Goal: Task Accomplishment & Management: Manage account settings

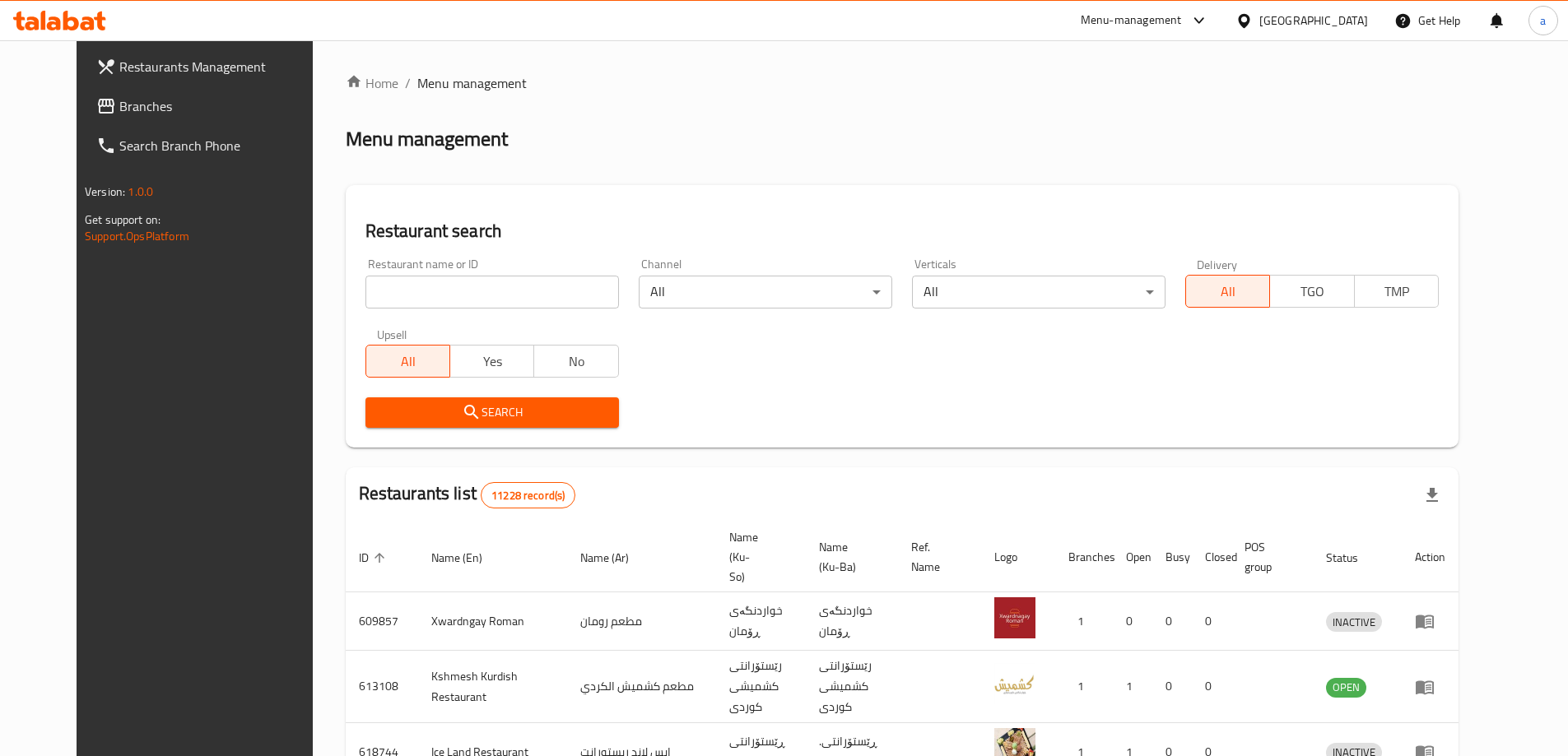
click at [120, 110] on span "Branches" at bounding box center [222, 106] width 206 height 20
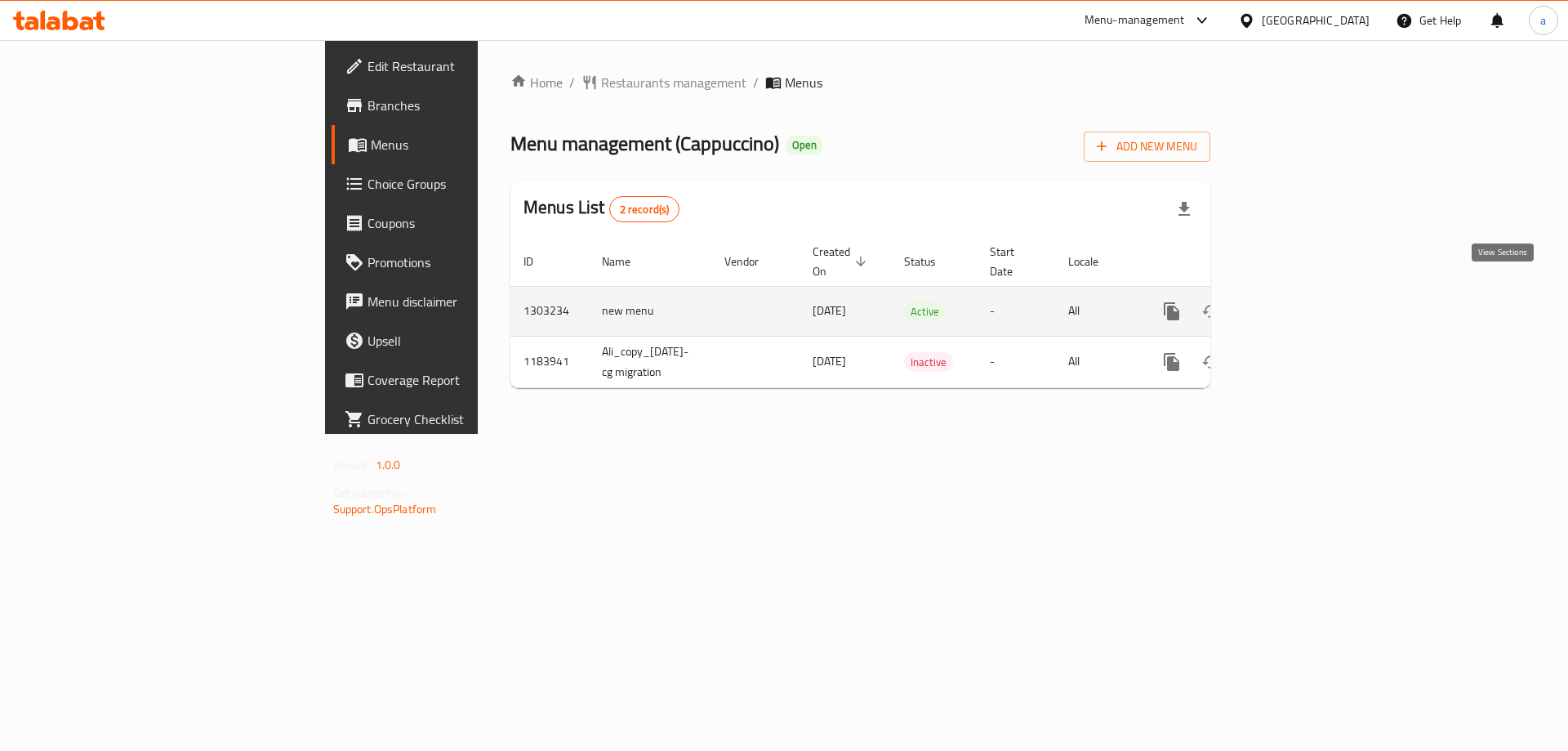
click at [1297, 304] on icon "enhanced table" at bounding box center [1289, 311] width 15 height 15
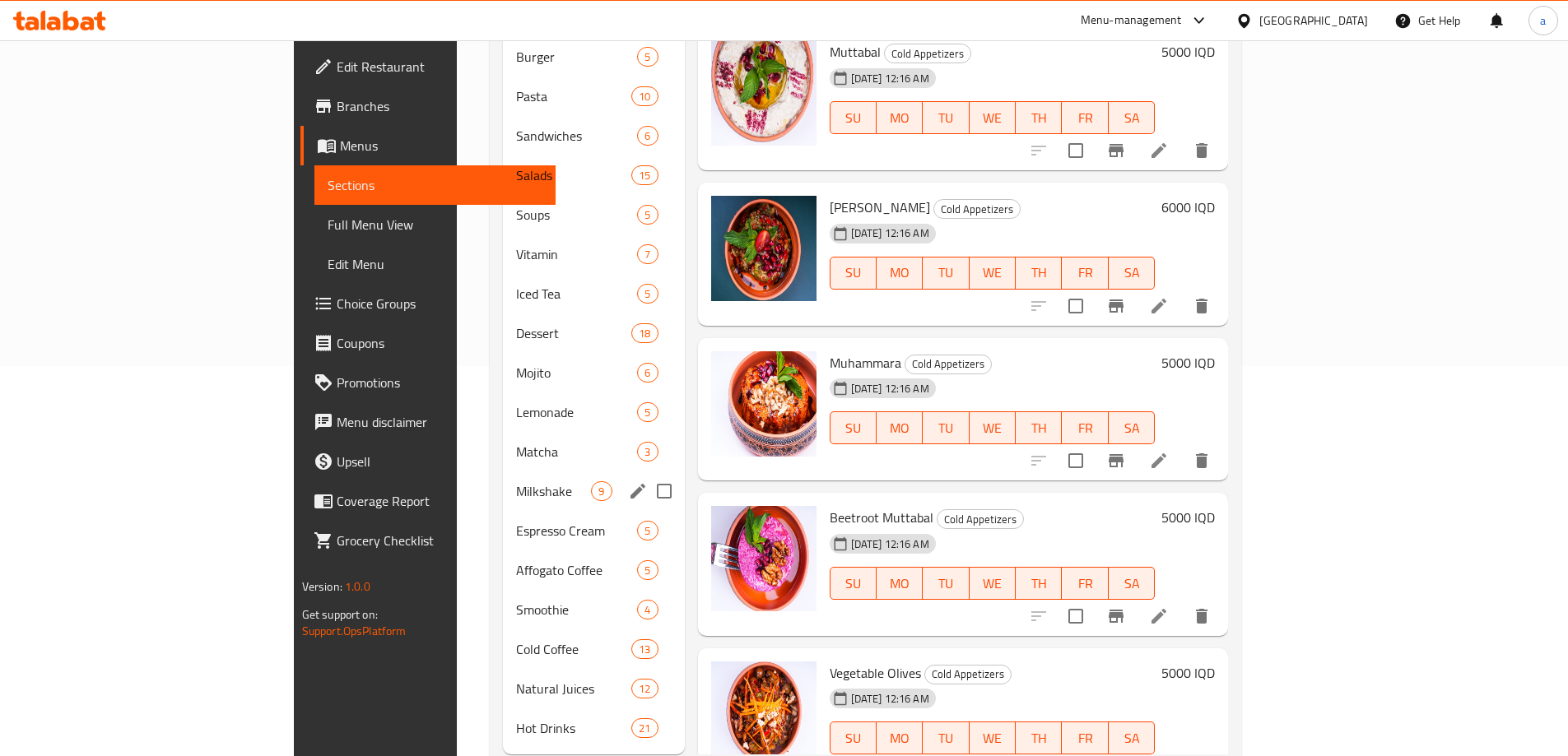
scroll to position [410, 0]
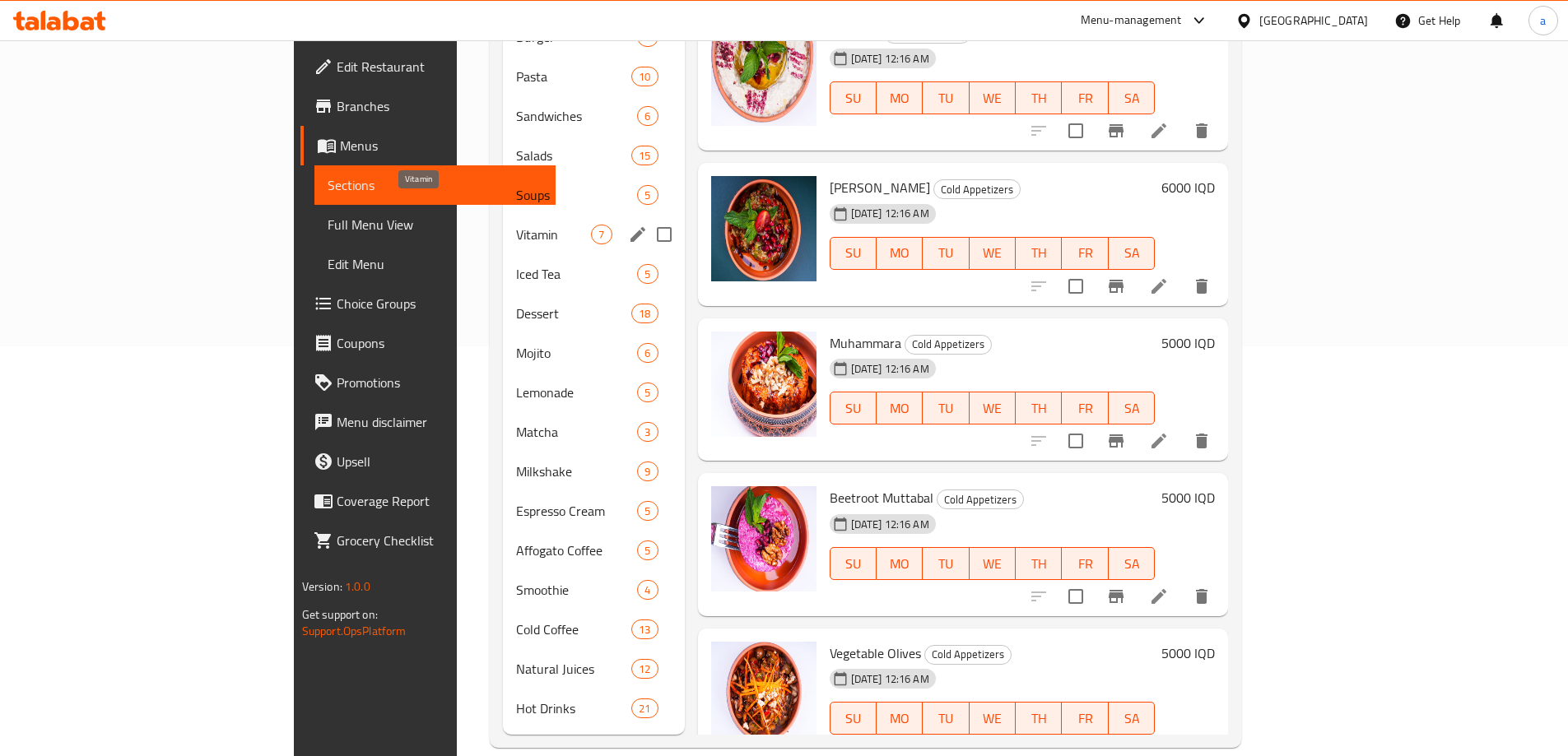
click at [516, 224] on span "Vitamin" at bounding box center [554, 234] width 75 height 20
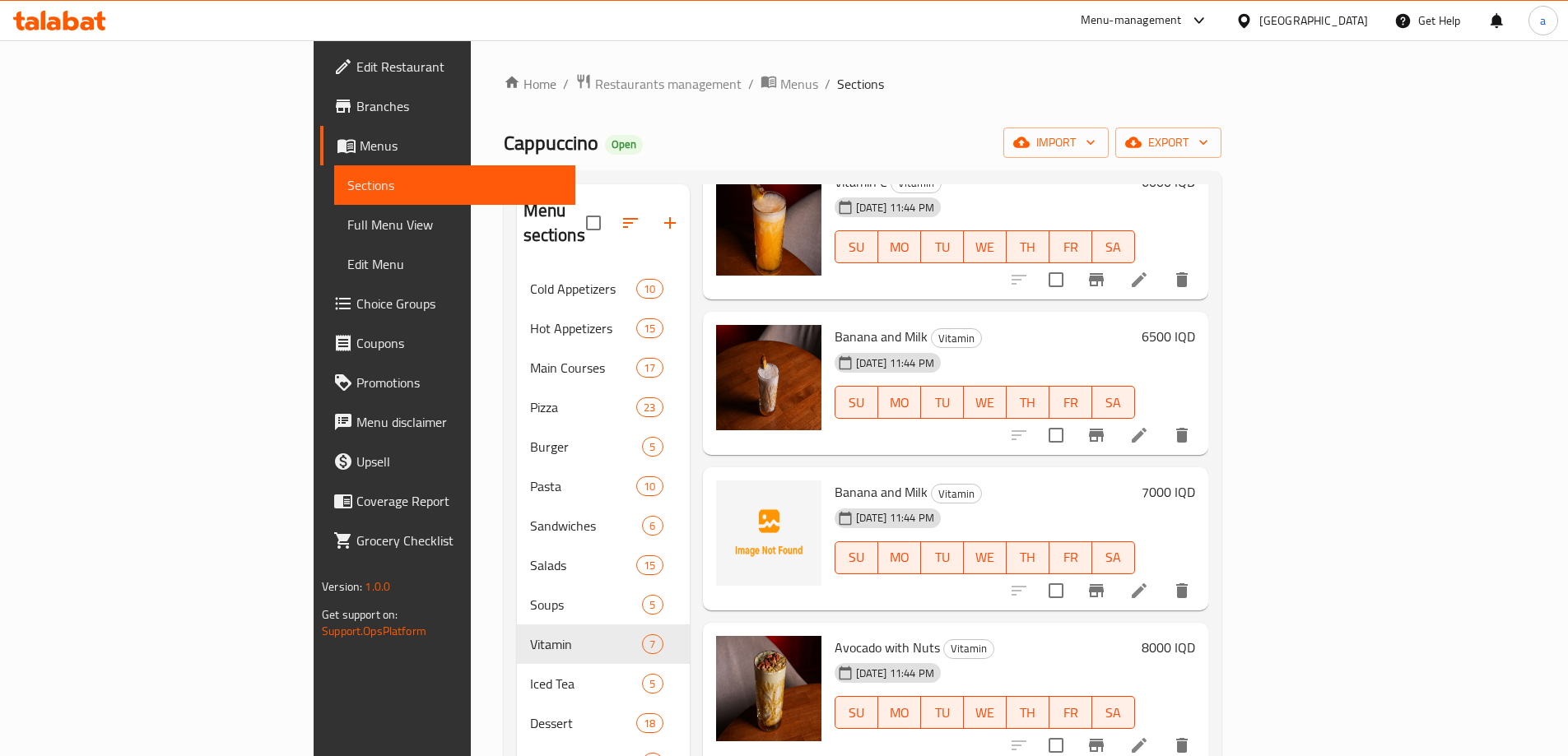
scroll to position [75, 0]
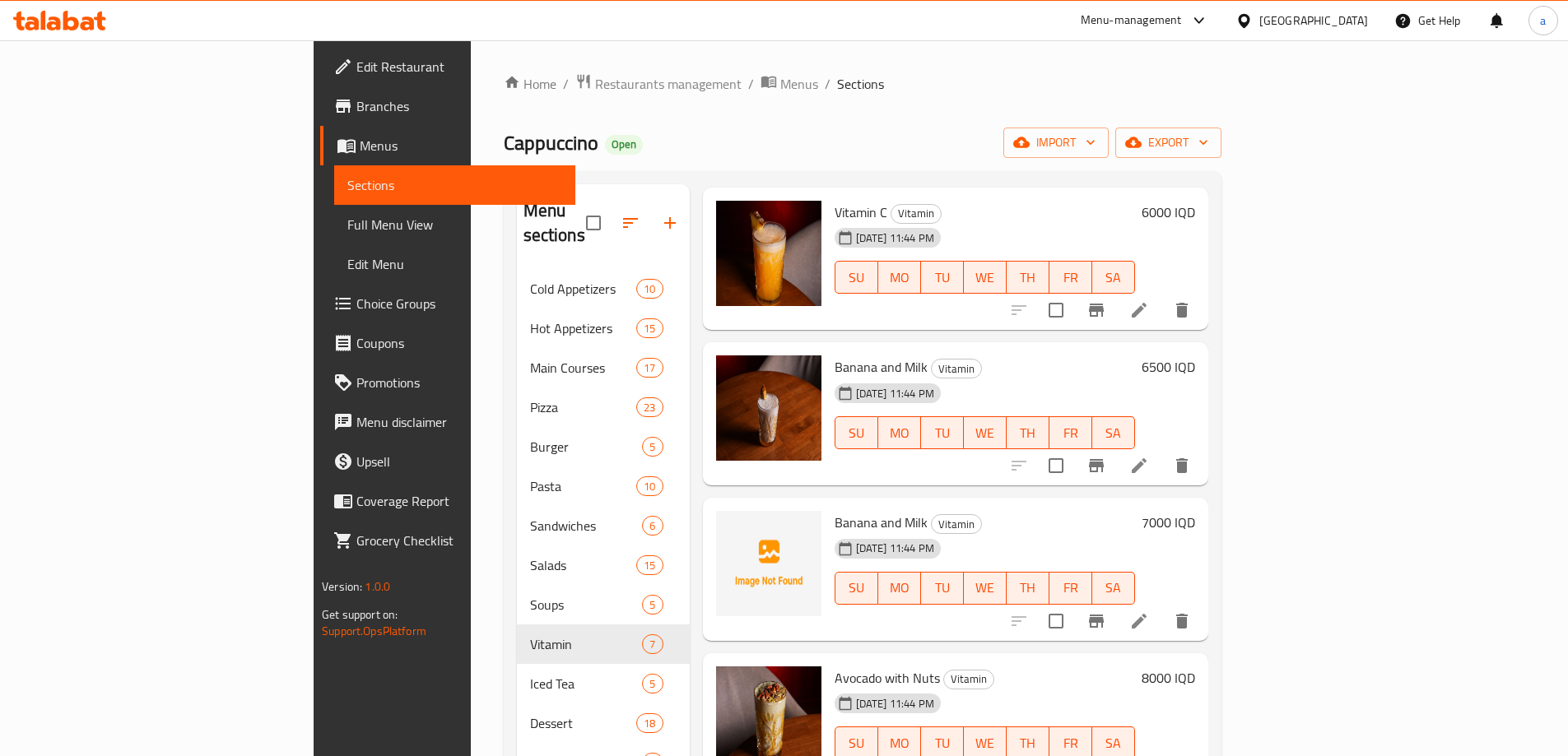
click at [334, 238] on link "Full Menu View" at bounding box center [455, 224] width 241 height 40
click at [347, 231] on span "Full Menu View" at bounding box center [454, 224] width 215 height 20
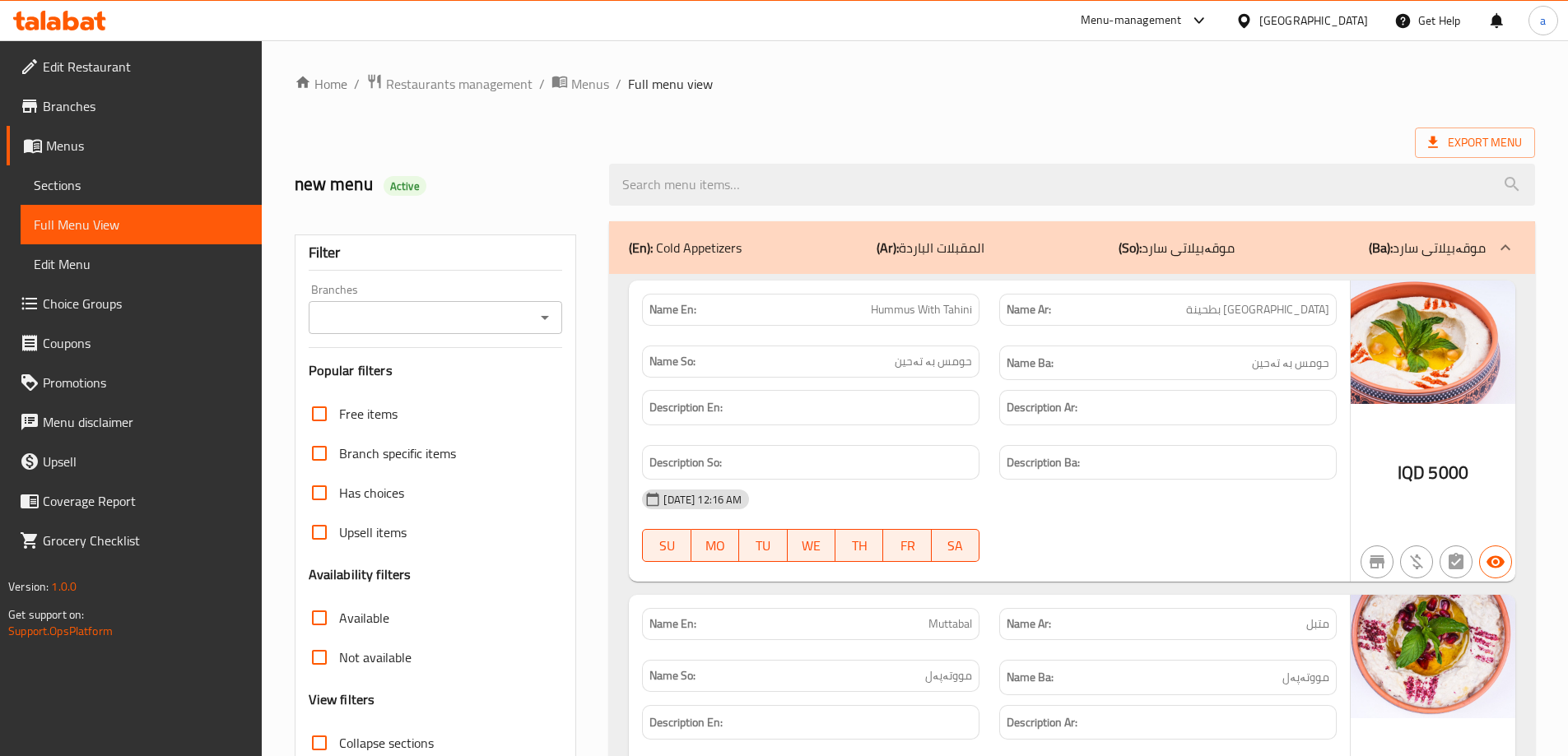
click at [541, 297] on div "Branches Branches" at bounding box center [435, 308] width 254 height 50
click at [554, 320] on icon "Open" at bounding box center [545, 317] width 20 height 20
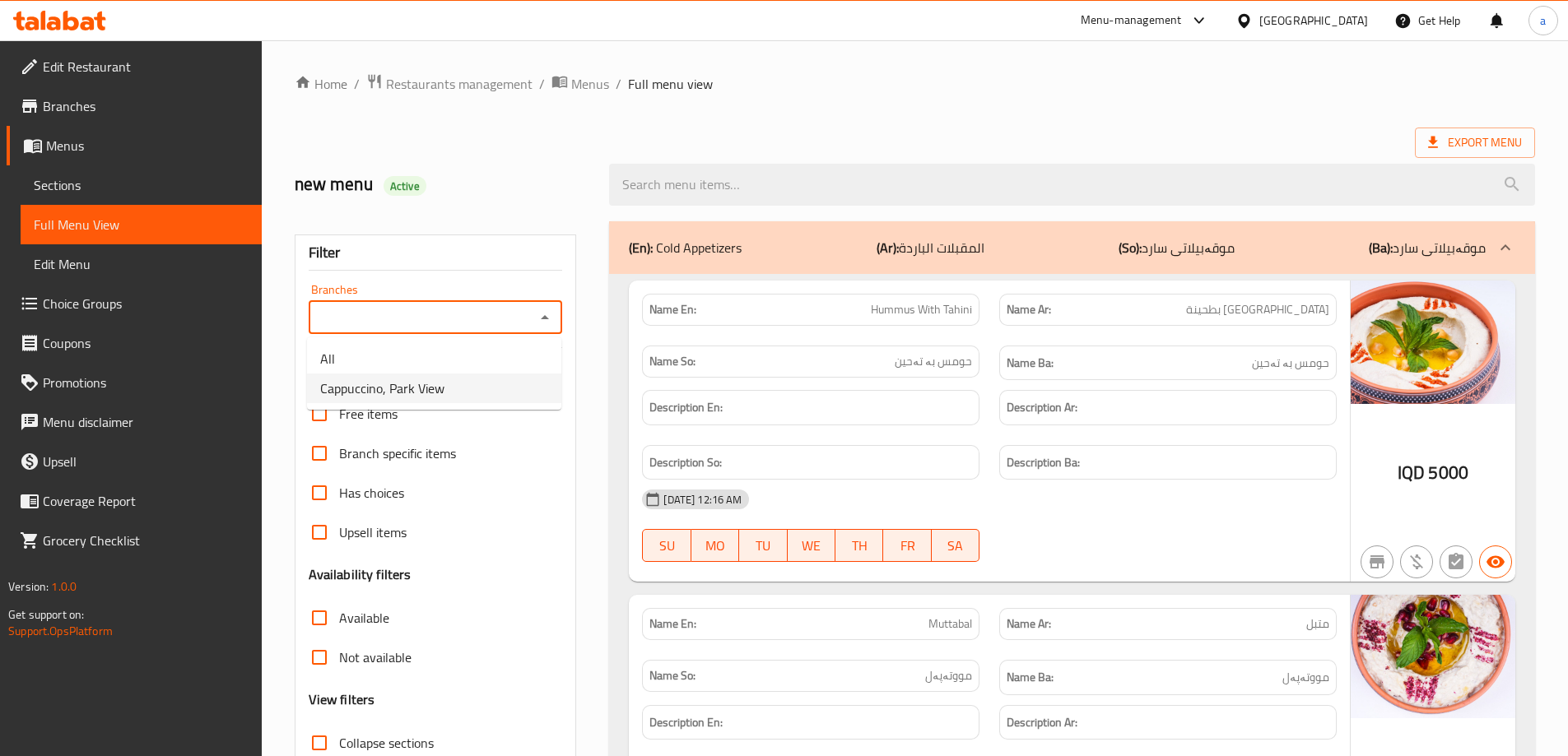
click at [465, 388] on li "Cappuccino, Park View" at bounding box center [434, 388] width 254 height 30
type input "Cappuccino, Park View"
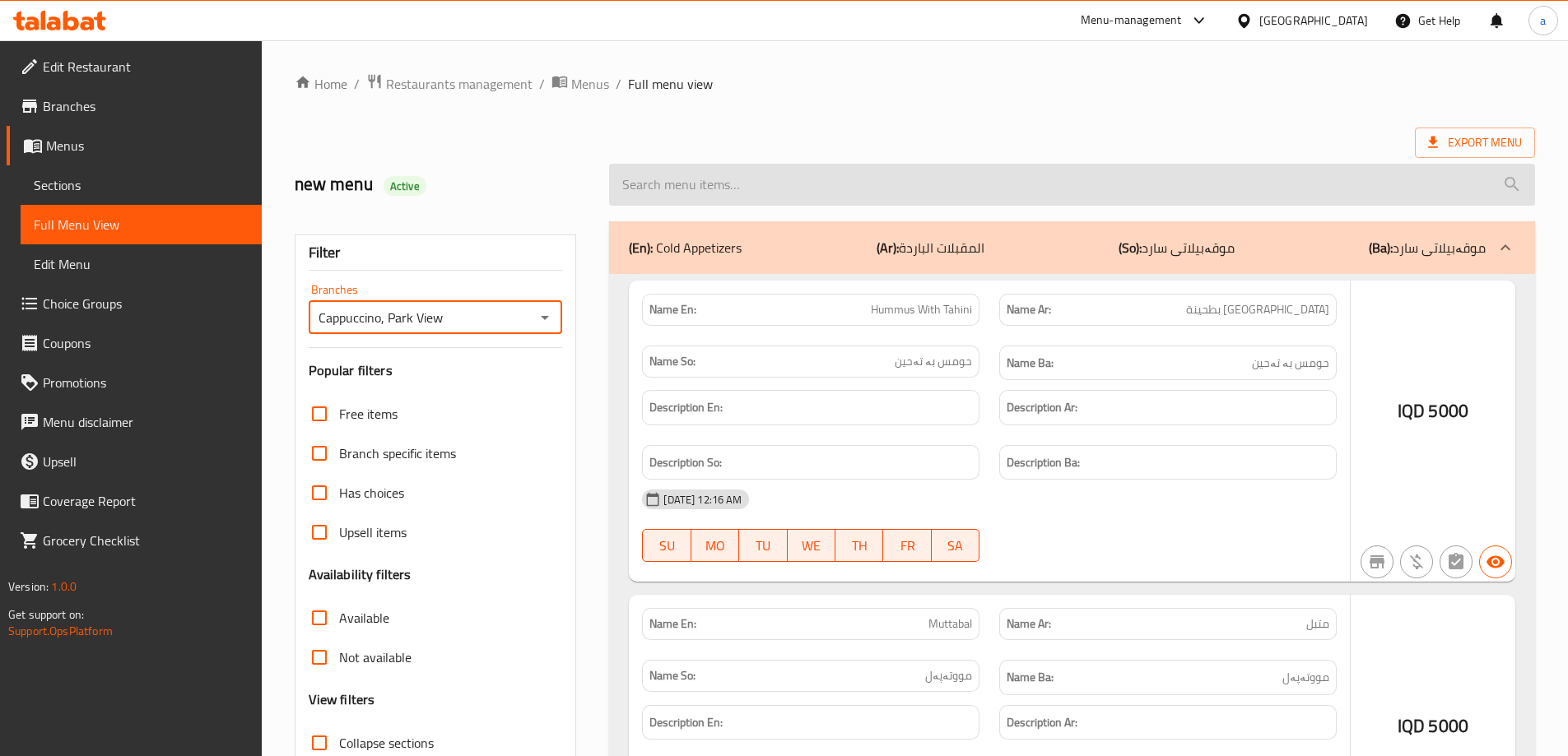
click at [766, 195] on div at bounding box center [784, 378] width 1568 height 756
click at [766, 183] on div at bounding box center [784, 378] width 1568 height 756
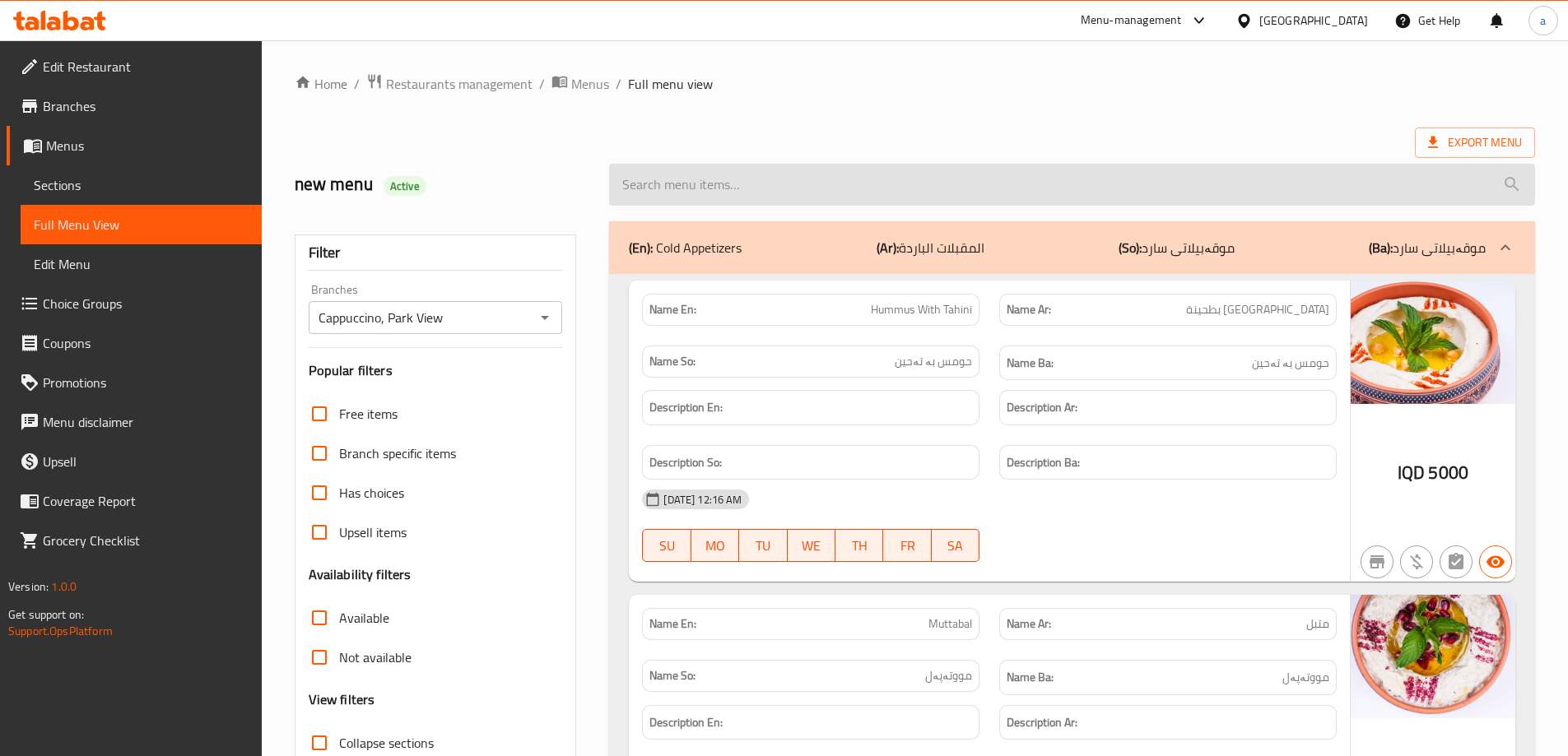
click at [698, 184] on input "search" at bounding box center [1072, 185] width 926 height 42
paste input "Banana and Milk"
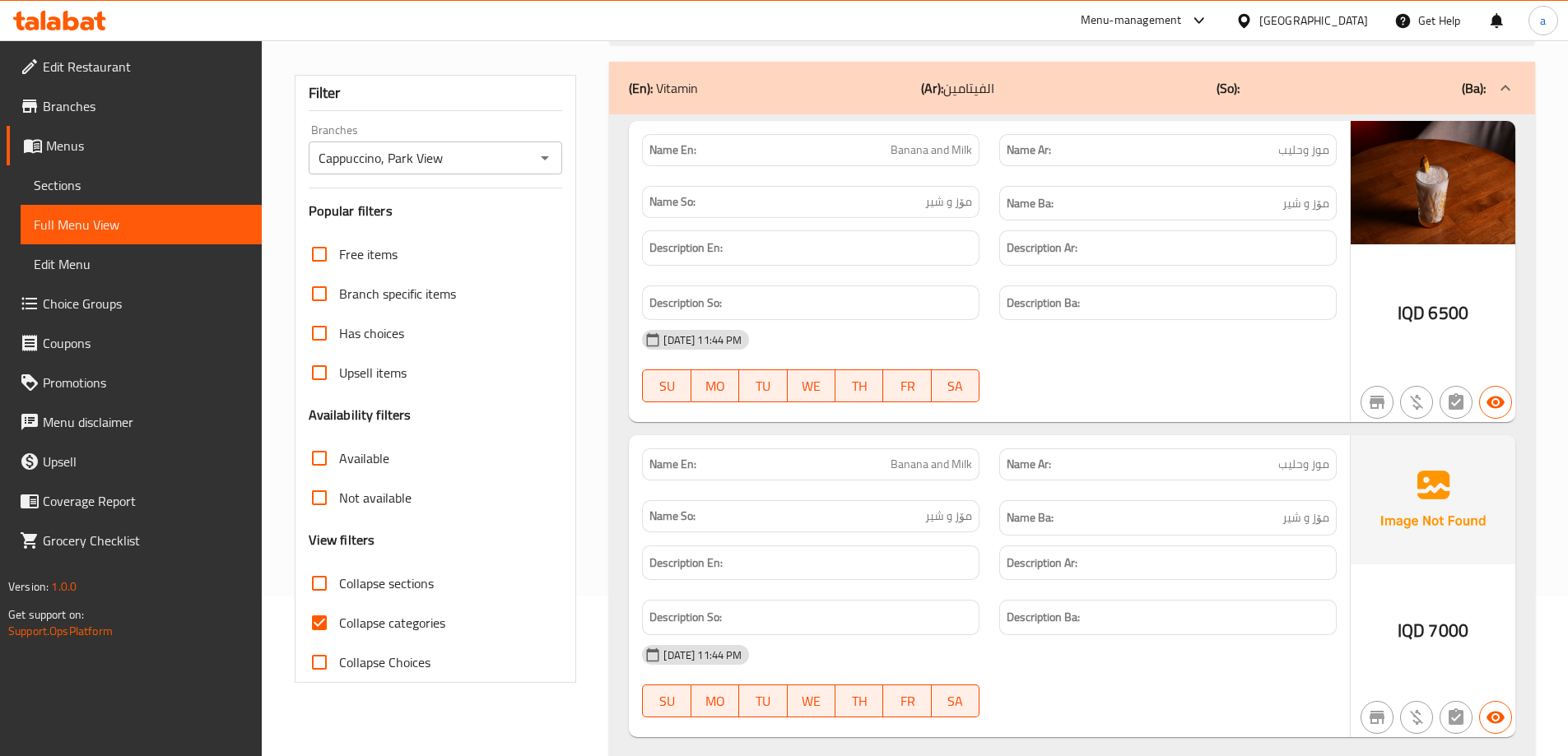
scroll to position [150, 0]
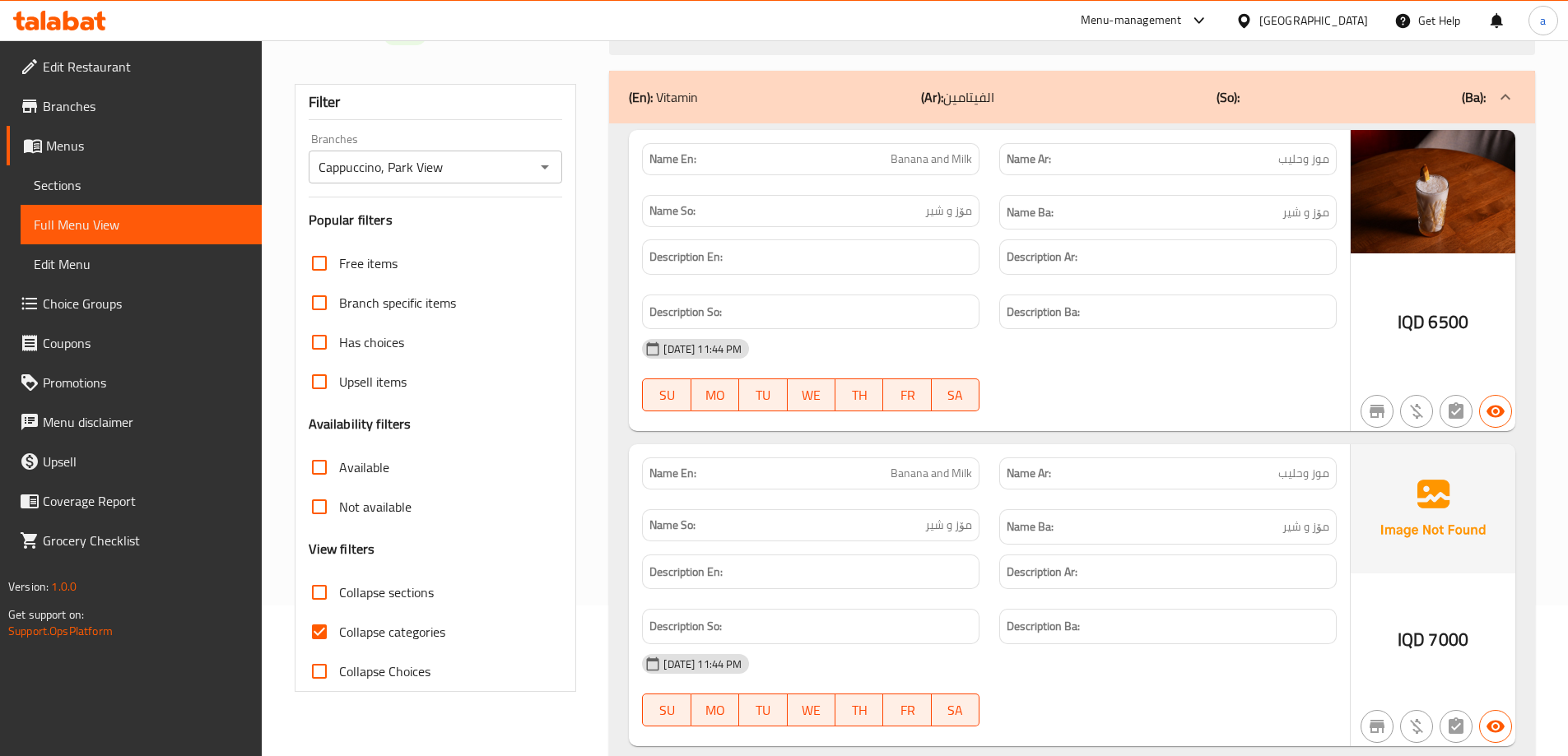
type input "Banana and Milk"
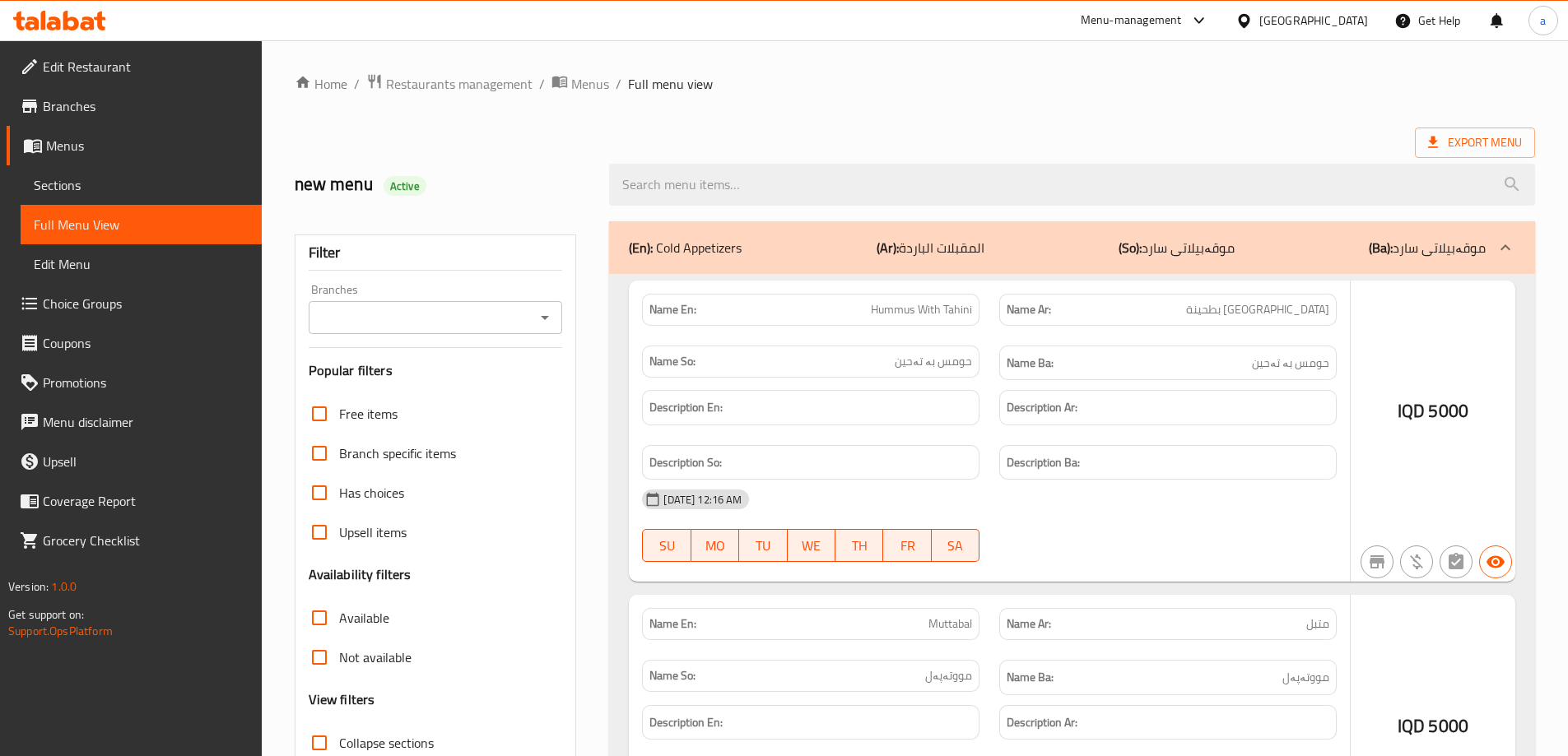
click at [512, 315] on div at bounding box center [784, 378] width 1568 height 756
click at [537, 321] on div at bounding box center [784, 378] width 1568 height 756
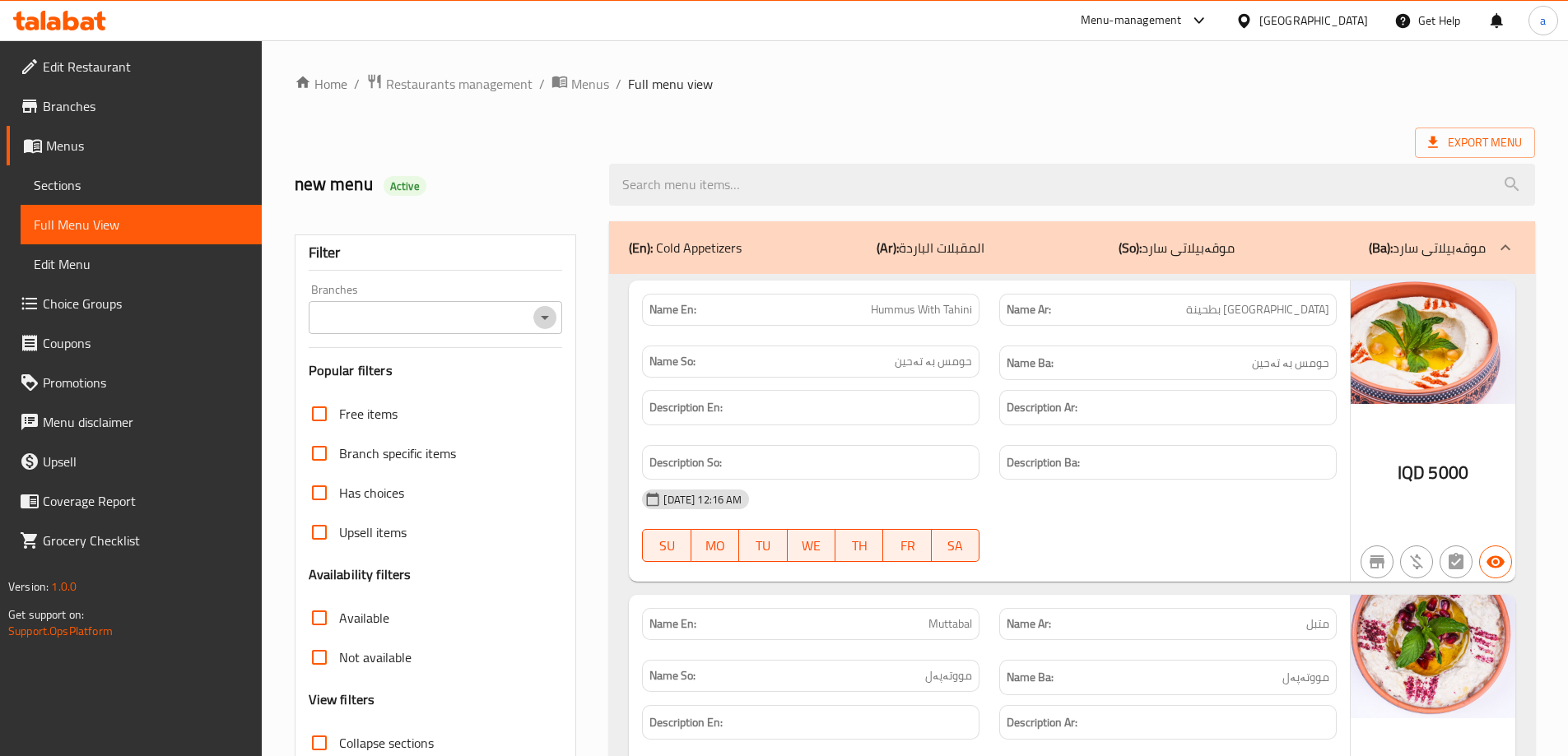
click at [548, 319] on icon "Open" at bounding box center [545, 317] width 20 height 20
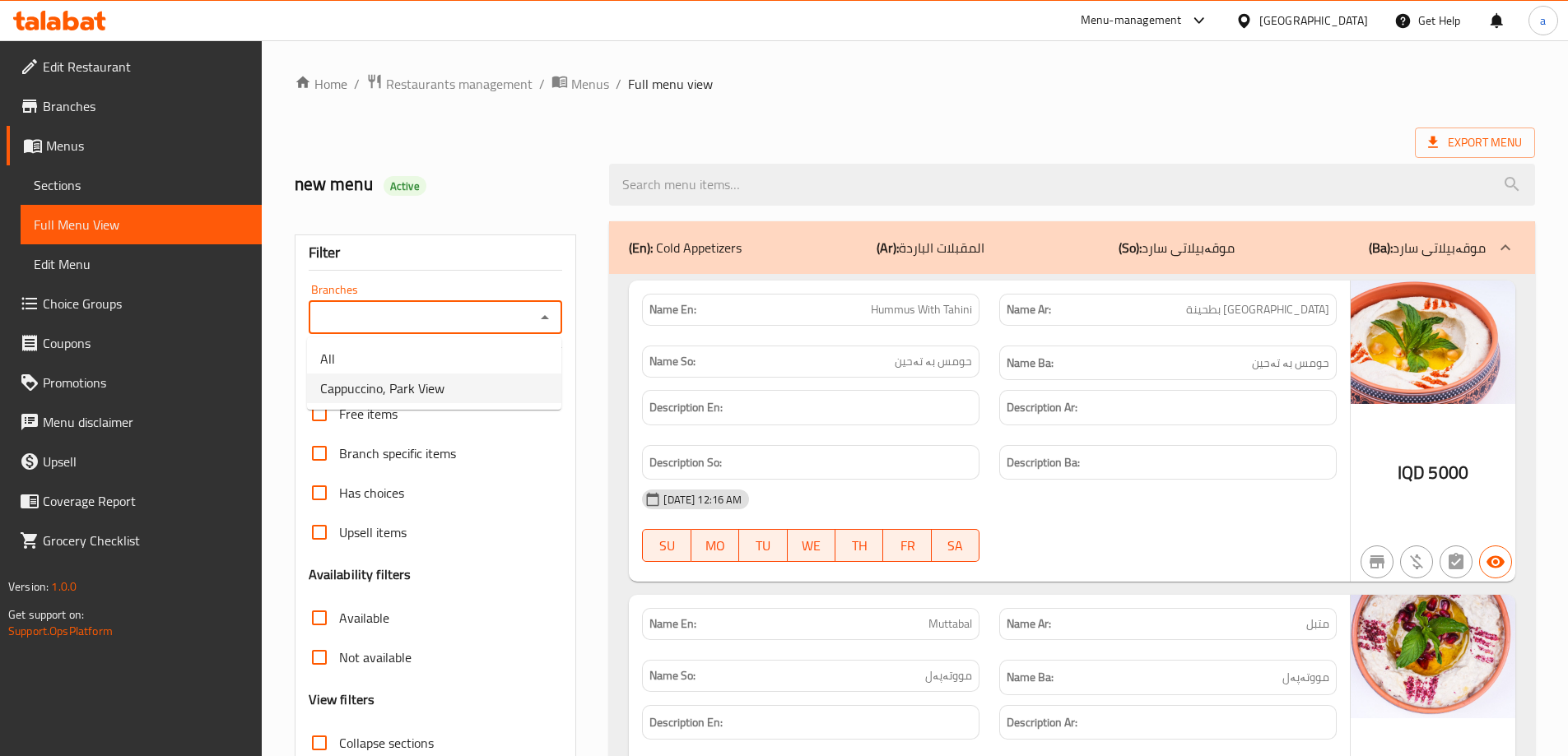
drag, startPoint x: 493, startPoint y: 385, endPoint x: 500, endPoint y: 380, distance: 8.6
click at [492, 385] on li "Cappuccino, Park View" at bounding box center [434, 388] width 254 height 30
type input "Cappuccino, Park View"
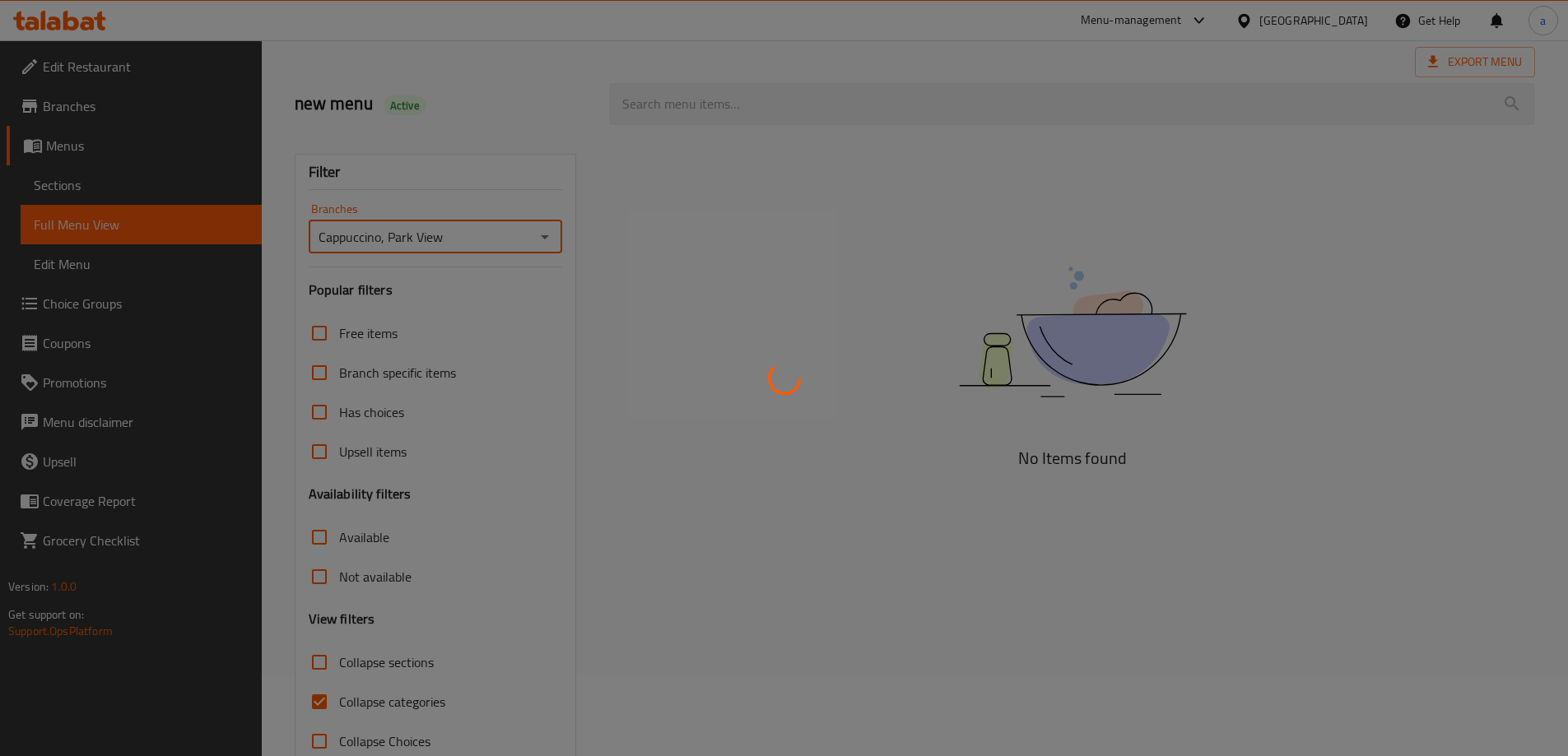
scroll to position [120, 0]
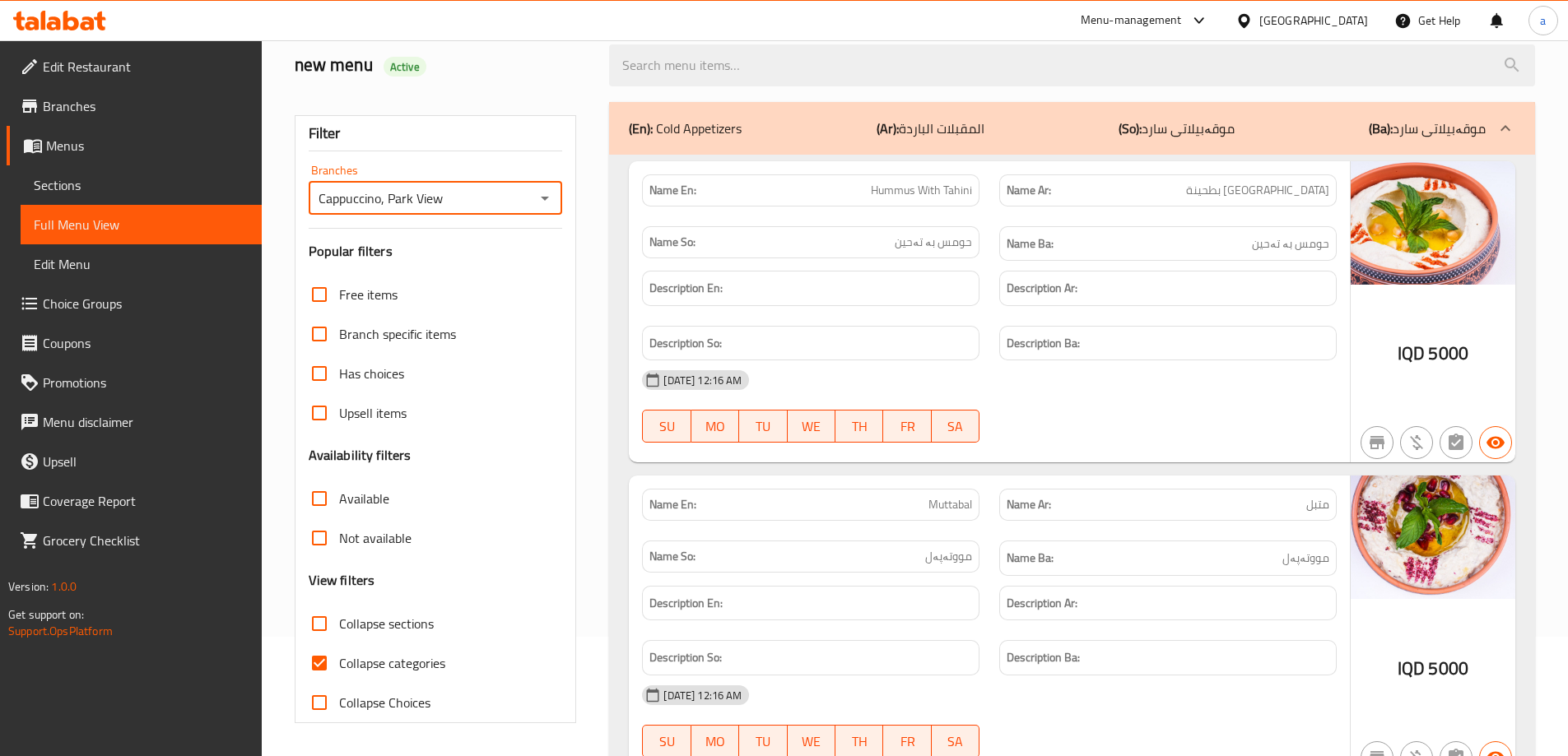
click at [323, 671] on input "Collapse categories" at bounding box center [319, 663] width 40 height 40
checkbox input "false"
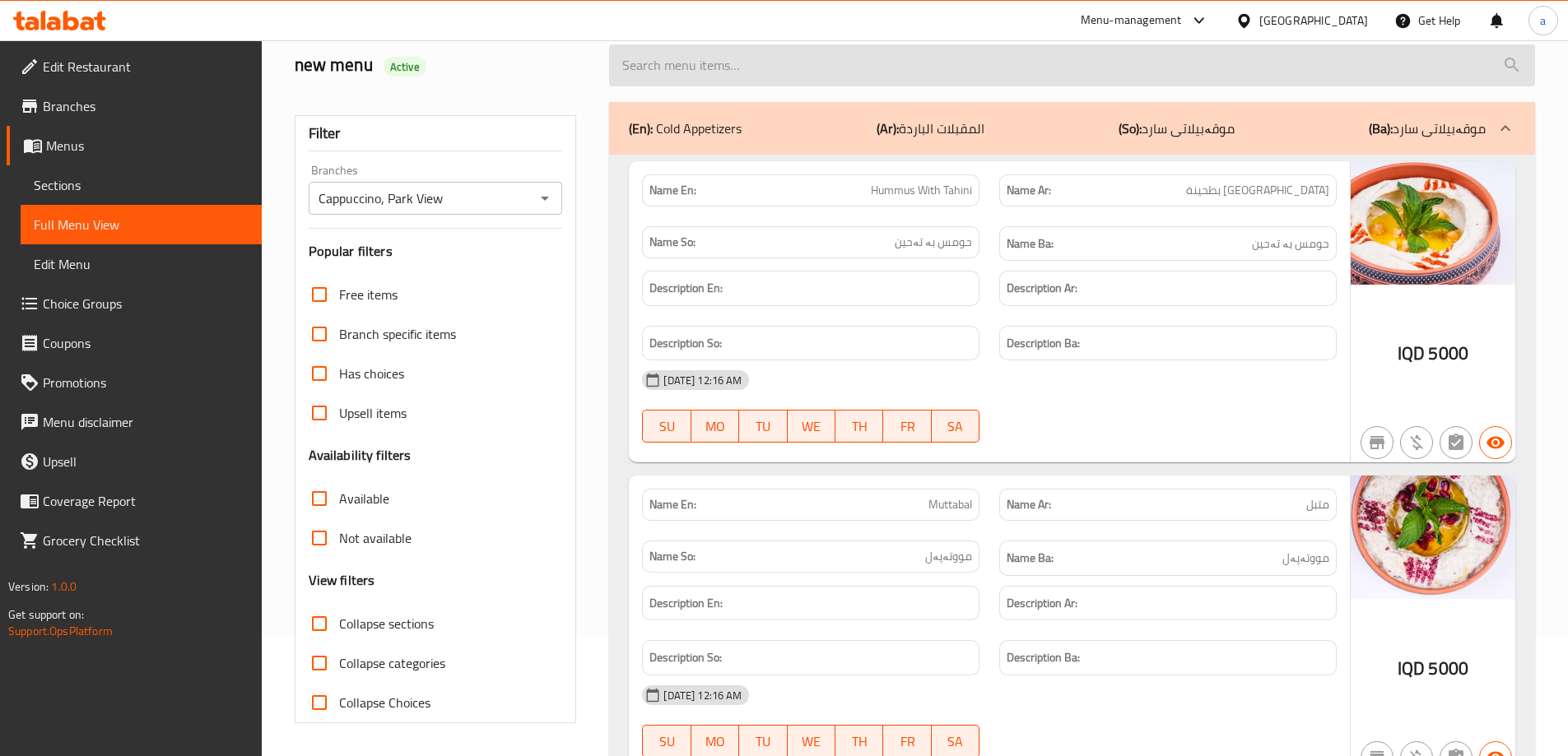
click at [814, 61] on input "search" at bounding box center [1072, 65] width 926 height 42
paste input "Banana and Milk"
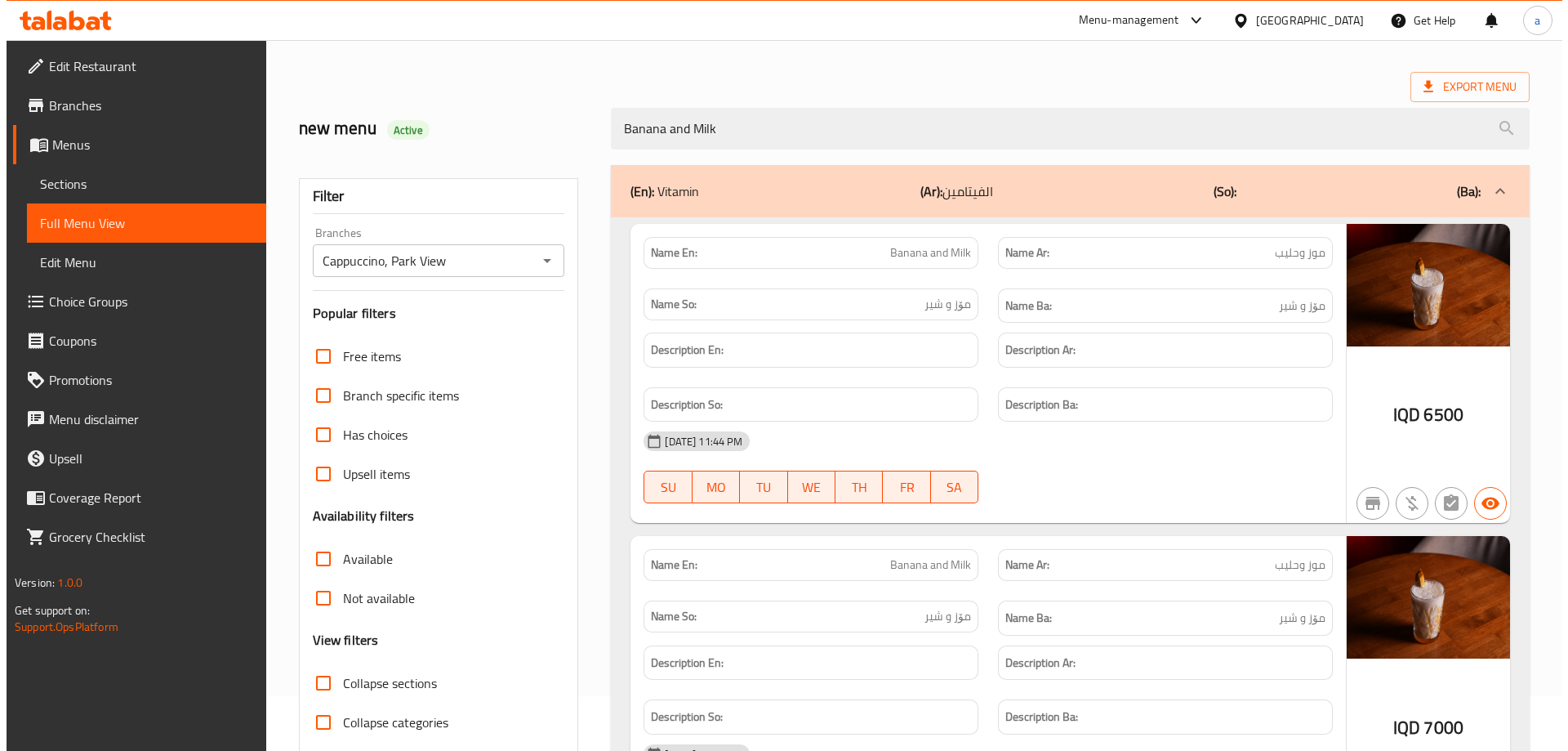
scroll to position [0, 0]
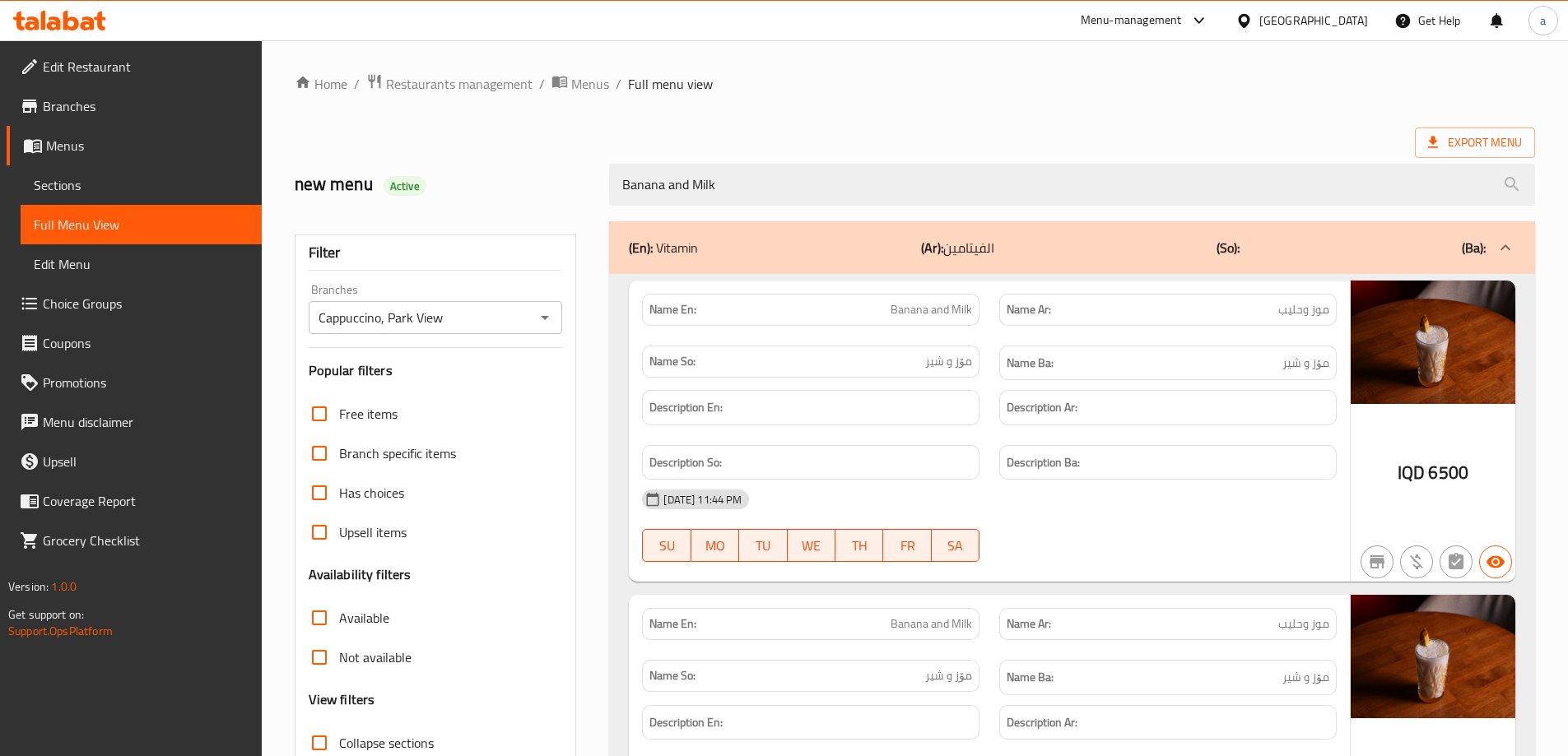
type input "Banana and Milk"
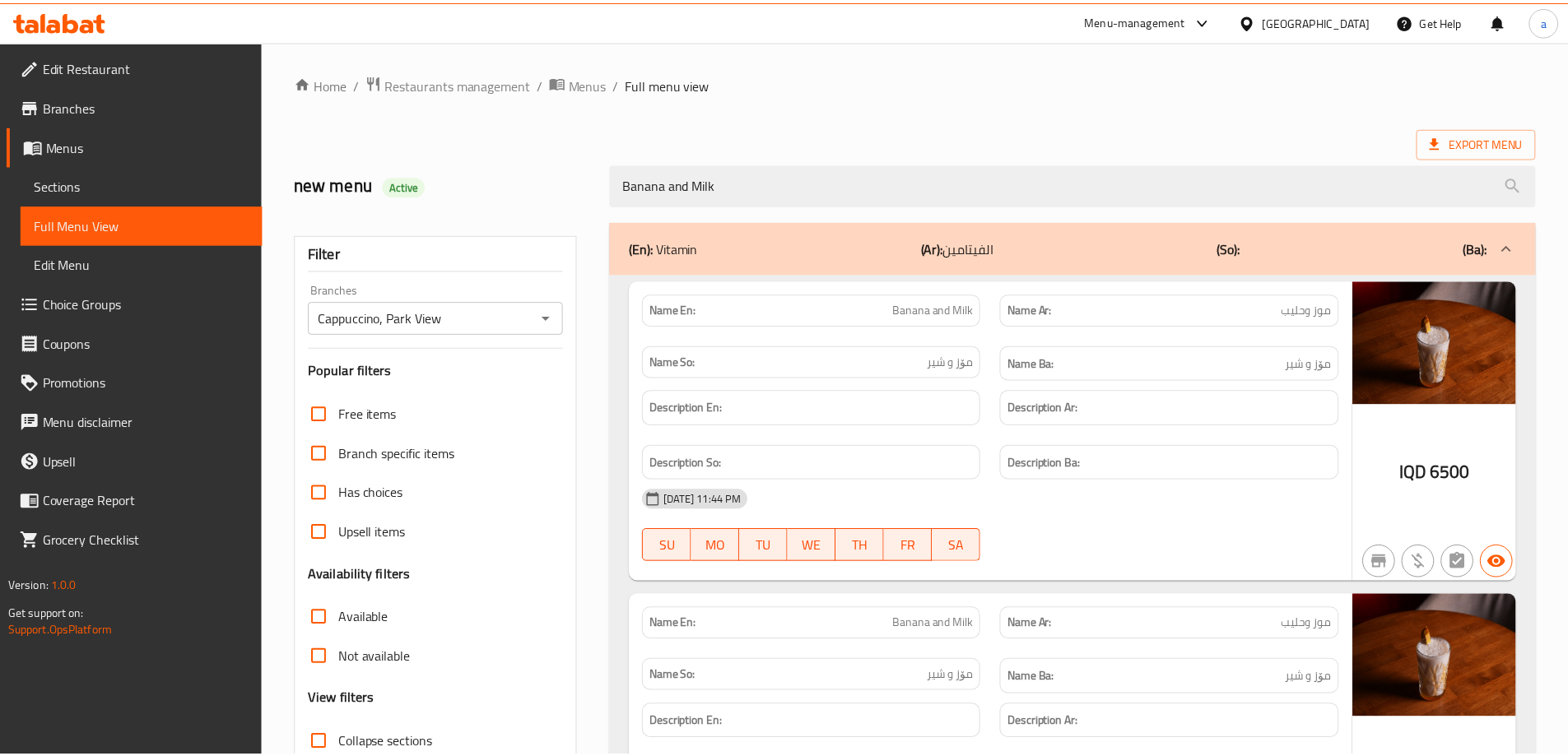
scroll to position [207, 0]
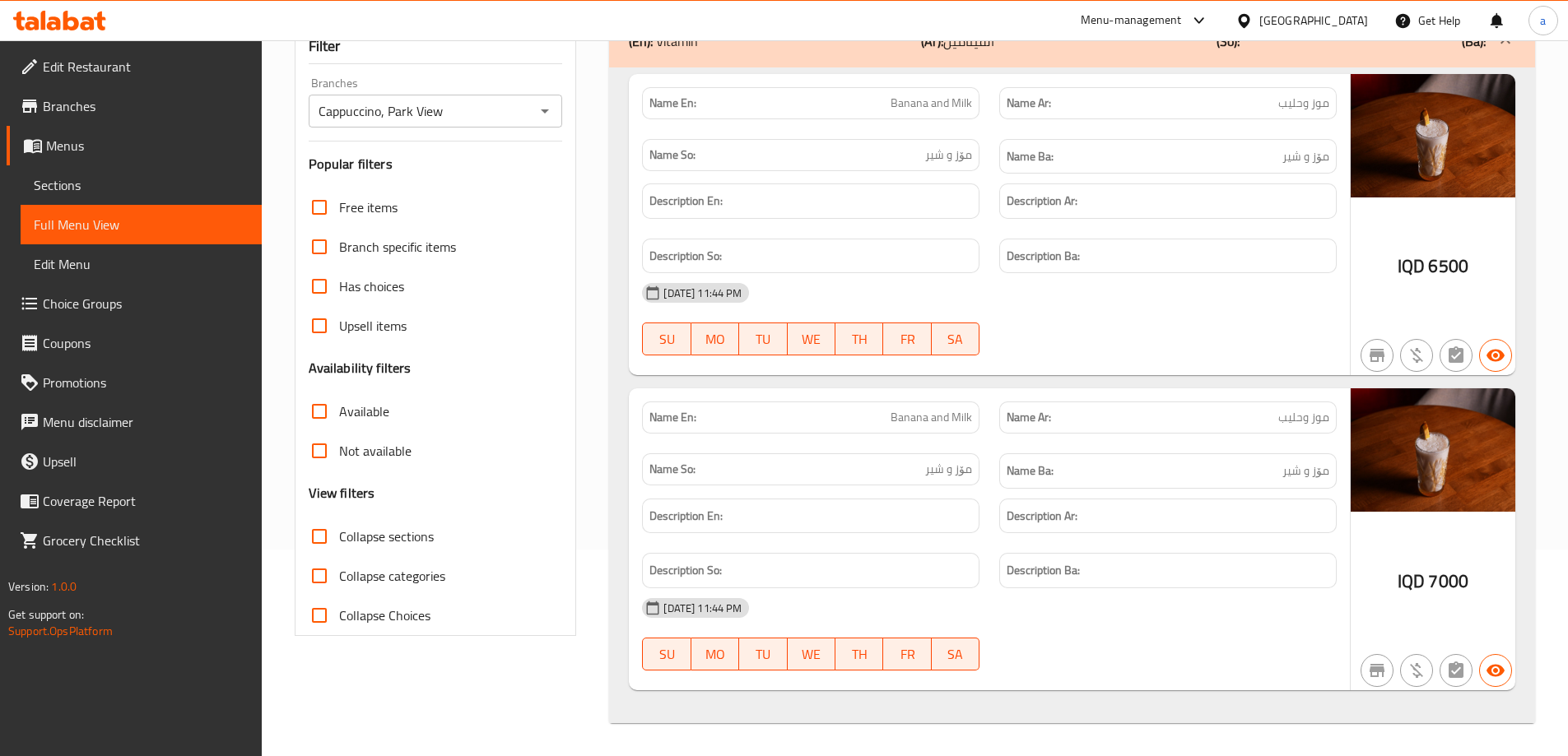
click at [107, 96] on link "Branches" at bounding box center [134, 106] width 255 height 40
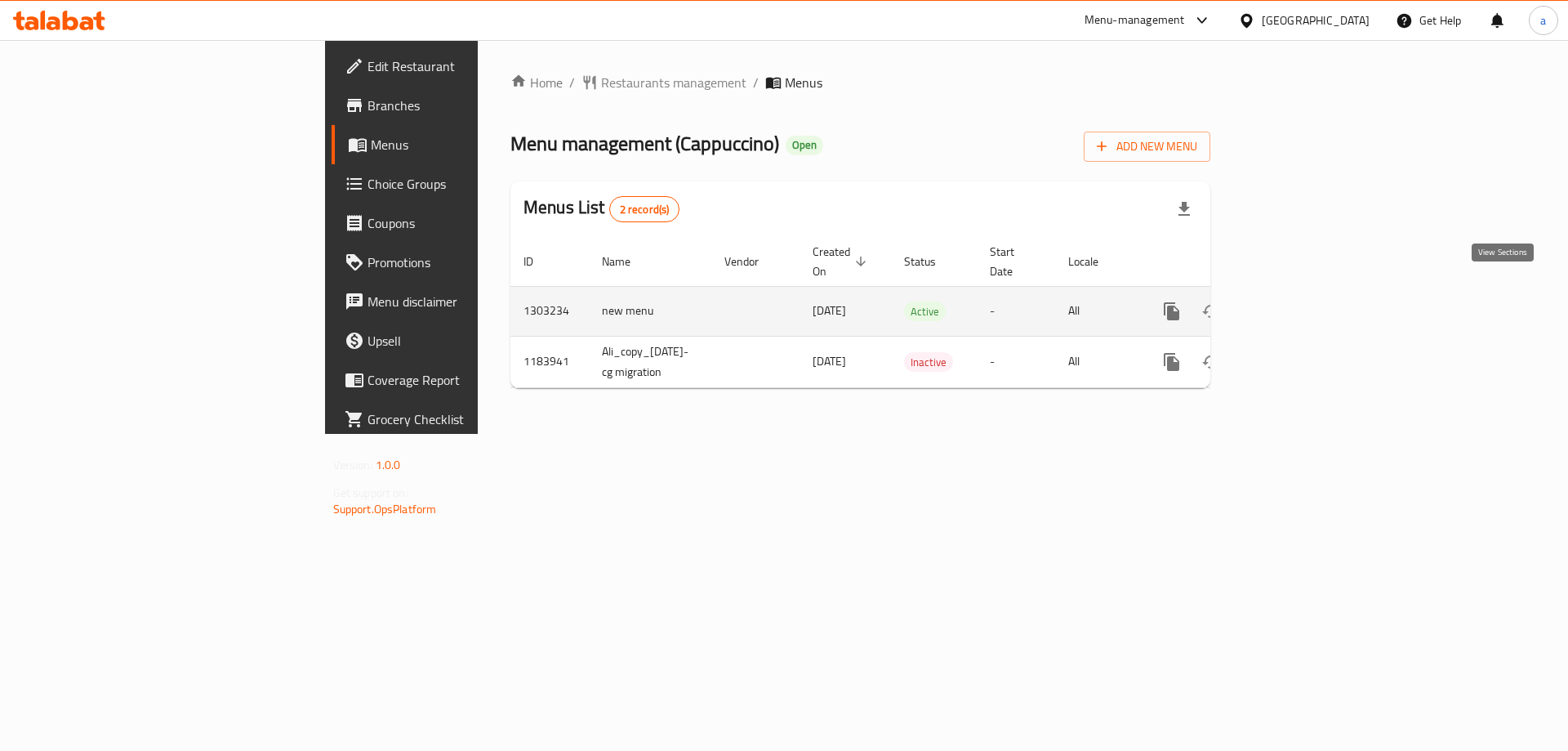
click at [1299, 301] on icon "enhanced table" at bounding box center [1289, 311] width 20 height 20
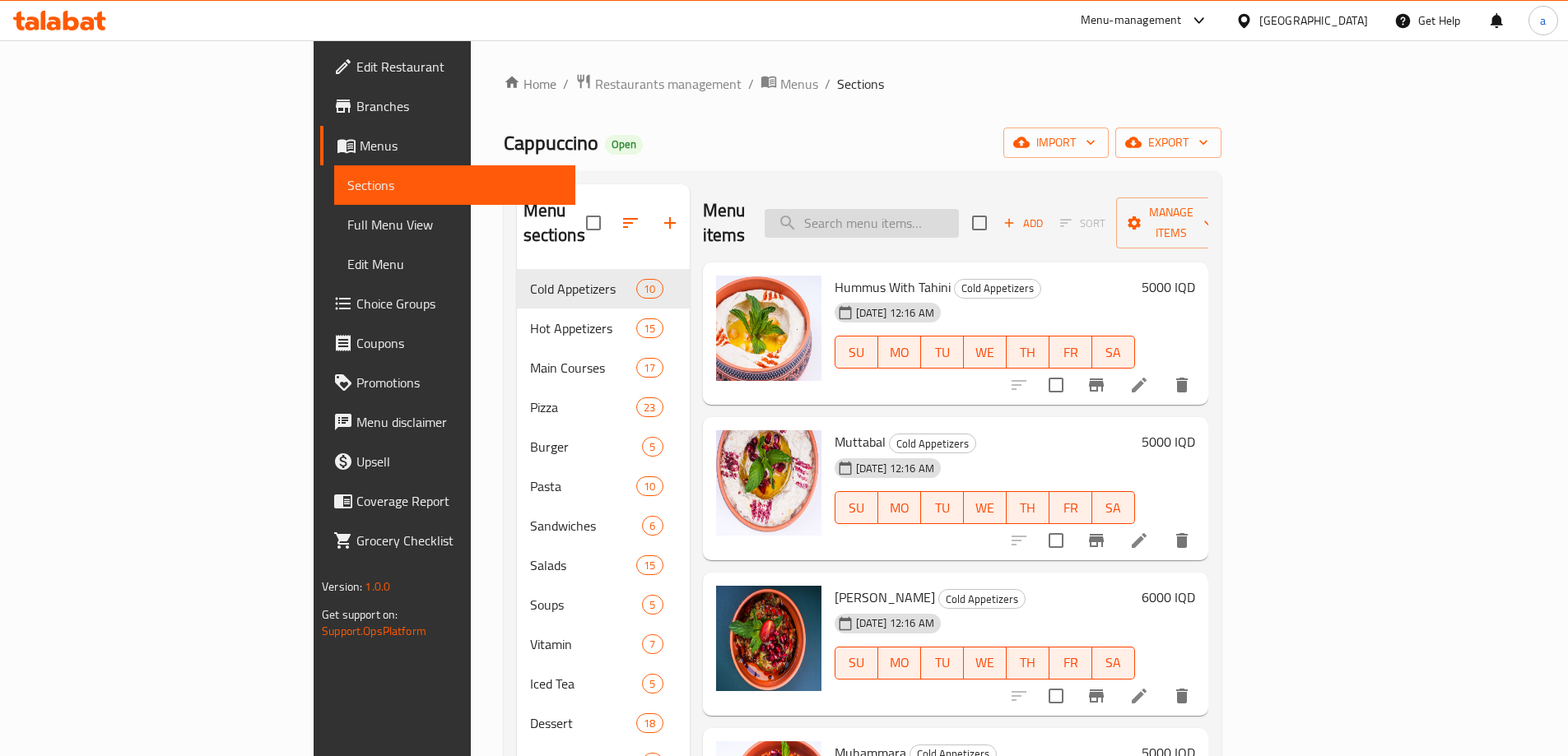
click at [959, 209] on input "search" at bounding box center [861, 222] width 194 height 29
paste input "Banana and Milk"
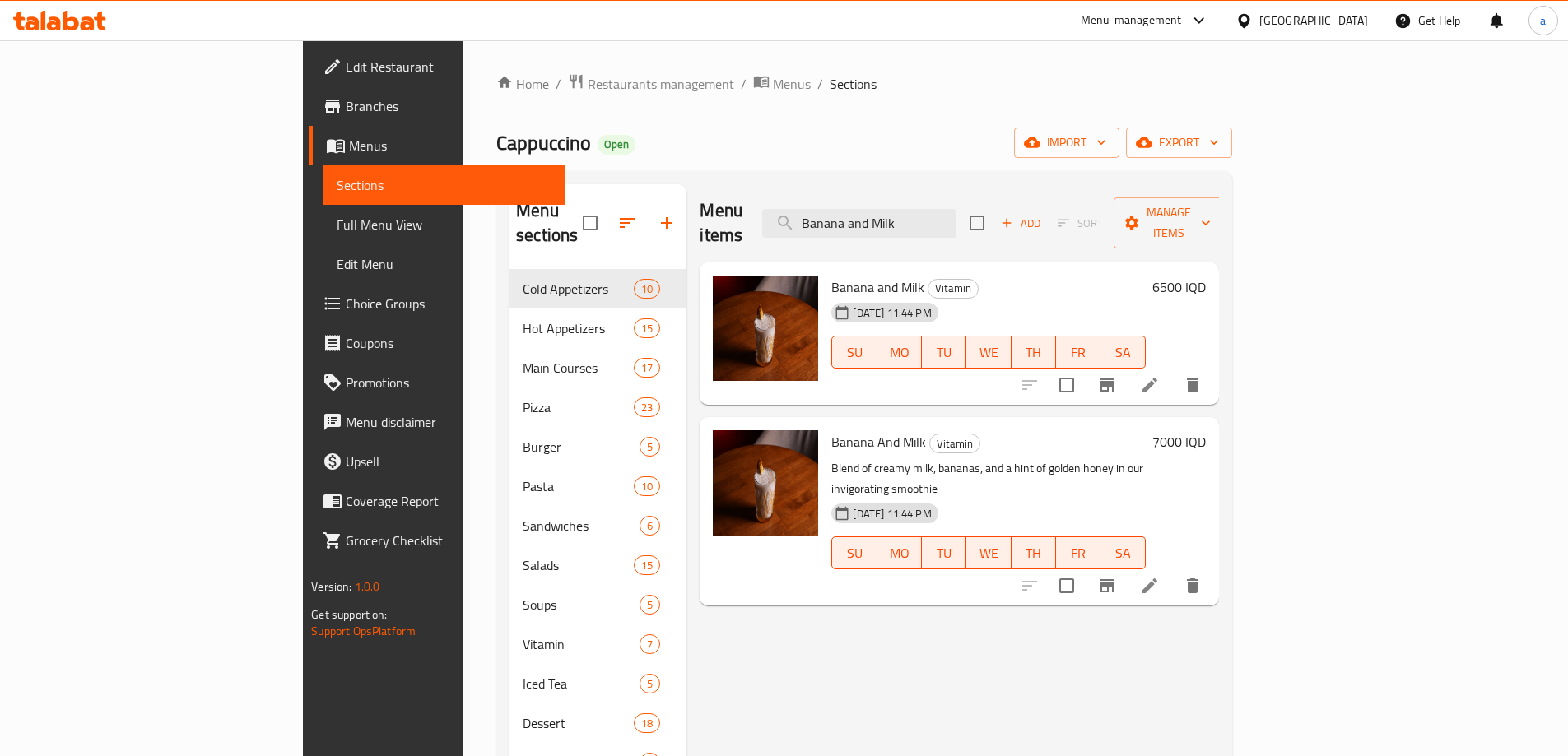
type input "Banana and Milk"
click at [1160, 576] on icon at bounding box center [1150, 586] width 20 height 20
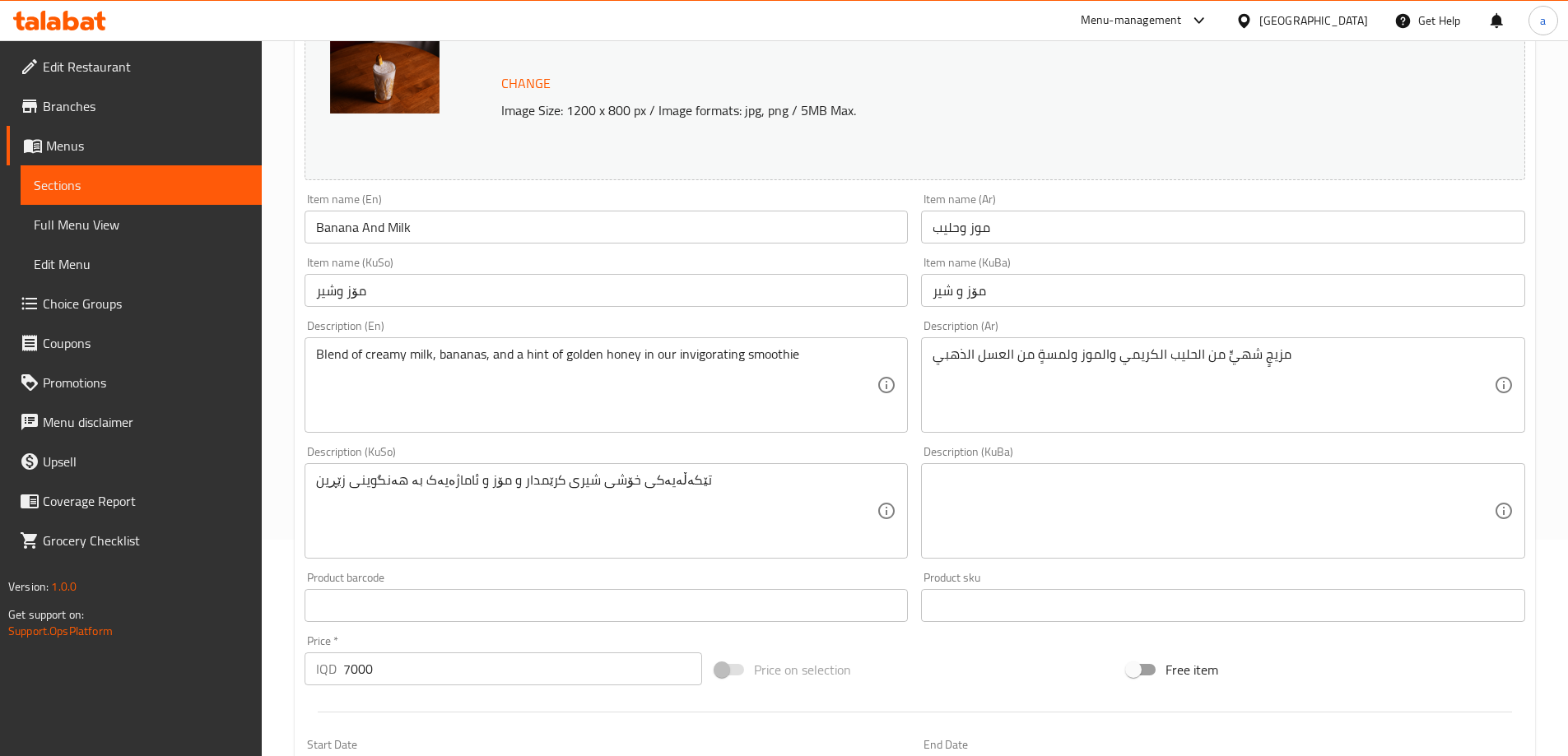
scroll to position [219, 0]
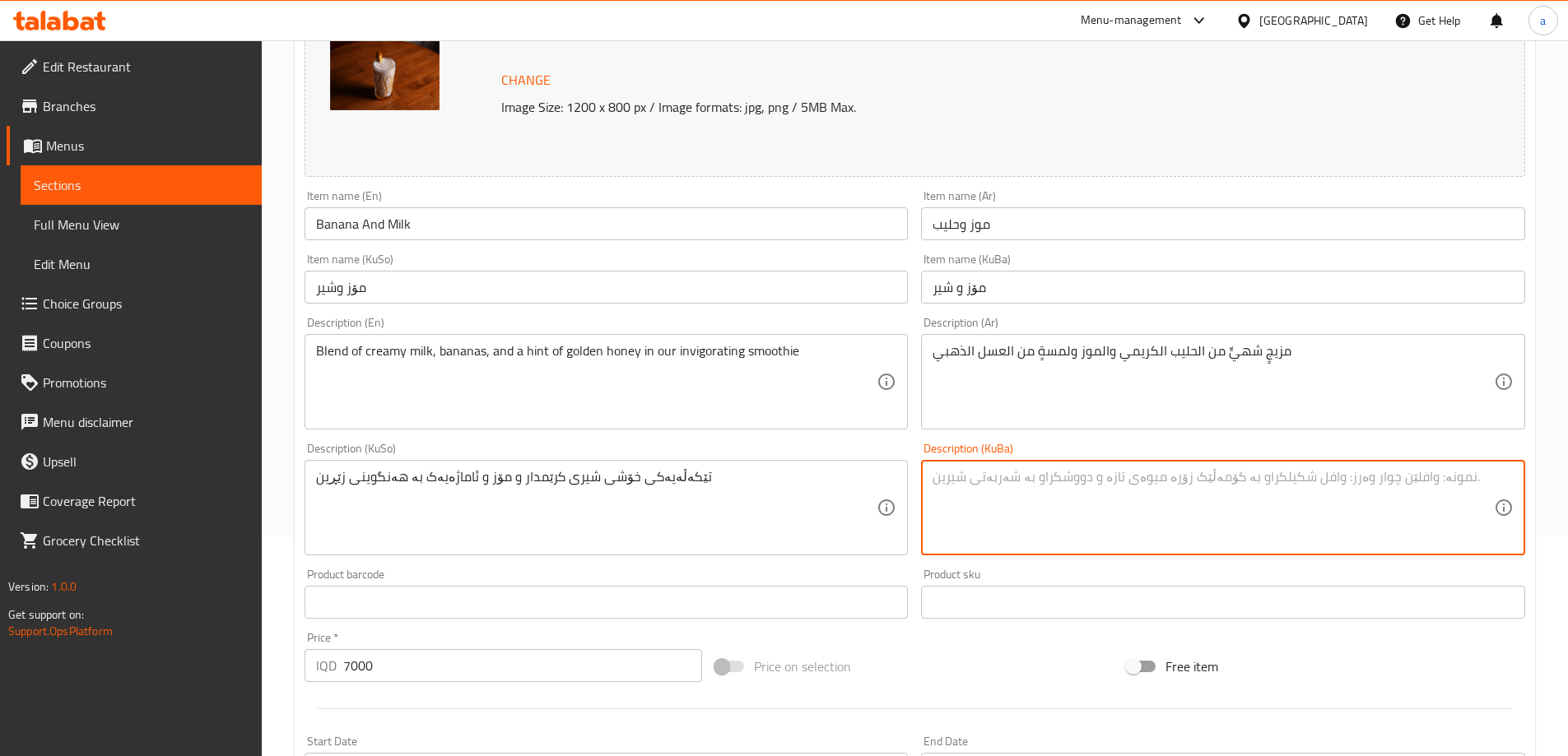
click at [968, 506] on textarea at bounding box center [1213, 508] width 562 height 78
paste textarea "تێکەڵەیەکی لە شیری کرێمدار، مۆز و ئاماژەیەک لە هەنگوینی زێڕین لەناو سموزی"
type textarea "تێکەڵەیەکی لە شیری کرێمدار، مۆز و ئاماژەیەک لە هەنگوینی زێڕین لەناو سموزی"
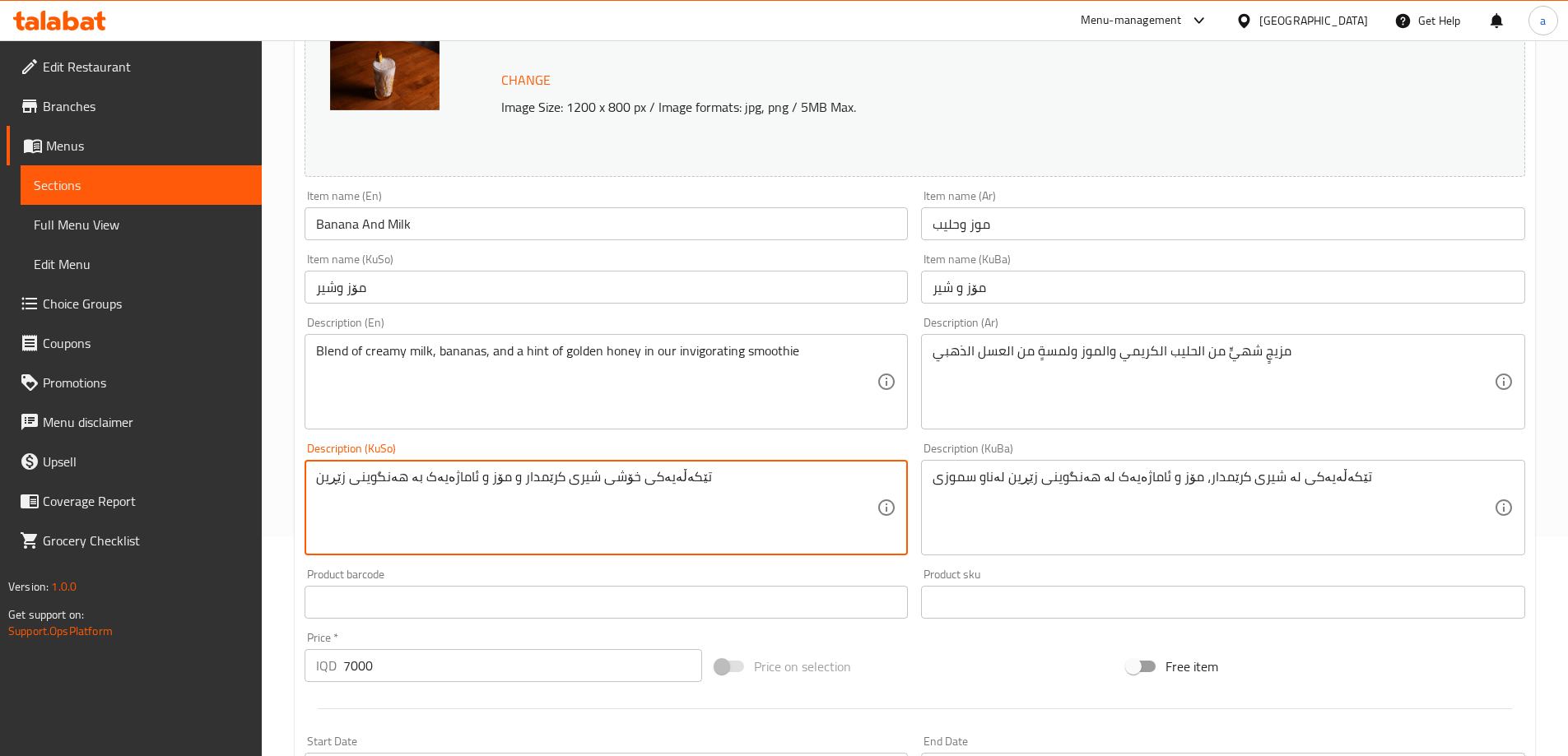
paste textarea "تێکەڵەیەکی لە شیری کرێمدار، مۆز و ئاماژەیەک لە هەنگوینی زێڕین لەناو سموزی"
type textarea "تێکەڵەیەکی لە شیری کرێمدار، مۆز و ئاماژەیەک لە هەنگوینی زێڕین لەناو سموزی"
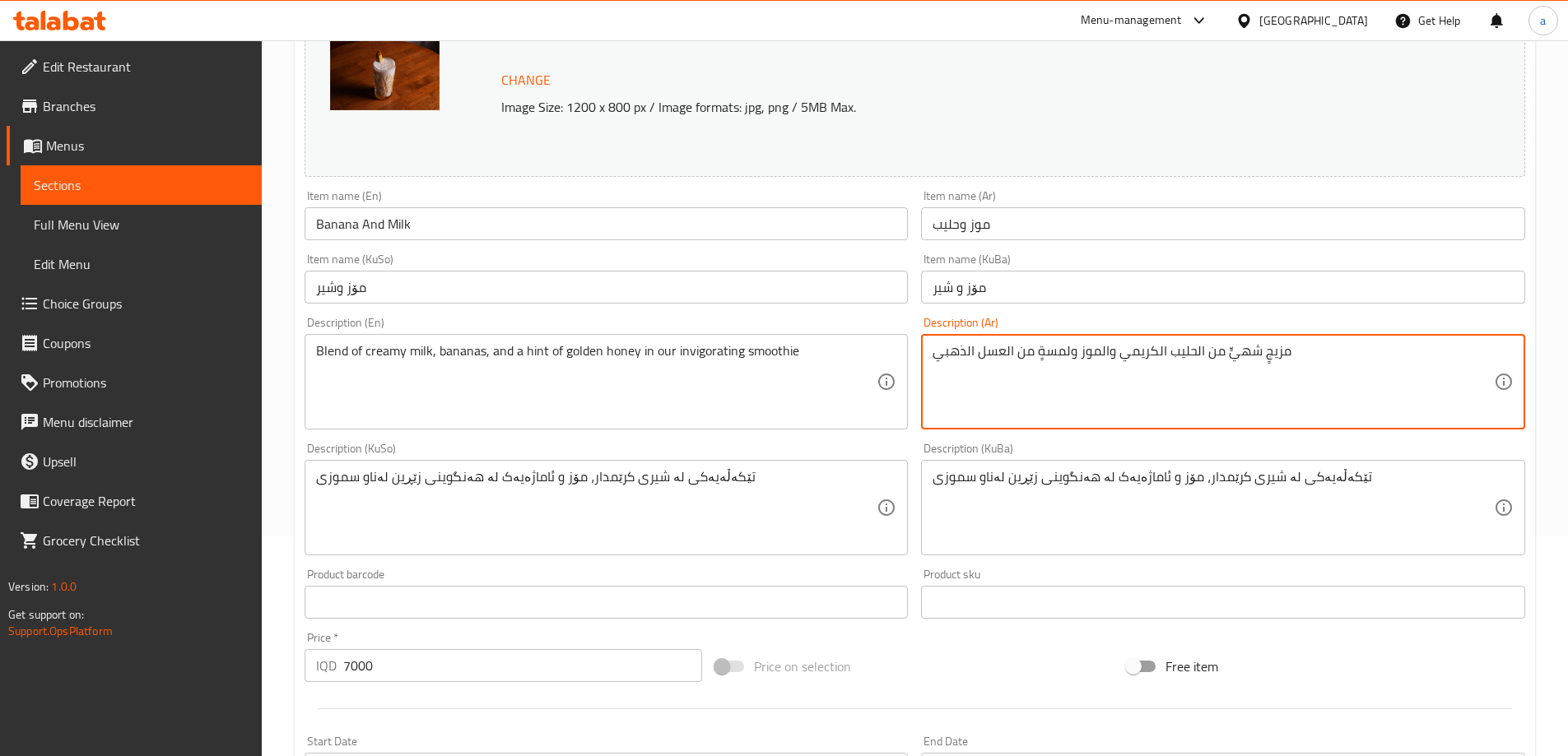
paste textarea "من حليب كريمي، موز وقليل من عسل ذهبي في سموثي"
type textarea "مزيج من حليب كريمي، موز وقليل من عسل ذهبي في سموثي"
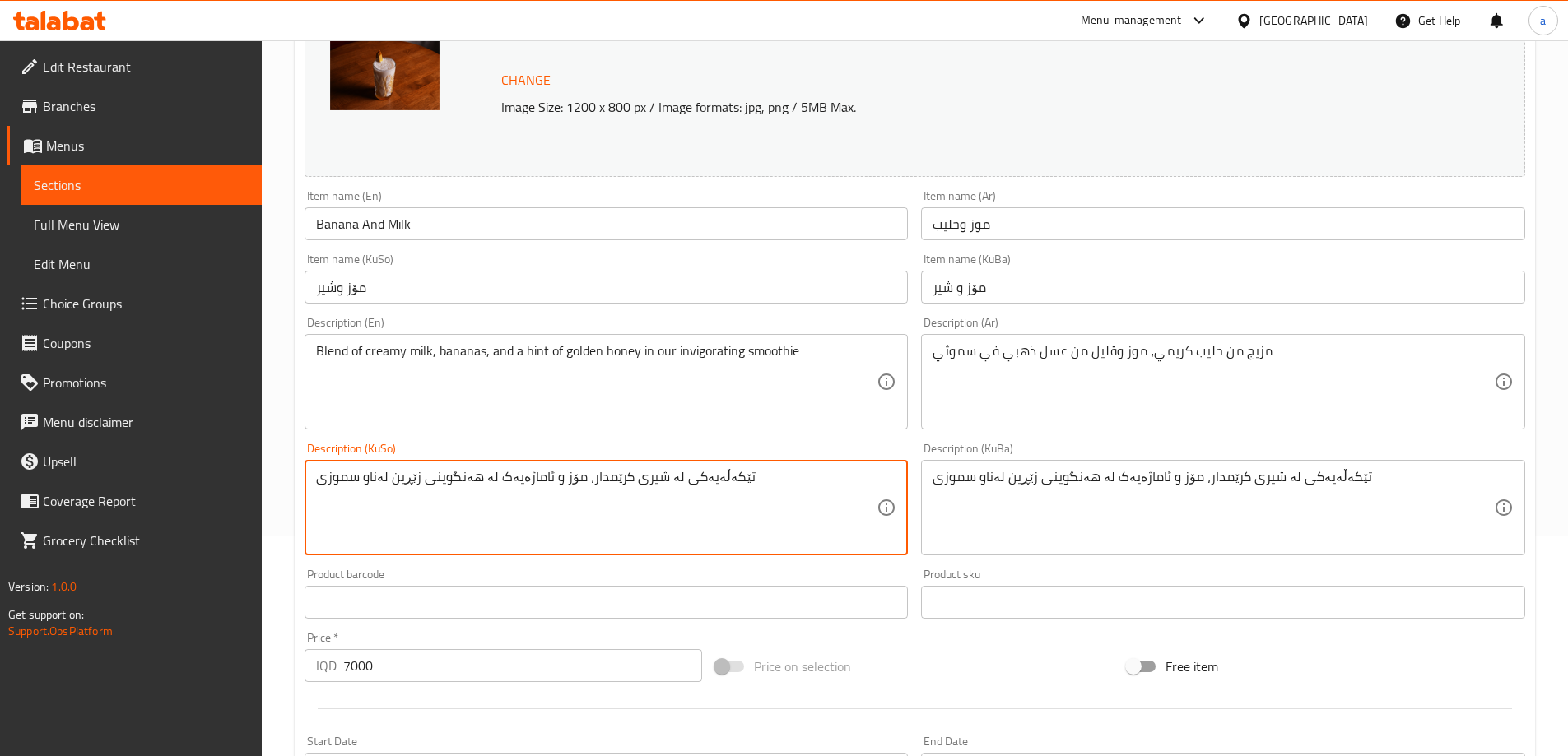
type textarea "تێکەڵەیەکی لە شیری کرێمدار، مۆز و ئاماژەیەک لە هەنگوینی زێڕین لەناو سموزی"
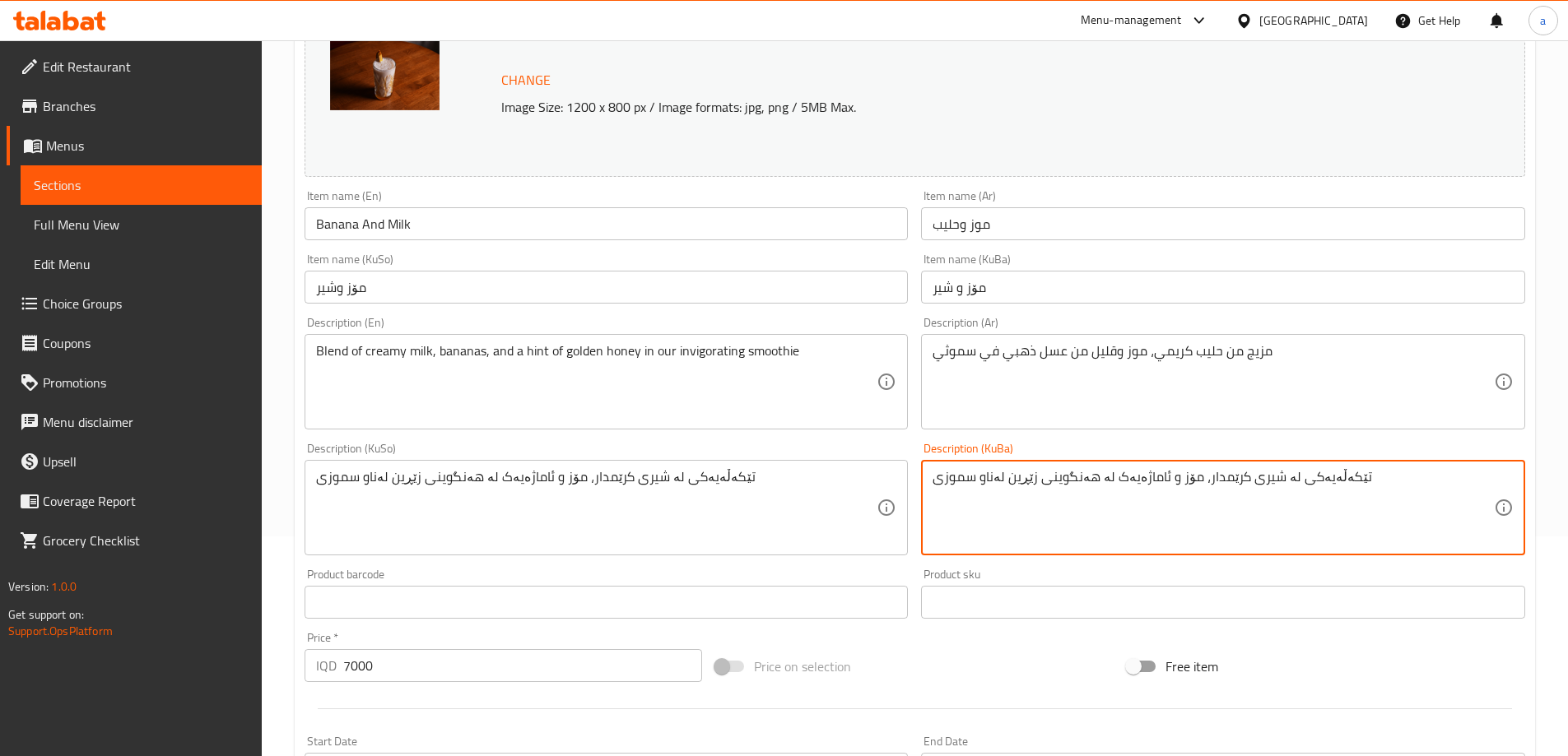
type textarea "تێکەڵەیەکی لە شیری کرێمدار، مۆز و ئاماژەیەک لە هەنگوینی زێڕین لەناو سموزی"
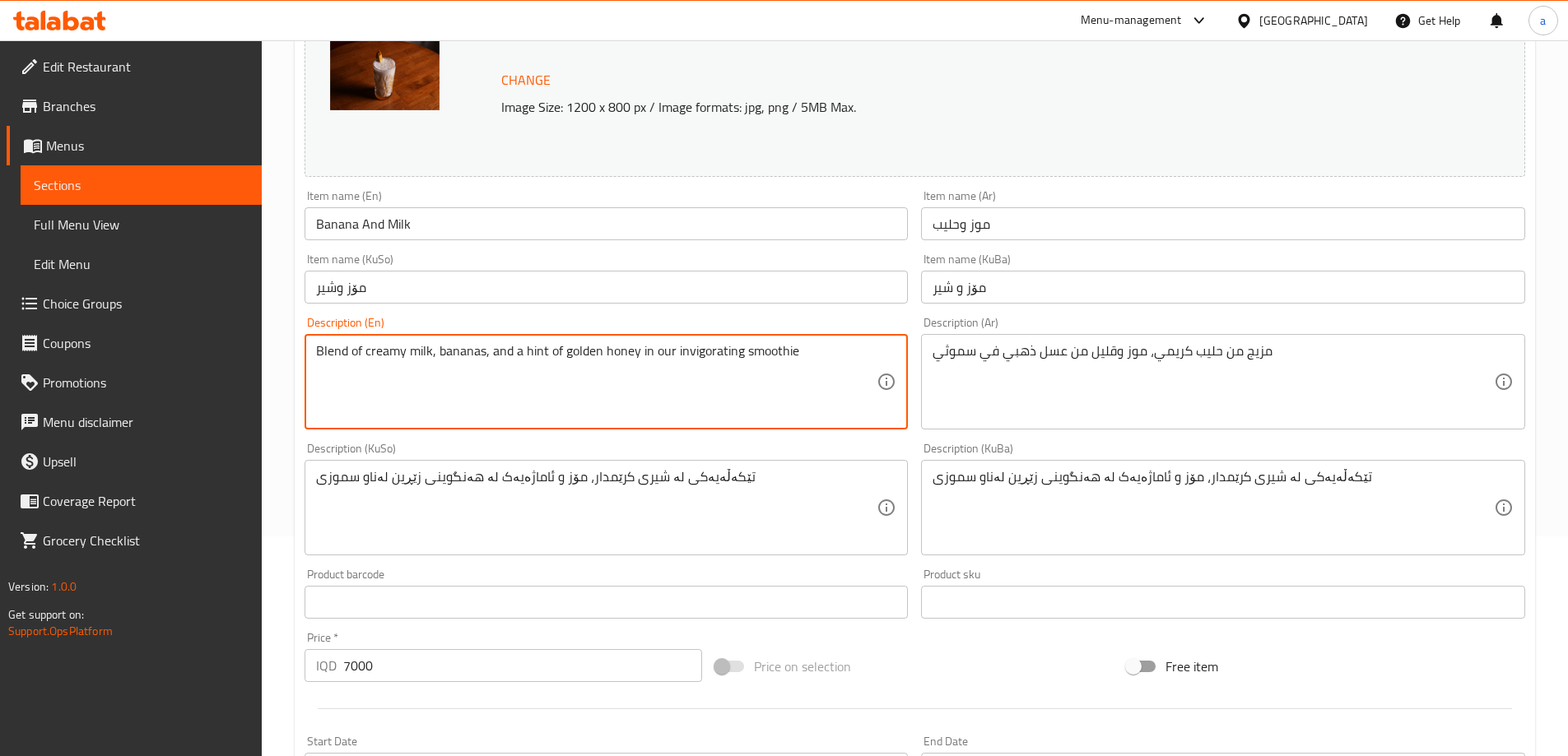
drag, startPoint x: 803, startPoint y: 376, endPoint x: 284, endPoint y: 336, distance: 520.5
paste textarea "and a hint of golden honey in smoothie"
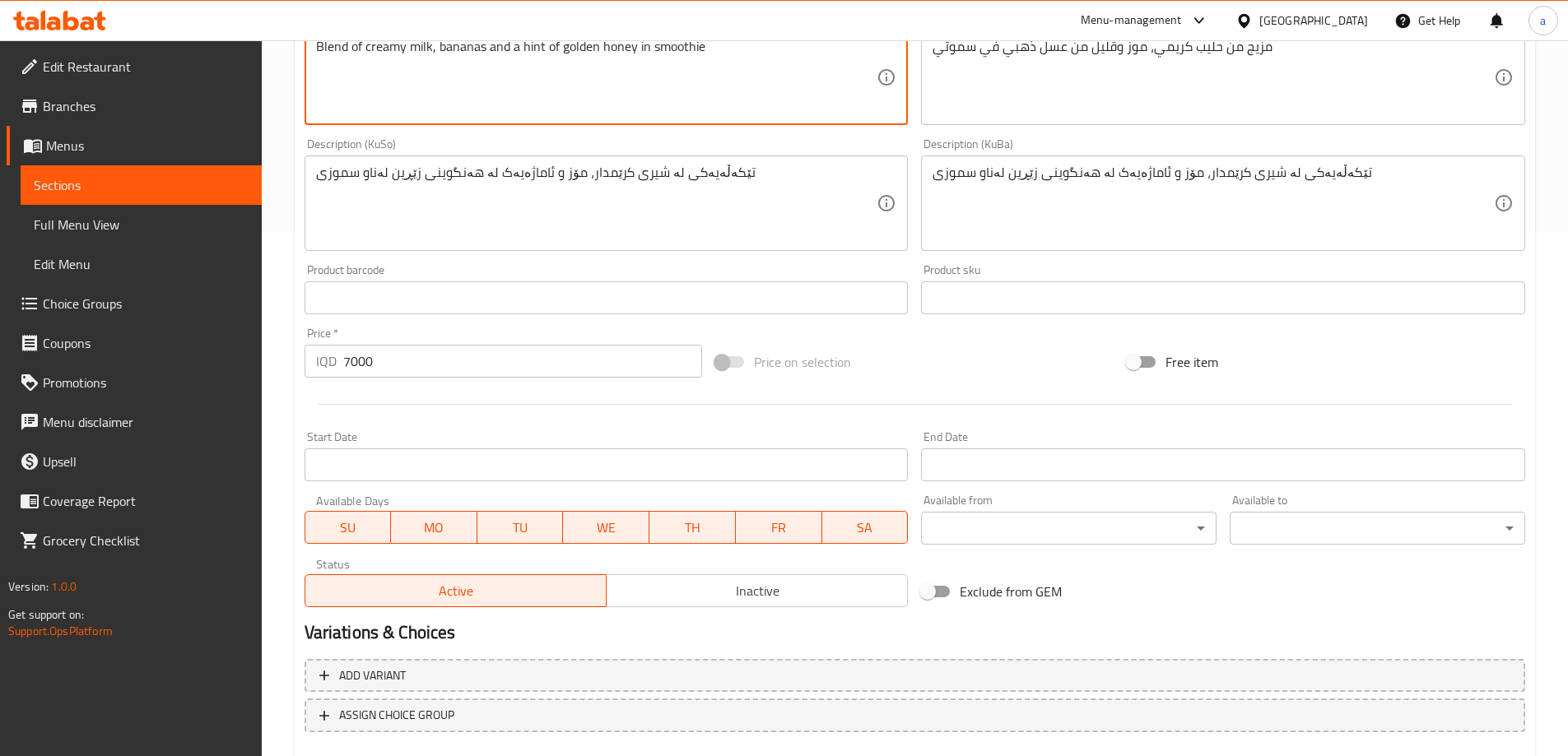
scroll to position [620, 0]
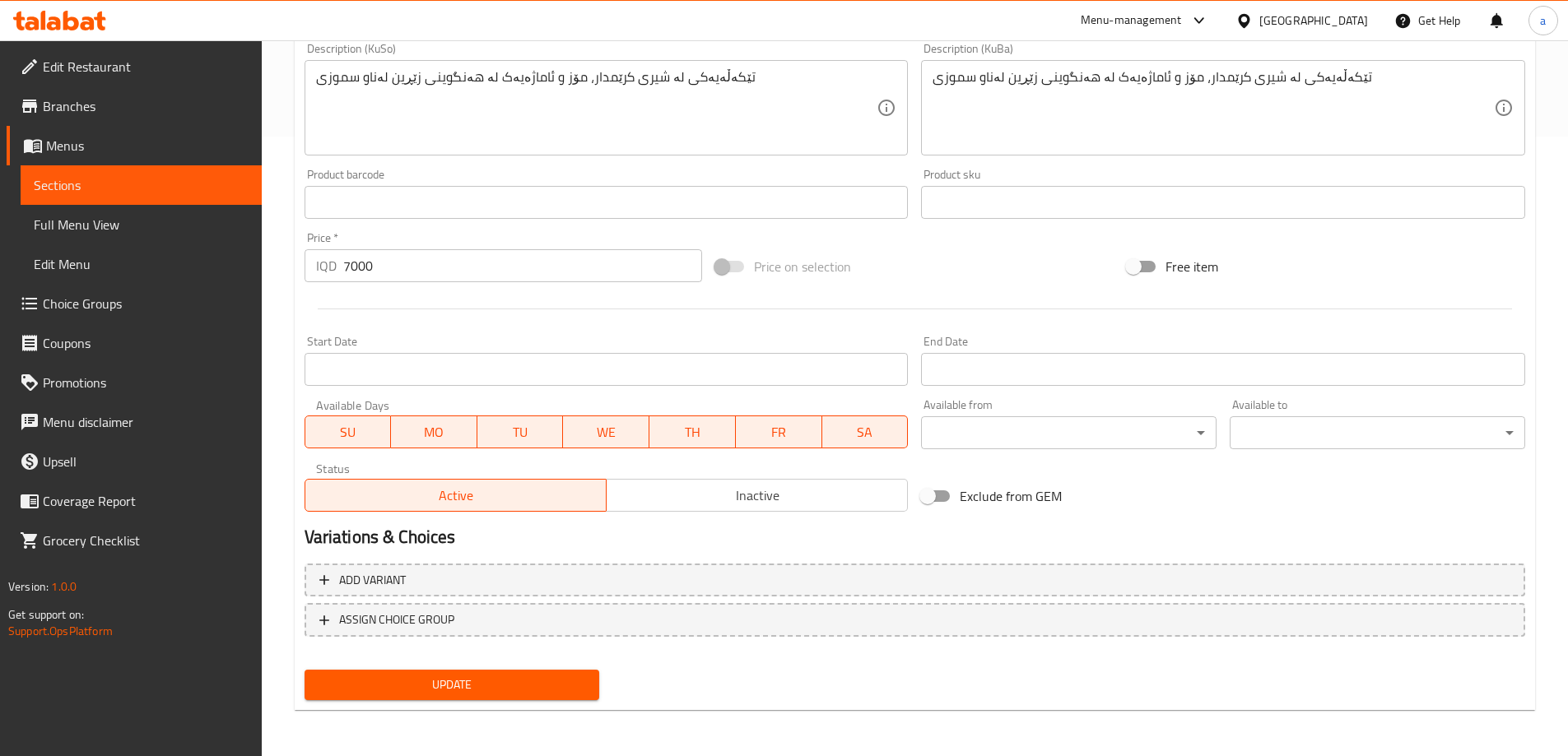
type textarea "Blend of creamy milk, bananas and a hint of golden honey in smoothie"
click at [526, 686] on span "Update" at bounding box center [452, 685] width 269 height 21
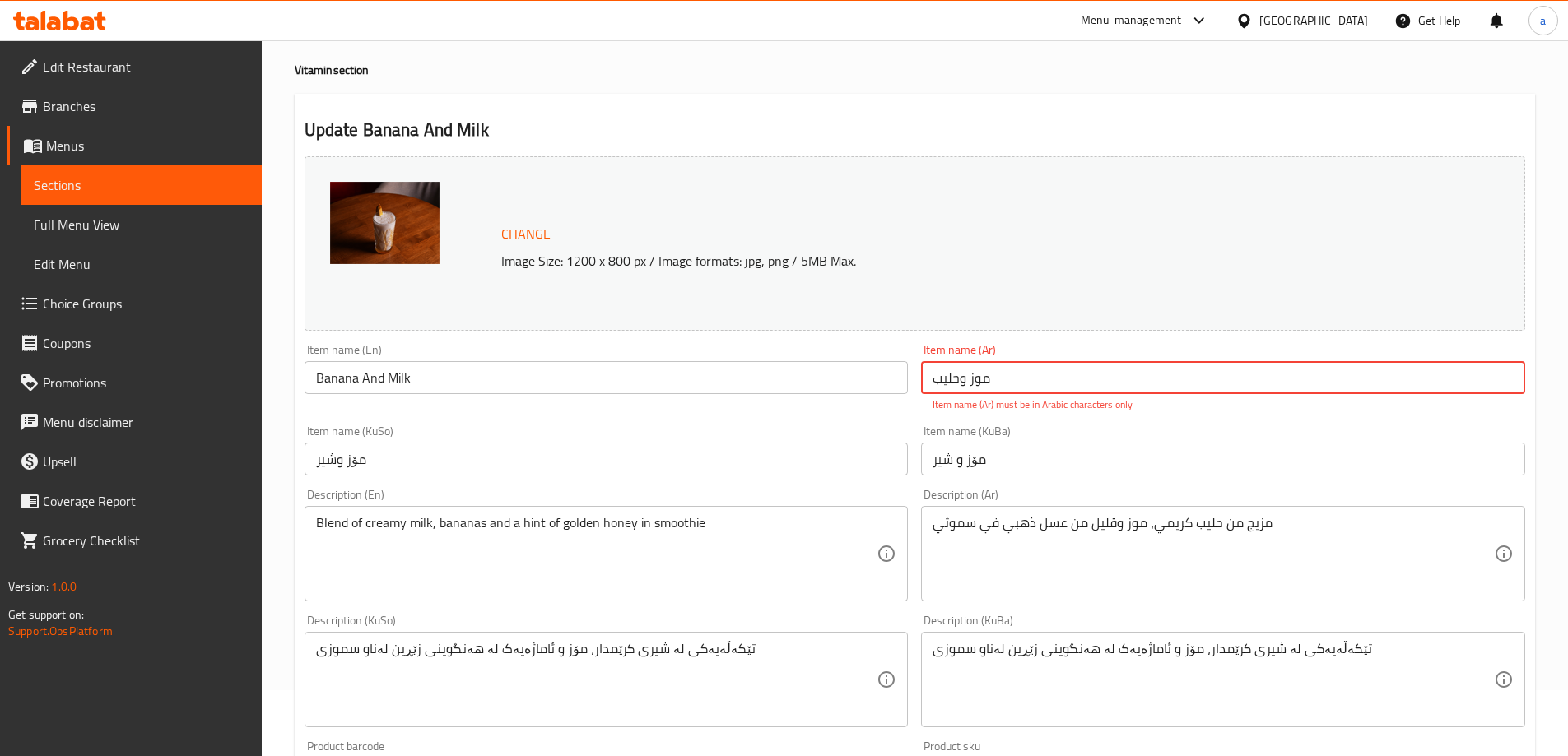
drag, startPoint x: 1062, startPoint y: 376, endPoint x: 892, endPoint y: 384, distance: 170.2
click at [892, 384] on div "Change Image Size: 1200 x 800 px / Image formats: jpg, png / 5MB Max. Item name…" at bounding box center [915, 621] width 1234 height 941
click at [1123, 424] on div "Item name (KuBa) مۆز و شیر Item name (KuBa)" at bounding box center [1223, 451] width 617 height 63
drag, startPoint x: 1057, startPoint y: 371, endPoint x: 854, endPoint y: 376, distance: 203.1
click at [854, 376] on div "Change Image Size: 1200 x 800 px / Image formats: jpg, png / 5MB Max. Item name…" at bounding box center [915, 621] width 1234 height 941
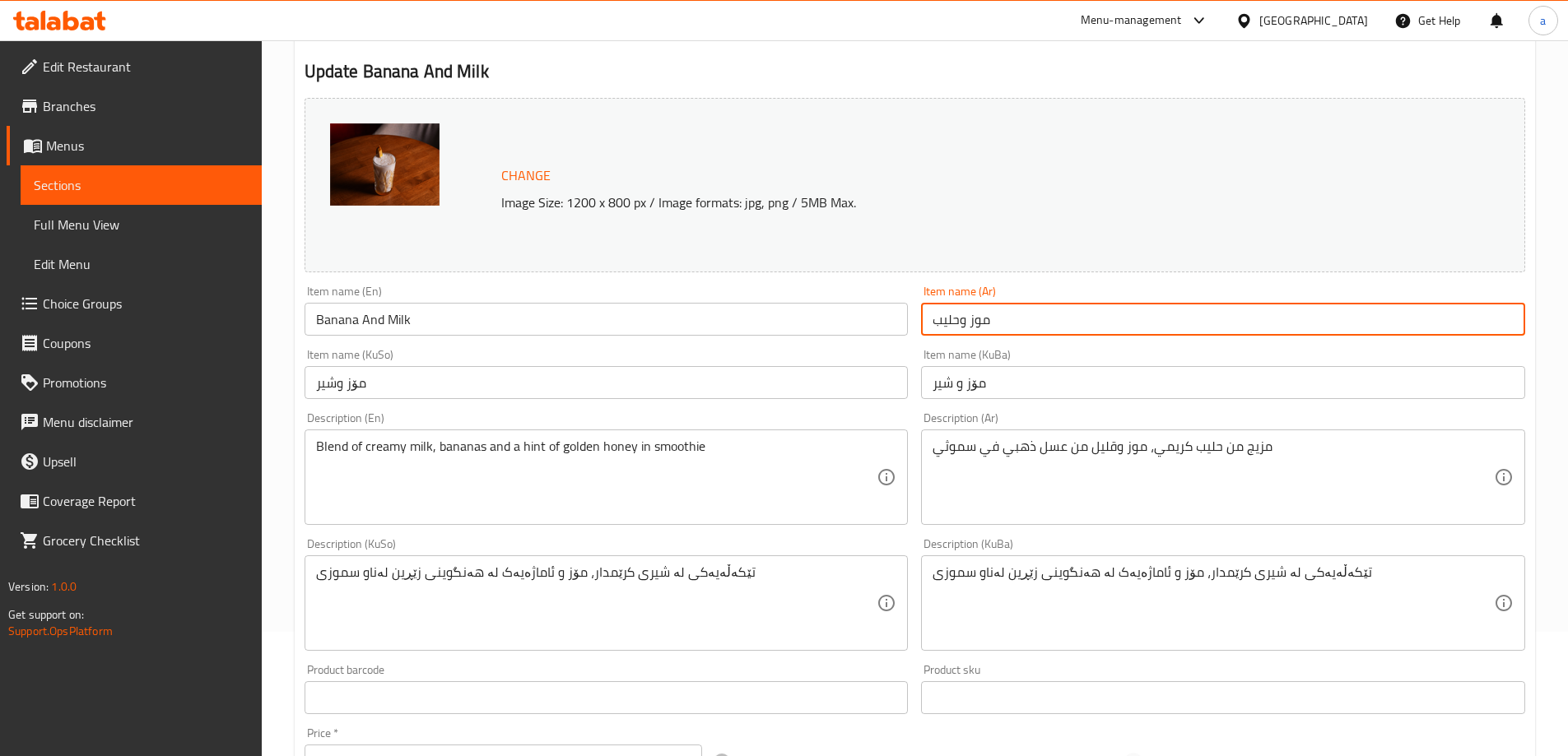
scroll to position [620, 0]
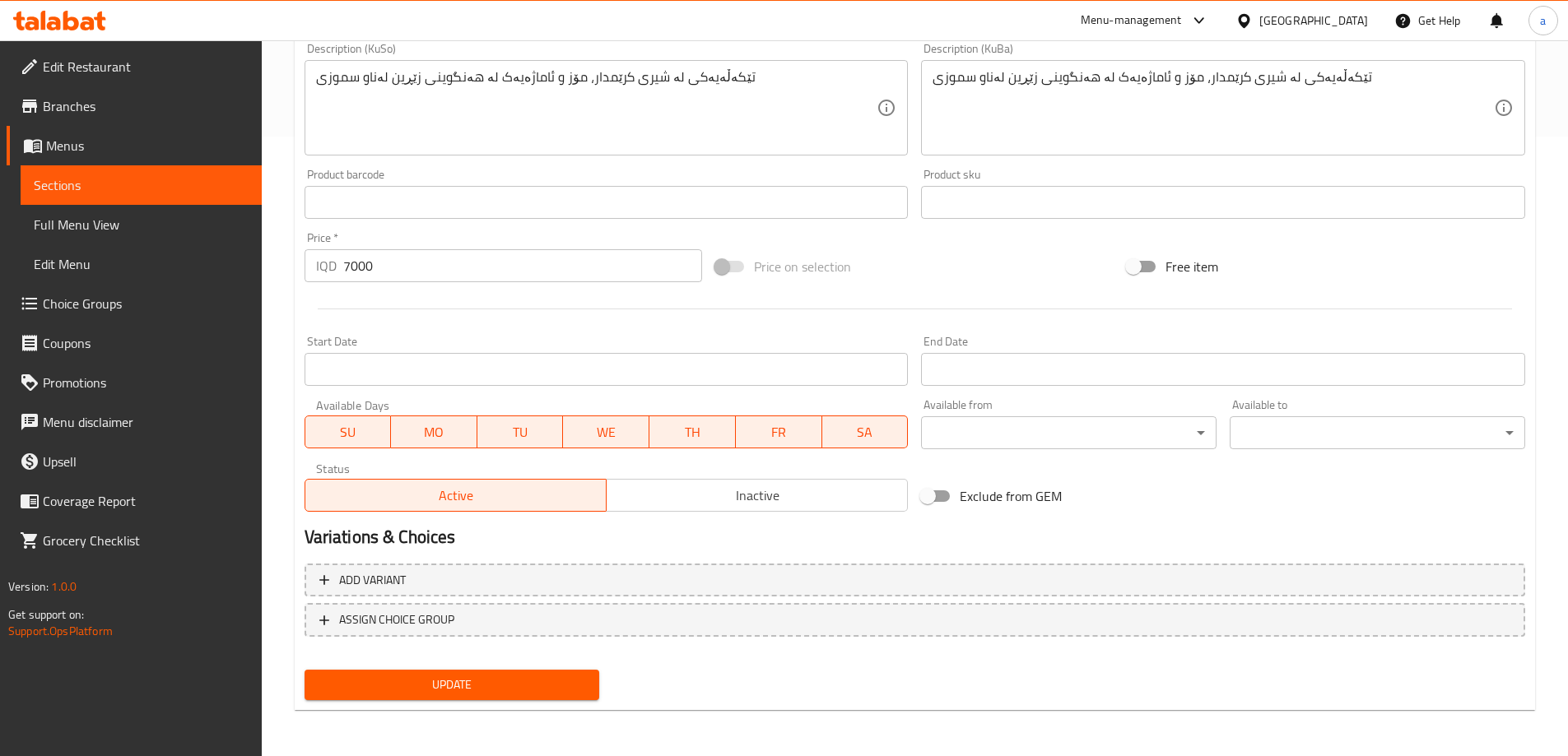
type input "موز وحليب"
click at [488, 695] on span "Update" at bounding box center [452, 685] width 269 height 21
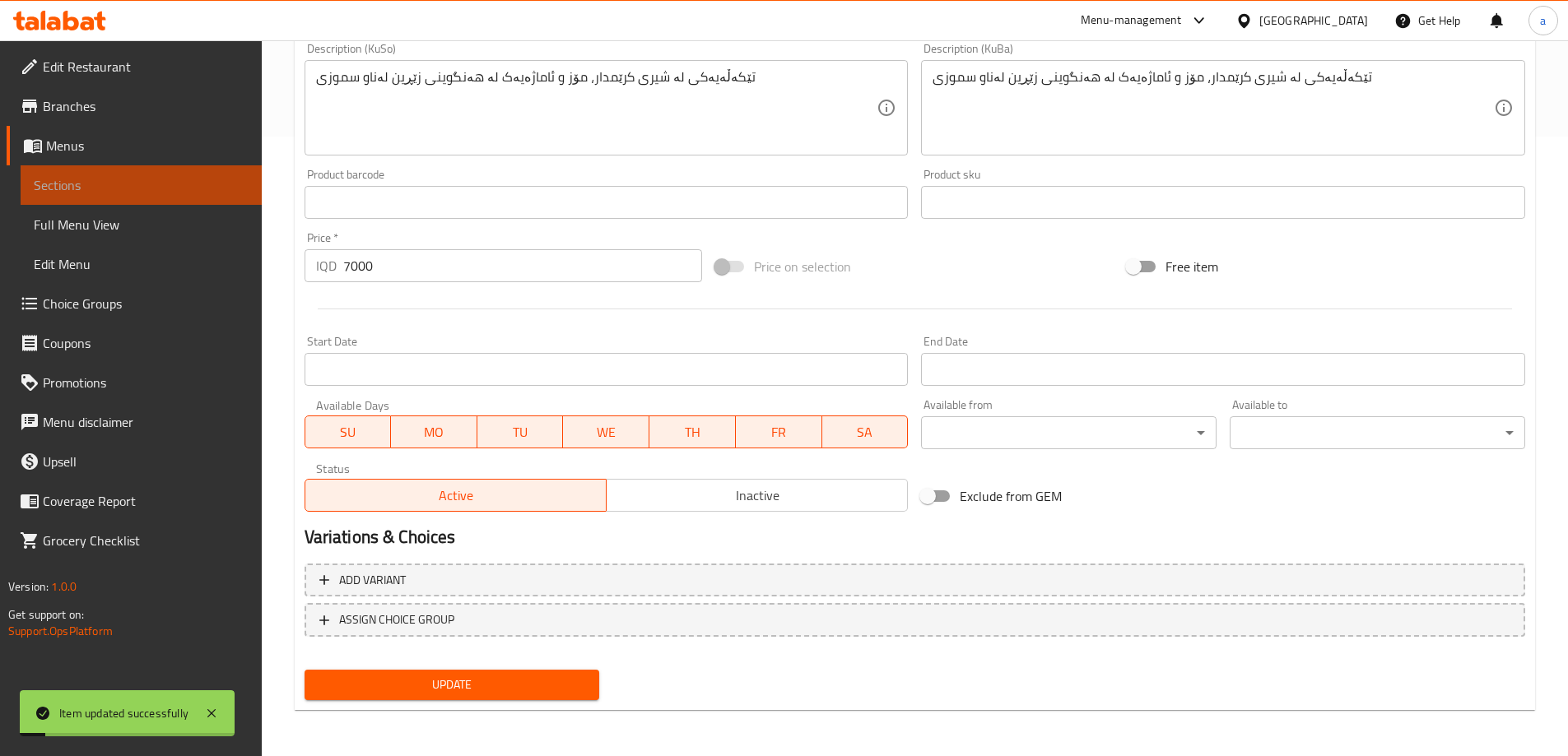
click at [135, 166] on link "Sections" at bounding box center [141, 185] width 241 height 40
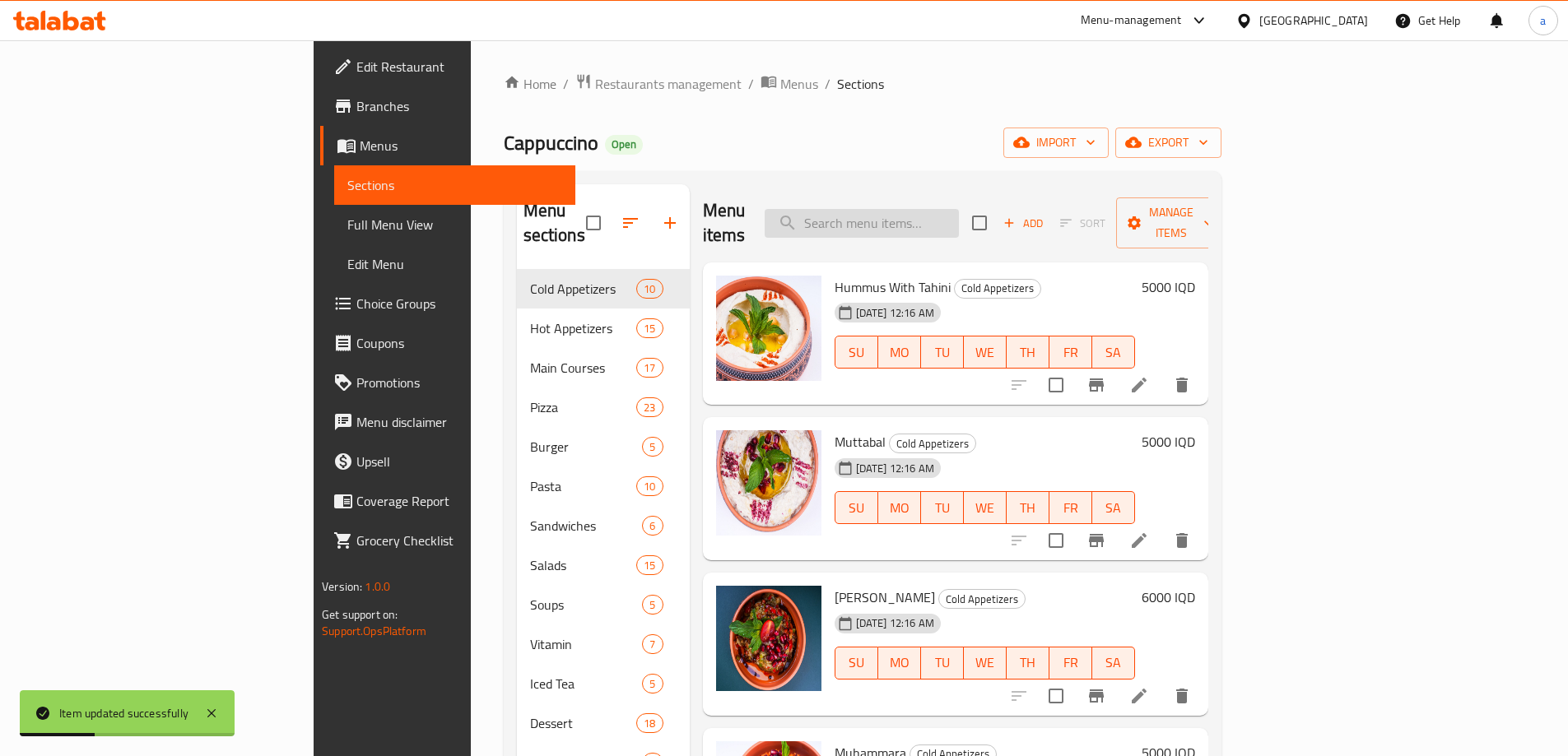
click at [938, 216] on input "search" at bounding box center [861, 222] width 194 height 29
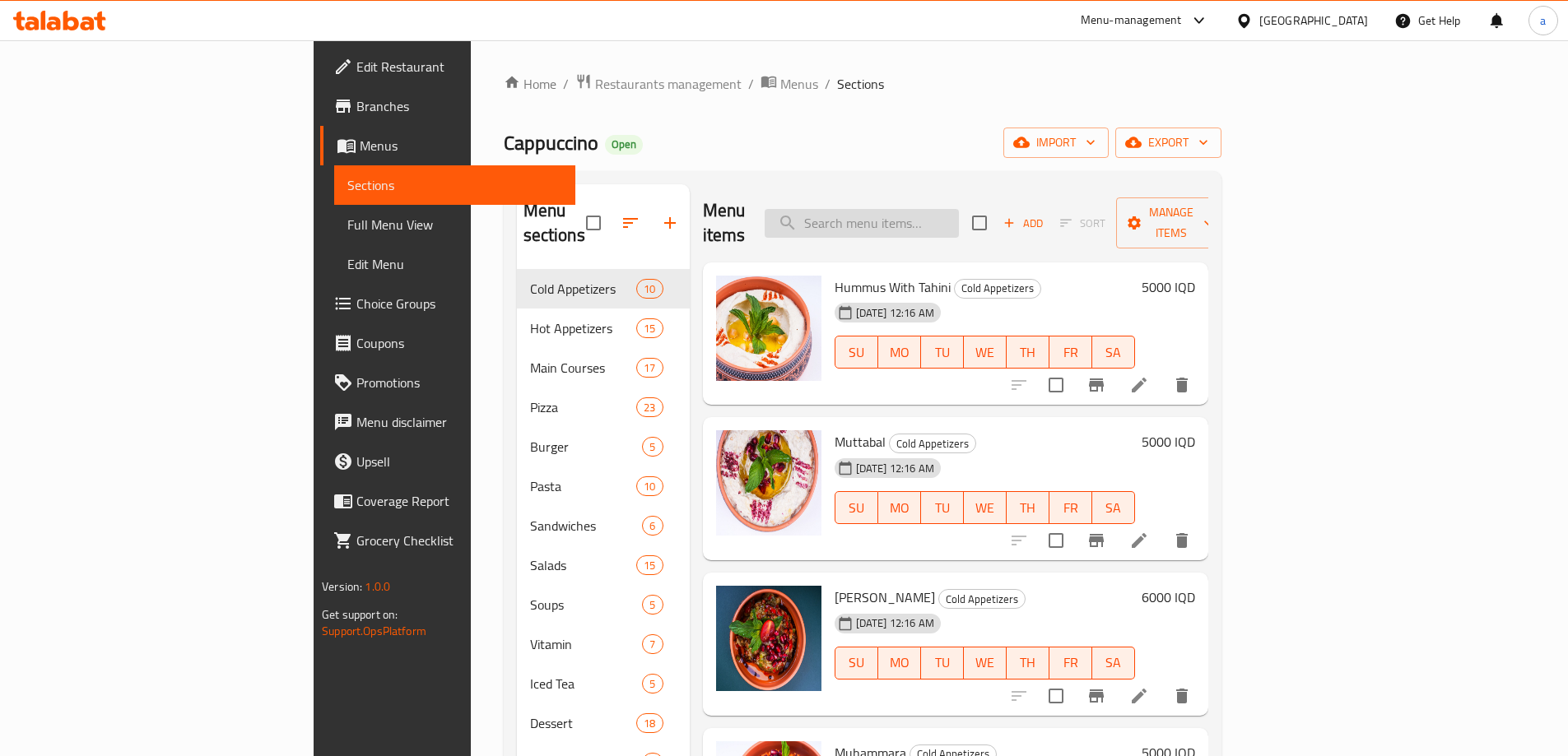
paste input "Banana and Milk"
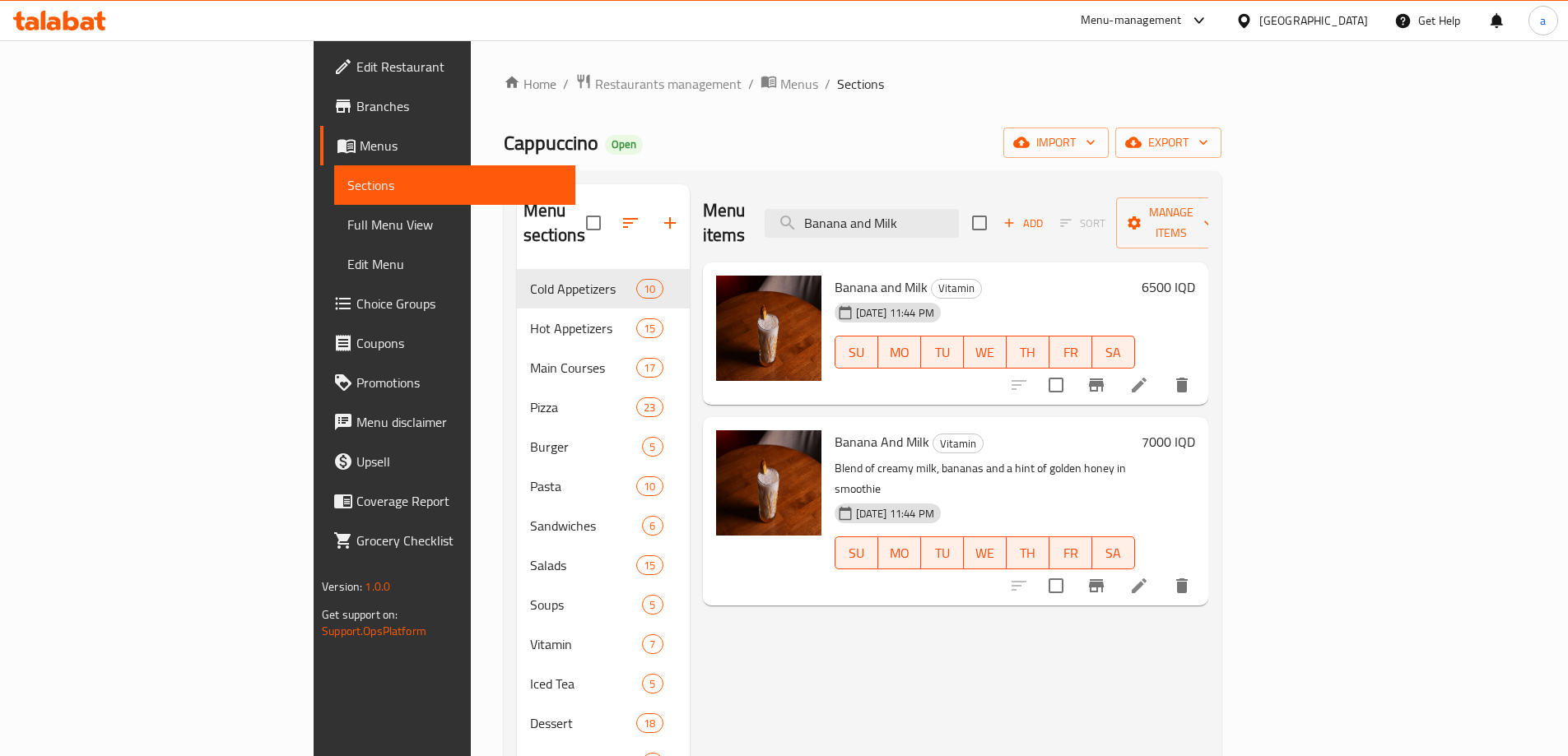
type input "Banana and Milk"
drag, startPoint x: 751, startPoint y: 418, endPoint x: 854, endPoint y: 420, distance: 103.0
click at [854, 424] on div "Banana And Milk Vitamin Blend of creamy milk, bananas and a hint of golden hone…" at bounding box center [984, 511] width 313 height 174
copy h6 "Banana And Milk"
click at [347, 223] on span "Full Menu View" at bounding box center [454, 224] width 215 height 20
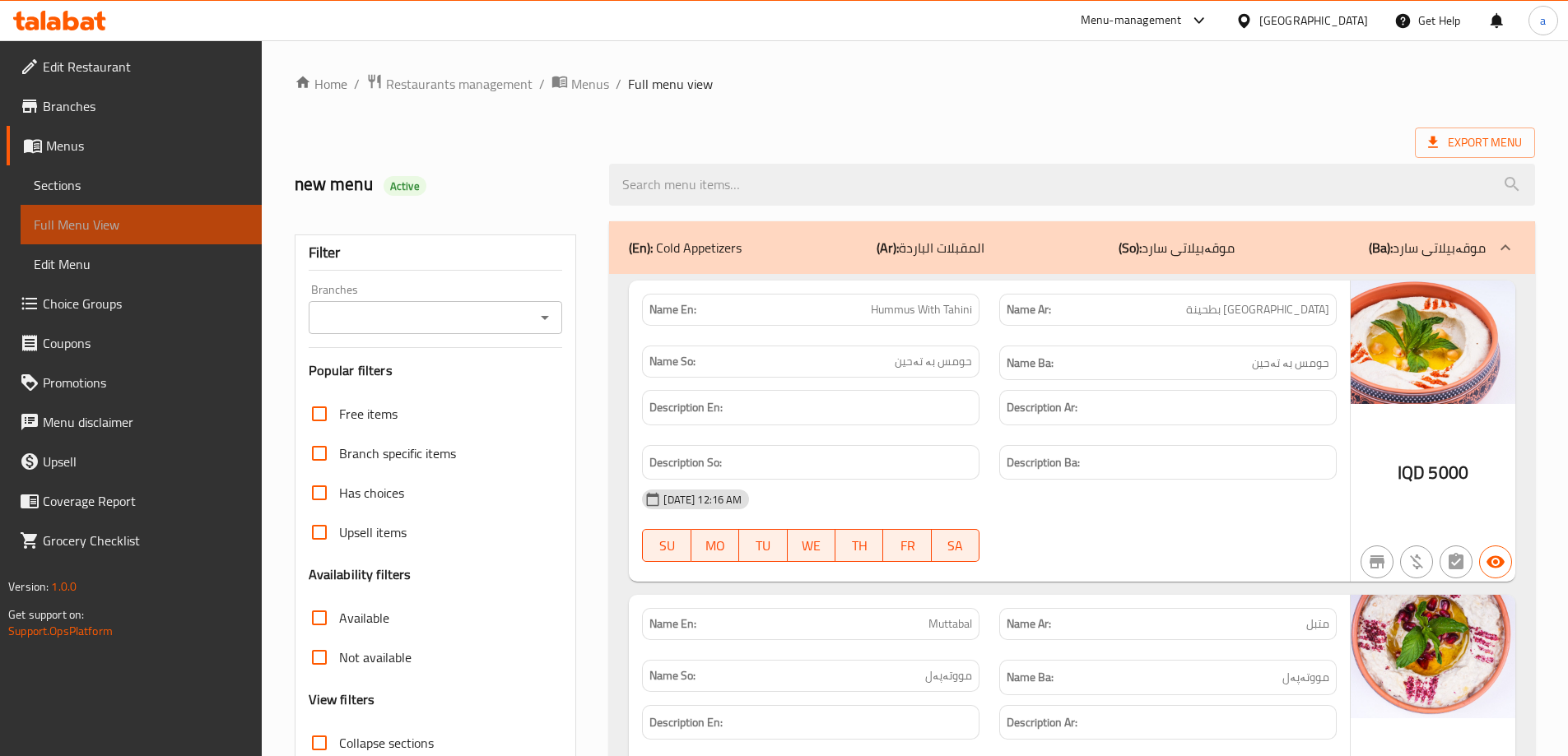
click at [74, 220] on span "Full Menu View" at bounding box center [140, 224] width 215 height 20
click at [541, 310] on icon "Open" at bounding box center [545, 317] width 20 height 20
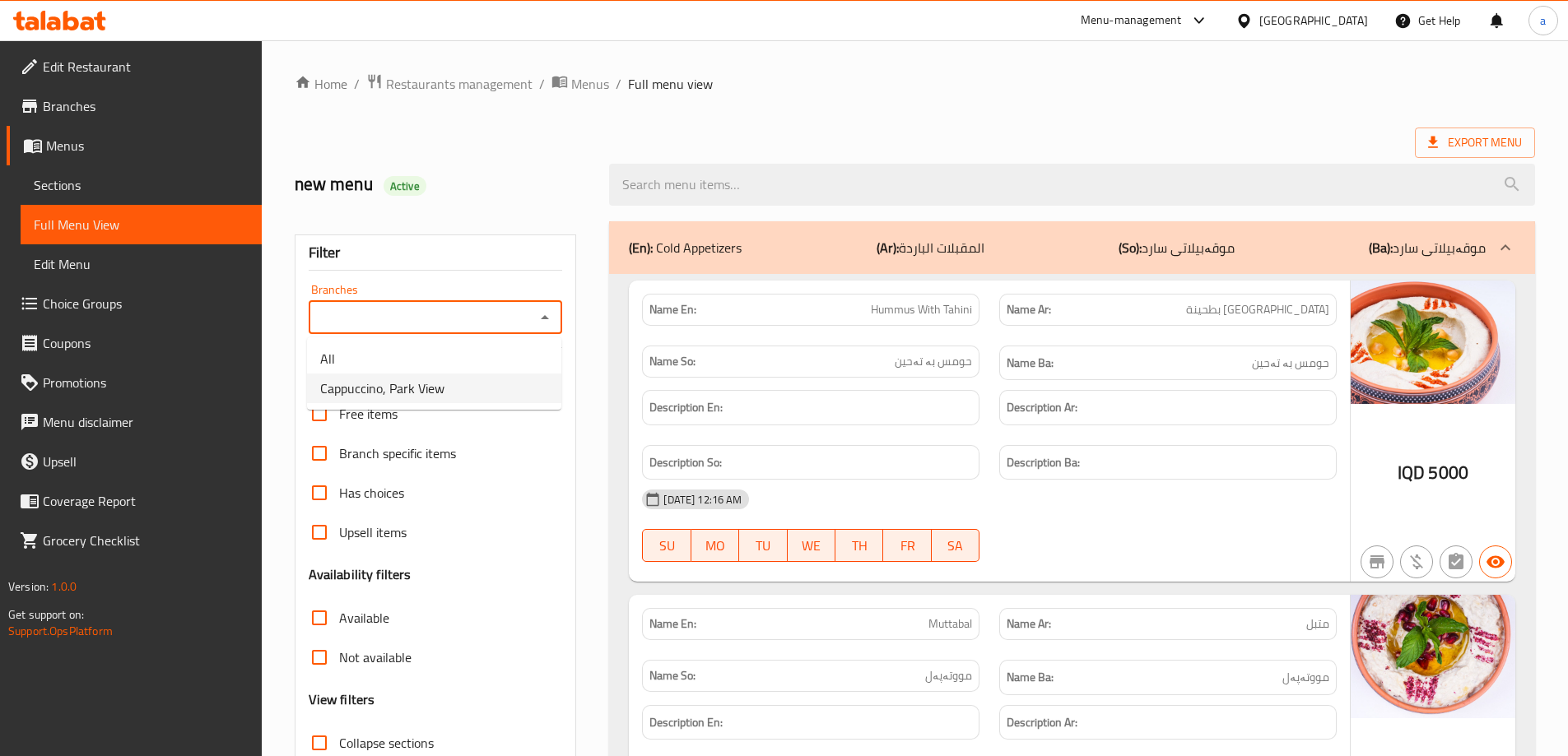
drag, startPoint x: 426, startPoint y: 392, endPoint x: 566, endPoint y: 321, distance: 157.0
click at [426, 392] on span "Cappuccino, Park View" at bounding box center [383, 388] width 125 height 20
type input "Cappuccino, Park View"
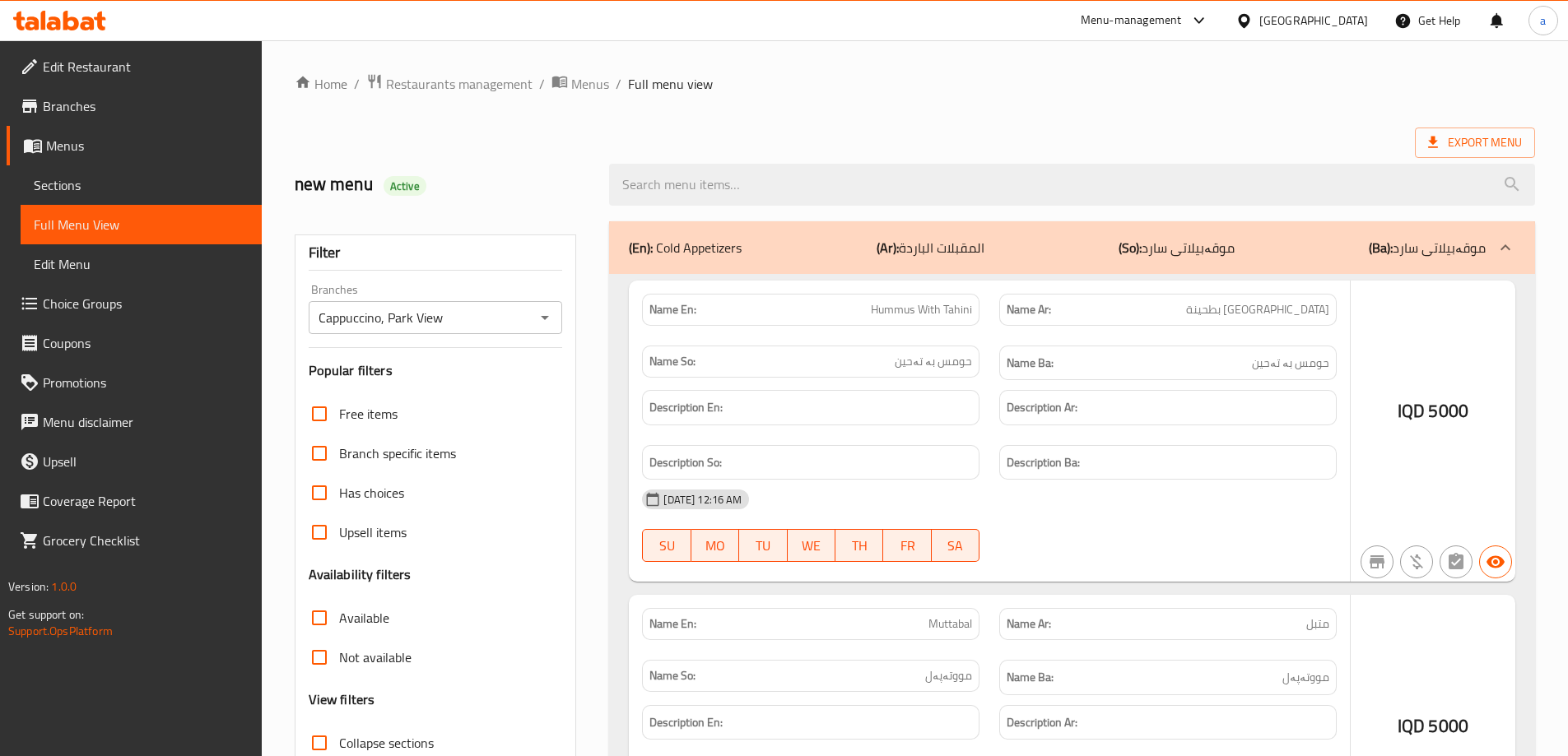
click at [720, 176] on div at bounding box center [784, 378] width 1568 height 756
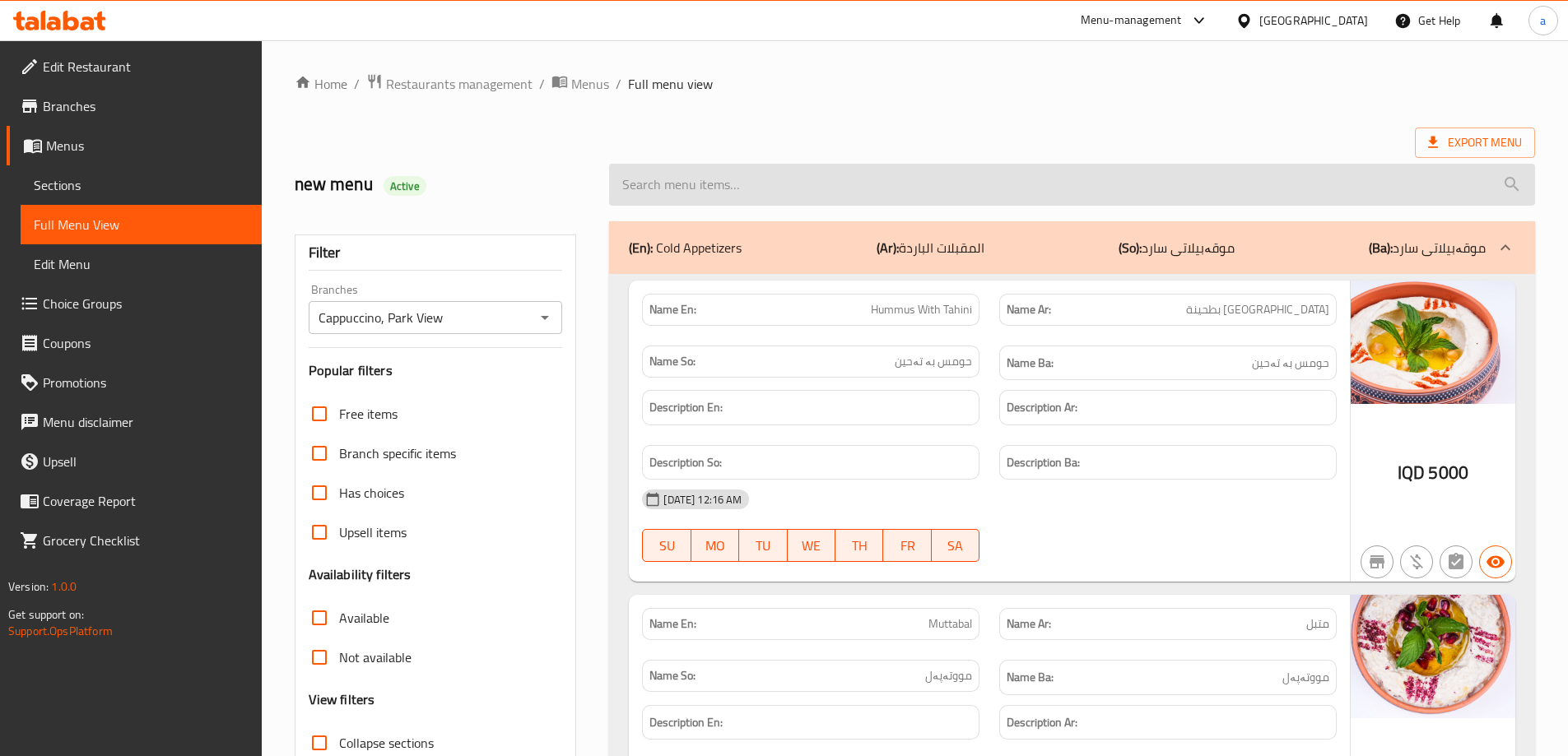
click at [725, 188] on input "search" at bounding box center [1072, 185] width 926 height 42
paste input "Banana And Milk"
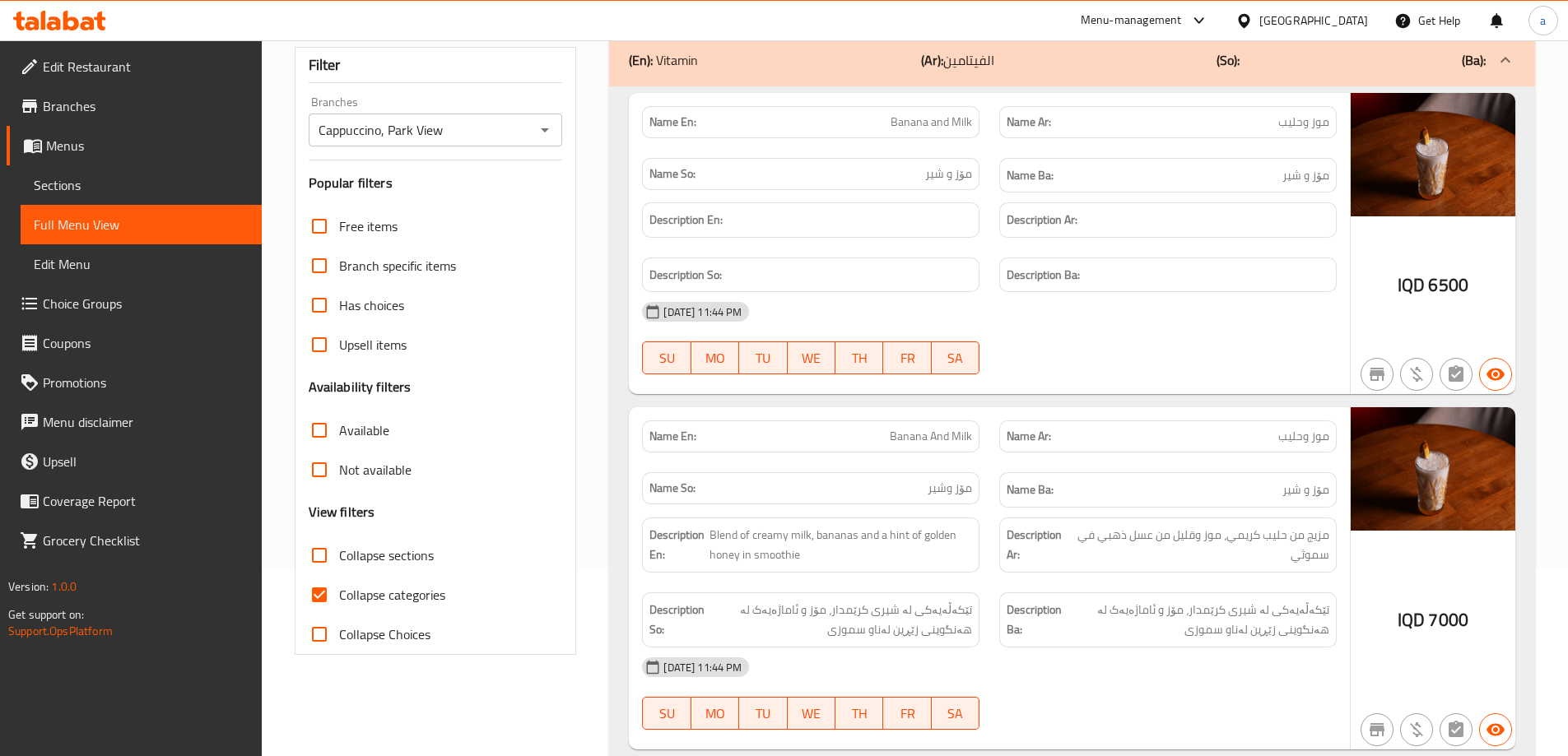
scroll to position [247, 0]
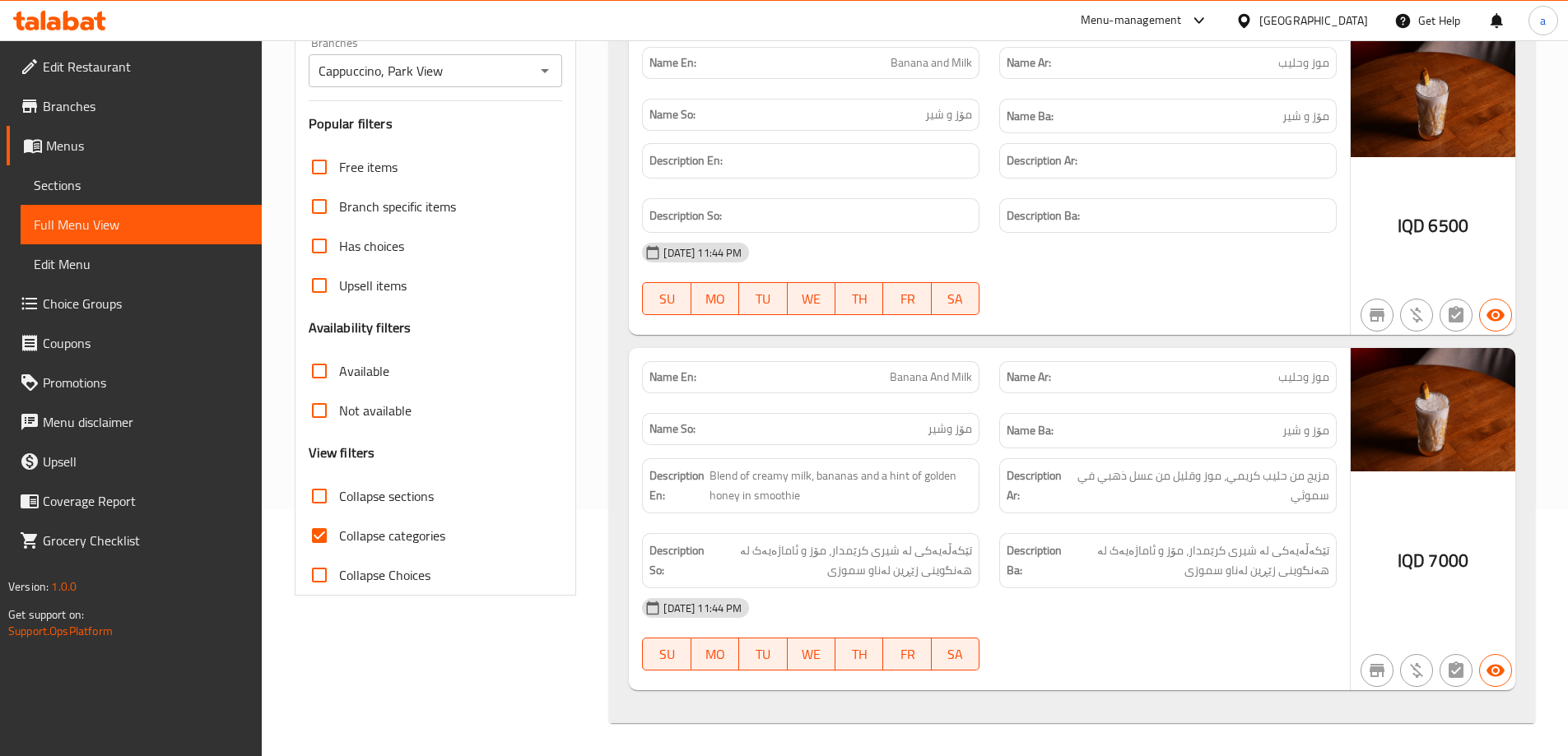
type input "Banana And Milk"
drag, startPoint x: 1299, startPoint y: 430, endPoint x: 1312, endPoint y: 434, distance: 13.6
click at [1312, 434] on span "مۆز و شیر" at bounding box center [1305, 430] width 46 height 21
drag, startPoint x: 950, startPoint y: 435, endPoint x: 1034, endPoint y: 436, distance: 84.0
click at [962, 434] on span "مۆز وشیر" at bounding box center [949, 428] width 44 height 17
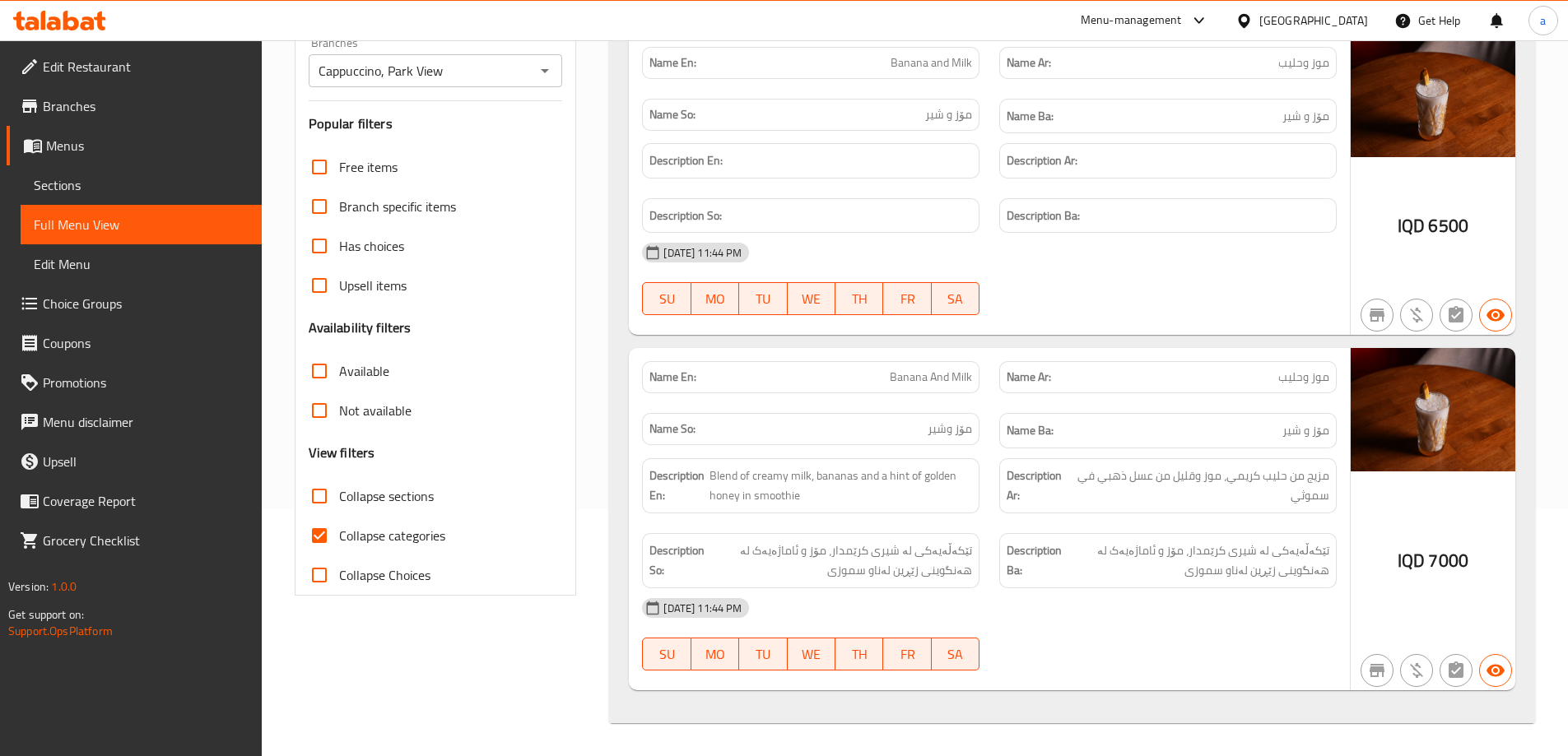
click at [1151, 435] on h6 "Name Ba: مۆز و شیر" at bounding box center [1168, 430] width 322 height 21
click at [947, 435] on span "مۆز وشیر" at bounding box center [949, 428] width 44 height 17
drag, startPoint x: 1276, startPoint y: 422, endPoint x: 1347, endPoint y: 448, distance: 75.6
click at [1347, 448] on div "Name En: Banana And Milk Name Ar: موز وحليب Name So: مۆز وشیر Name Ba: مۆز و شی…" at bounding box center [989, 519] width 721 height 342
click at [1276, 423] on h6 "Name Ba: مۆز و شیر" at bounding box center [1168, 430] width 322 height 21
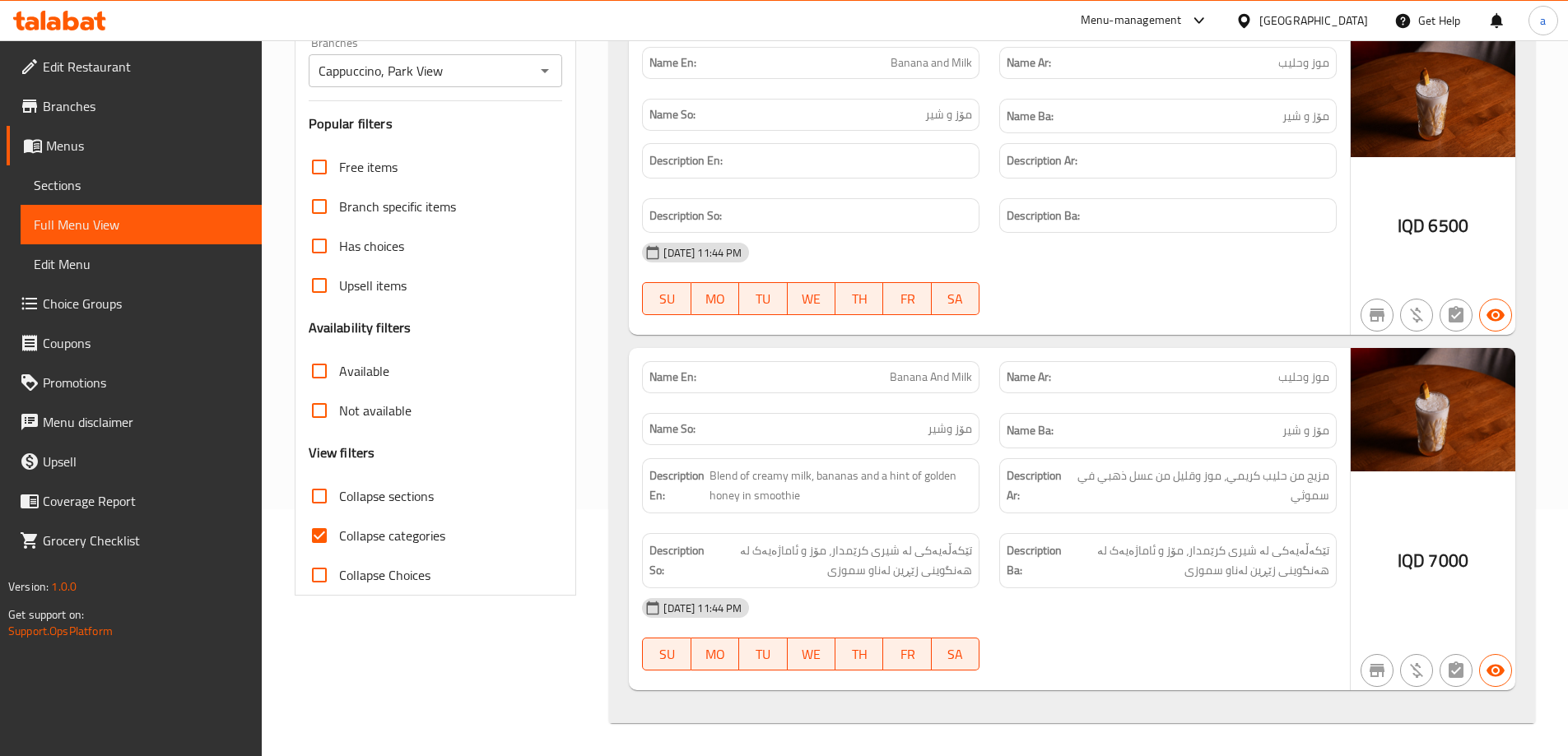
click at [103, 180] on span "Sections" at bounding box center [140, 185] width 215 height 20
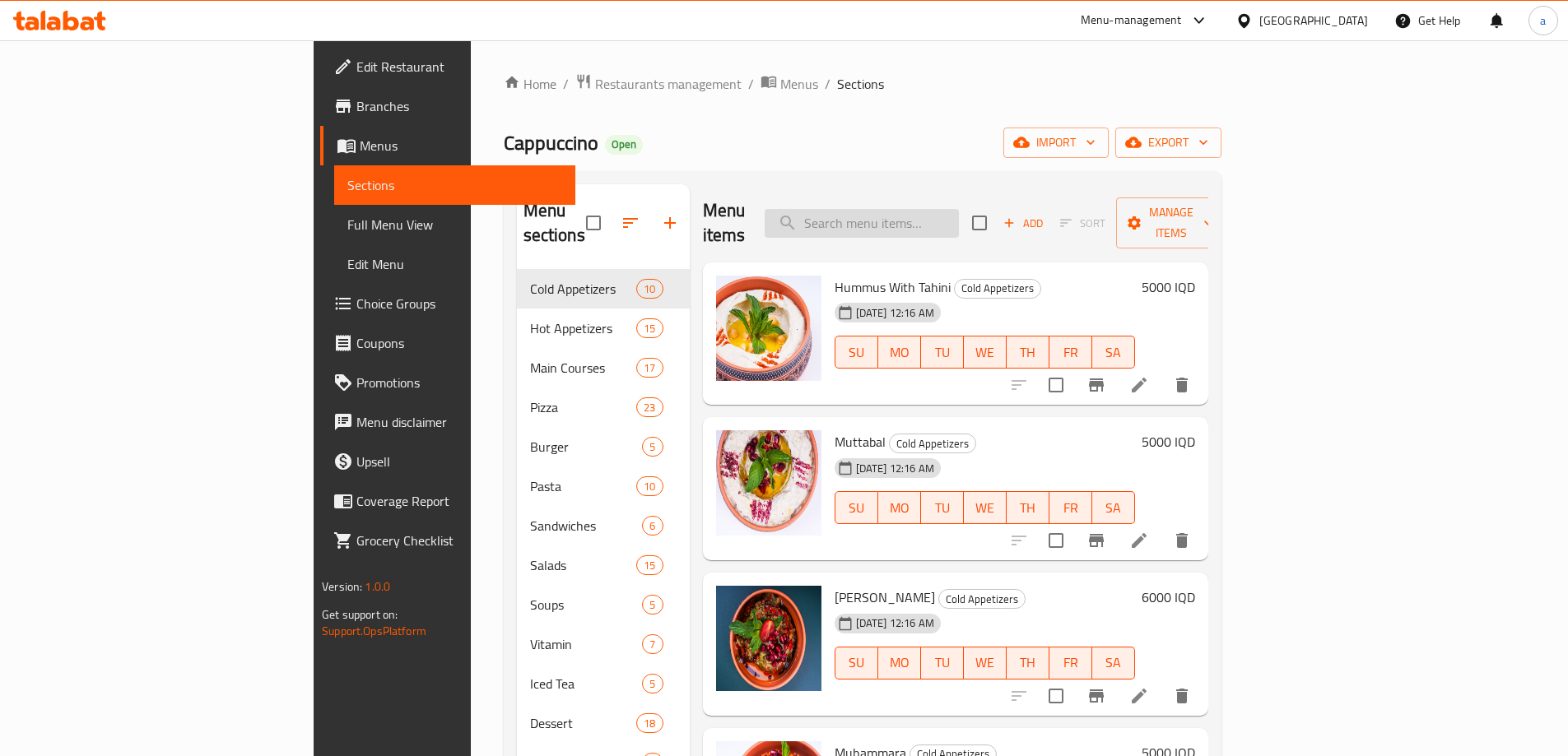
click at [959, 210] on input "search" at bounding box center [861, 222] width 194 height 29
paste input "Banana And Milk"
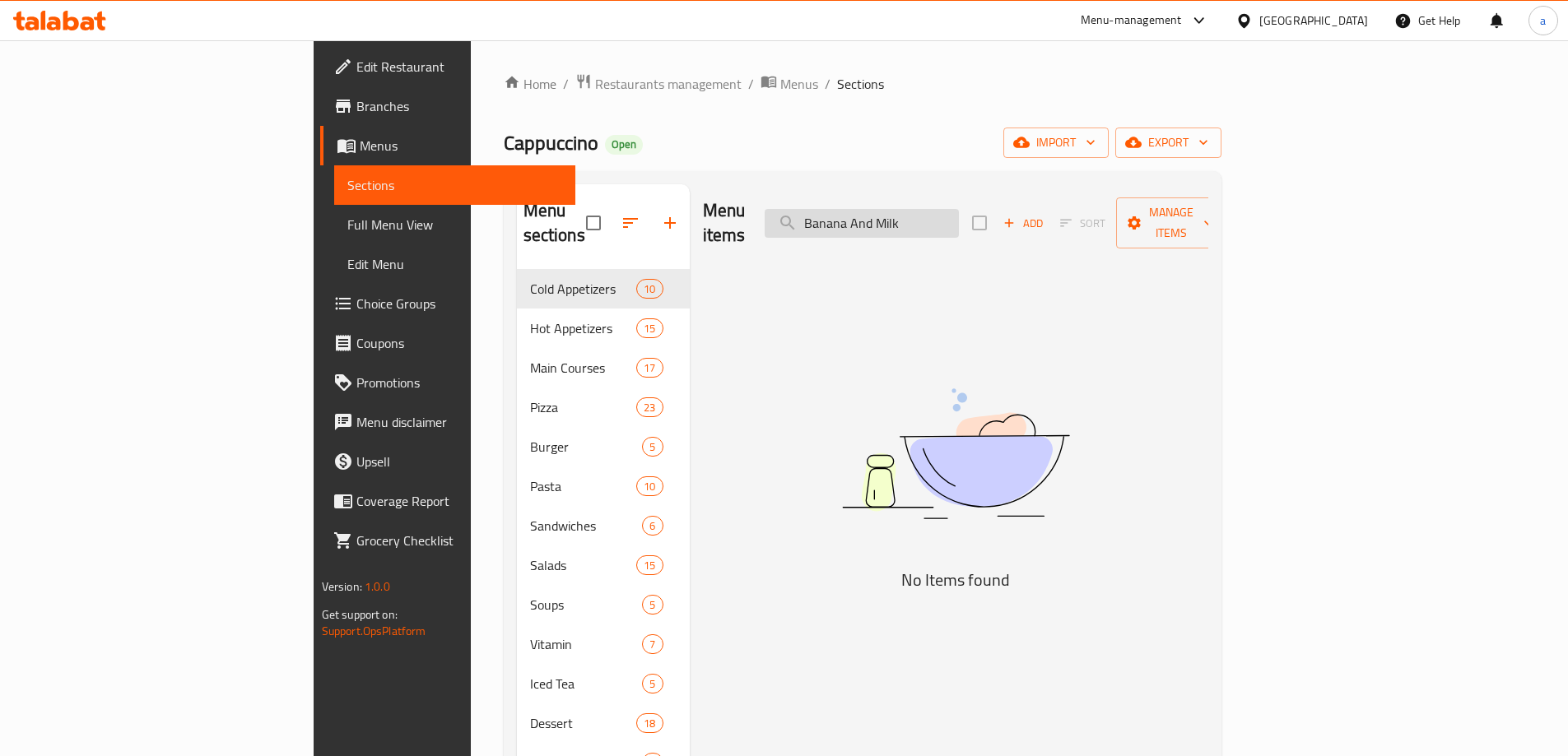
click at [959, 210] on input "Banana And Milk" at bounding box center [861, 222] width 194 height 29
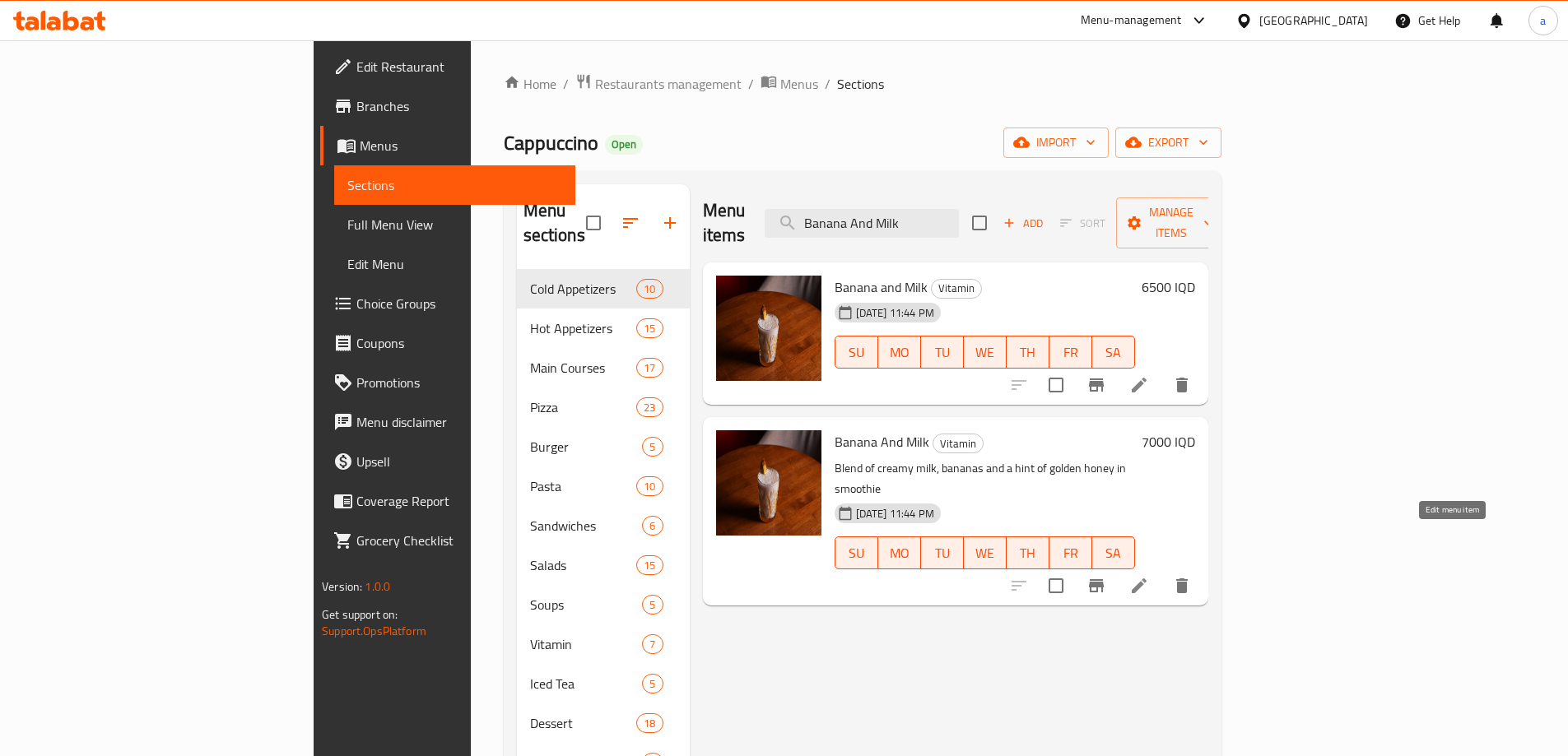
type input "Banana And Milk"
click at [1149, 576] on icon at bounding box center [1139, 586] width 20 height 20
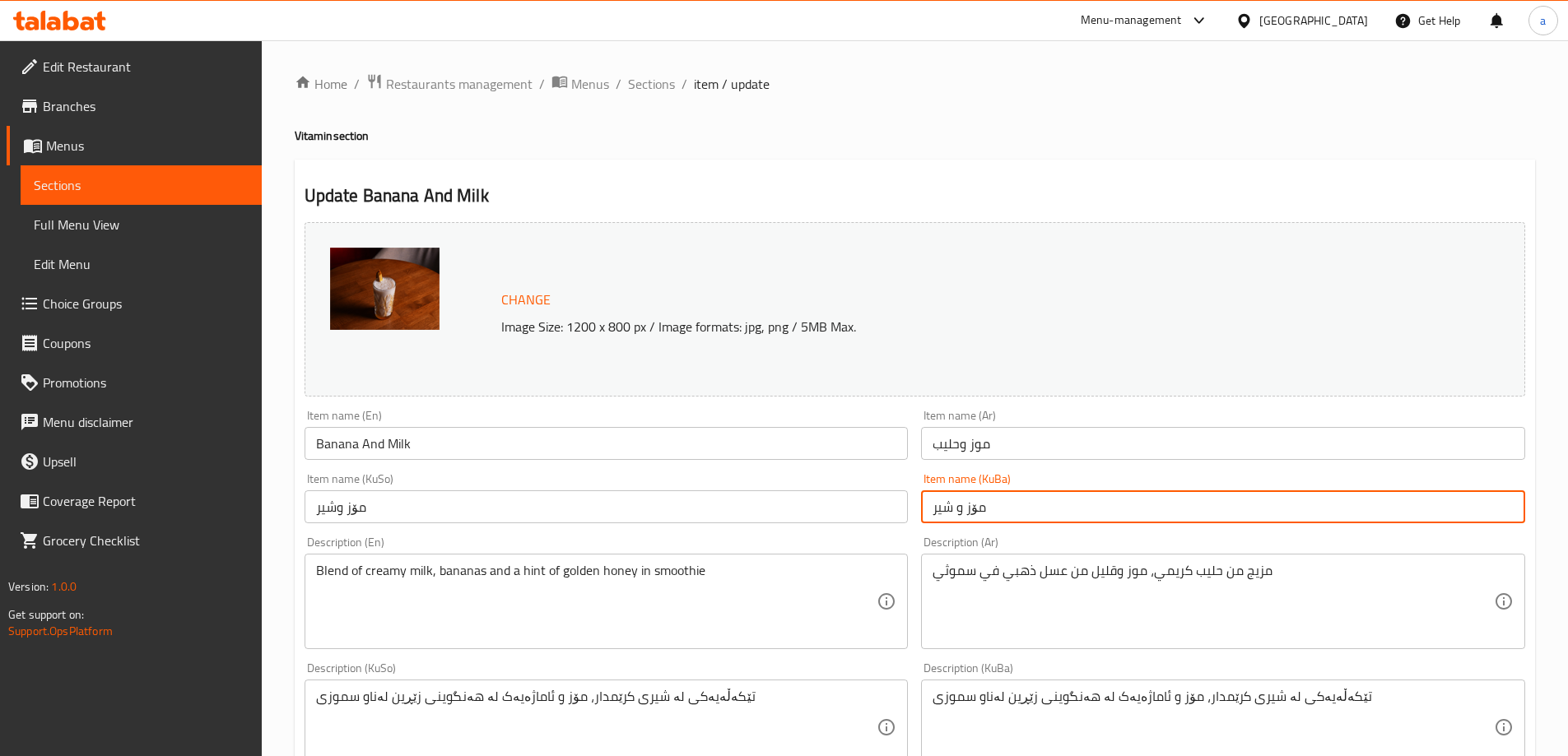
drag, startPoint x: 1019, startPoint y: 502, endPoint x: 916, endPoint y: 523, distance: 105.1
click at [917, 523] on div "Item name (KuBa) مۆز و شیر Item name (KuBa)" at bounding box center [1223, 498] width 617 height 63
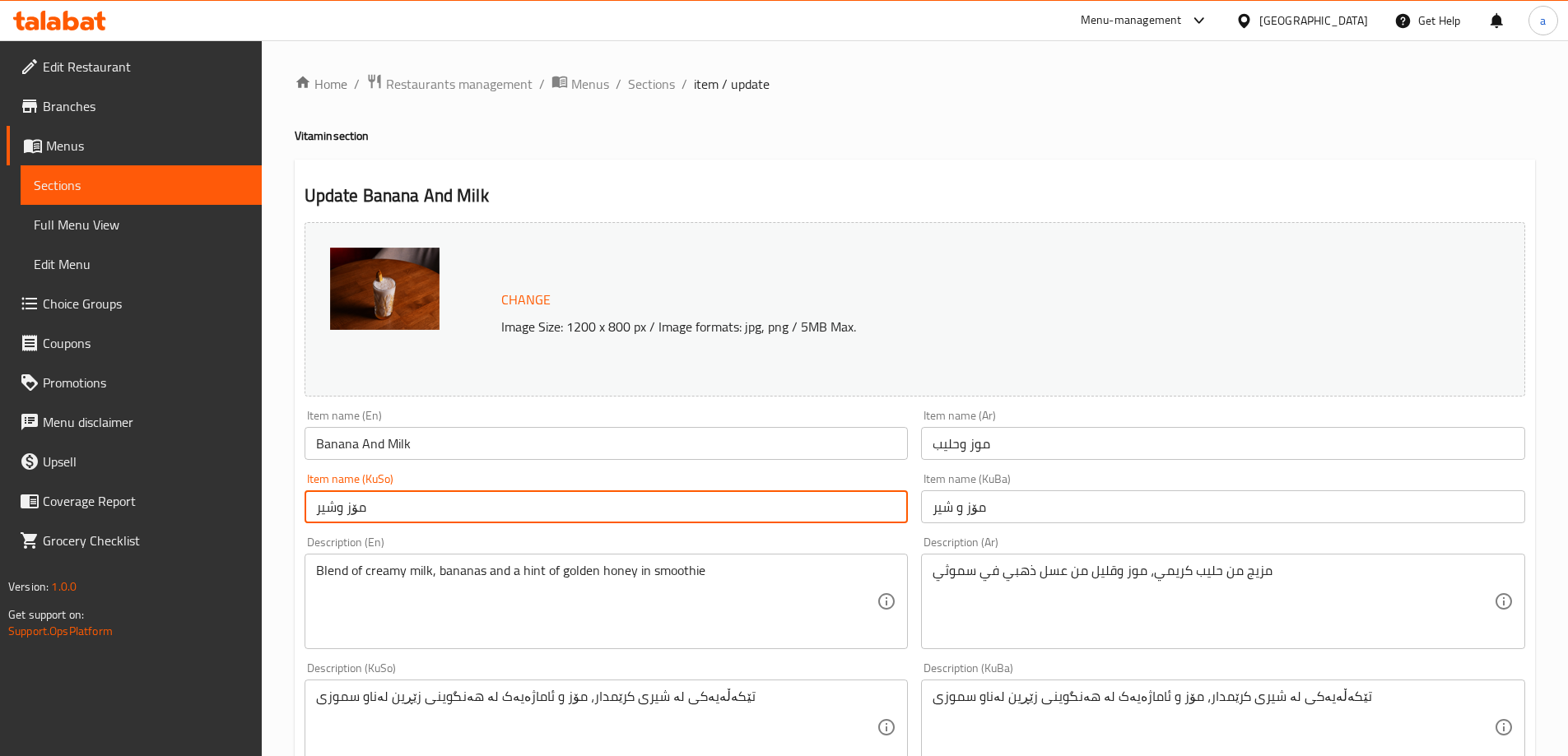
drag, startPoint x: 571, startPoint y: 523, endPoint x: 257, endPoint y: 509, distance: 314.3
click at [257, 509] on div "Edit Restaurant Branches Menus Sections Full Menu View Edit Menu Choice Groups …" at bounding box center [784, 708] width 1568 height 1335
paste input "text"
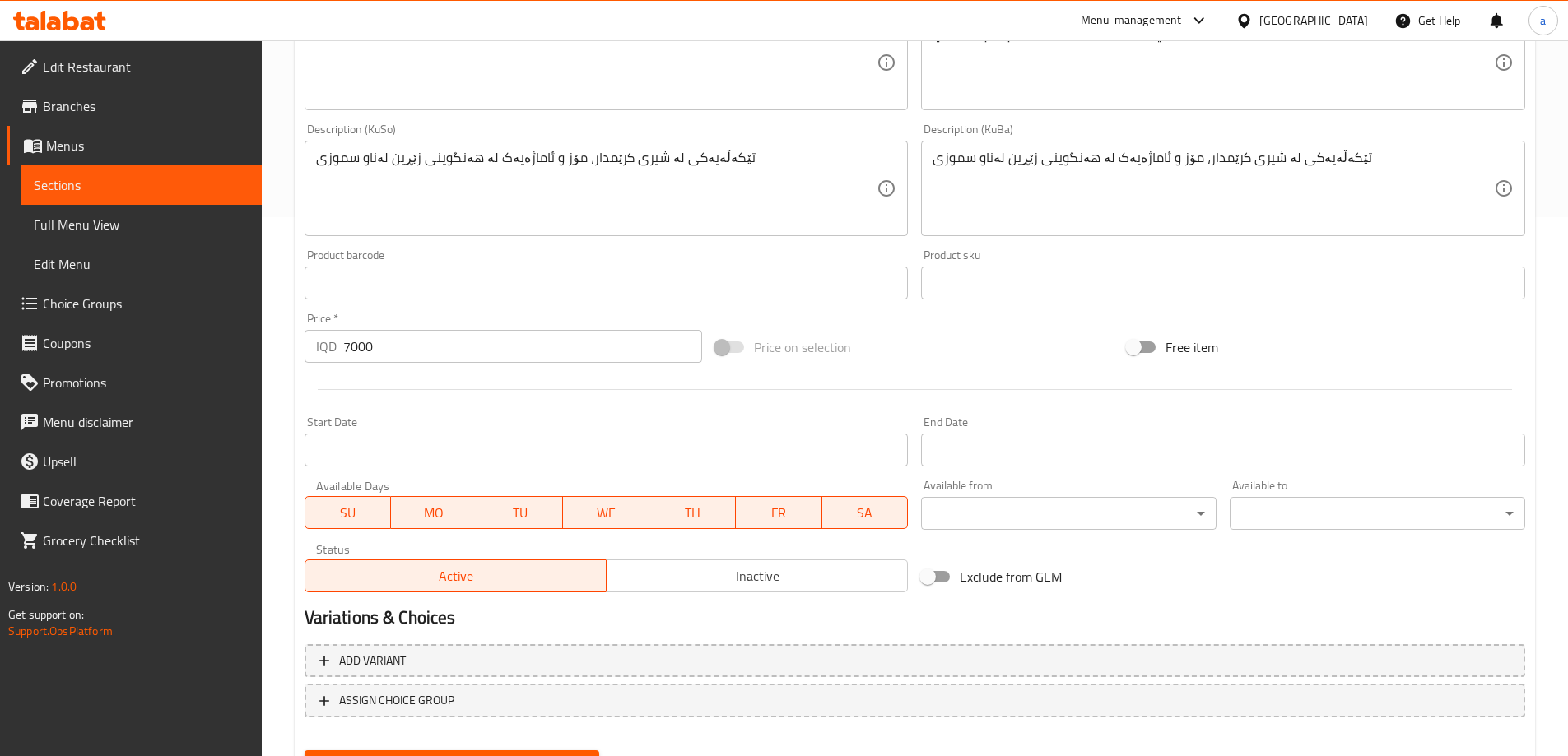
scroll to position [620, 0]
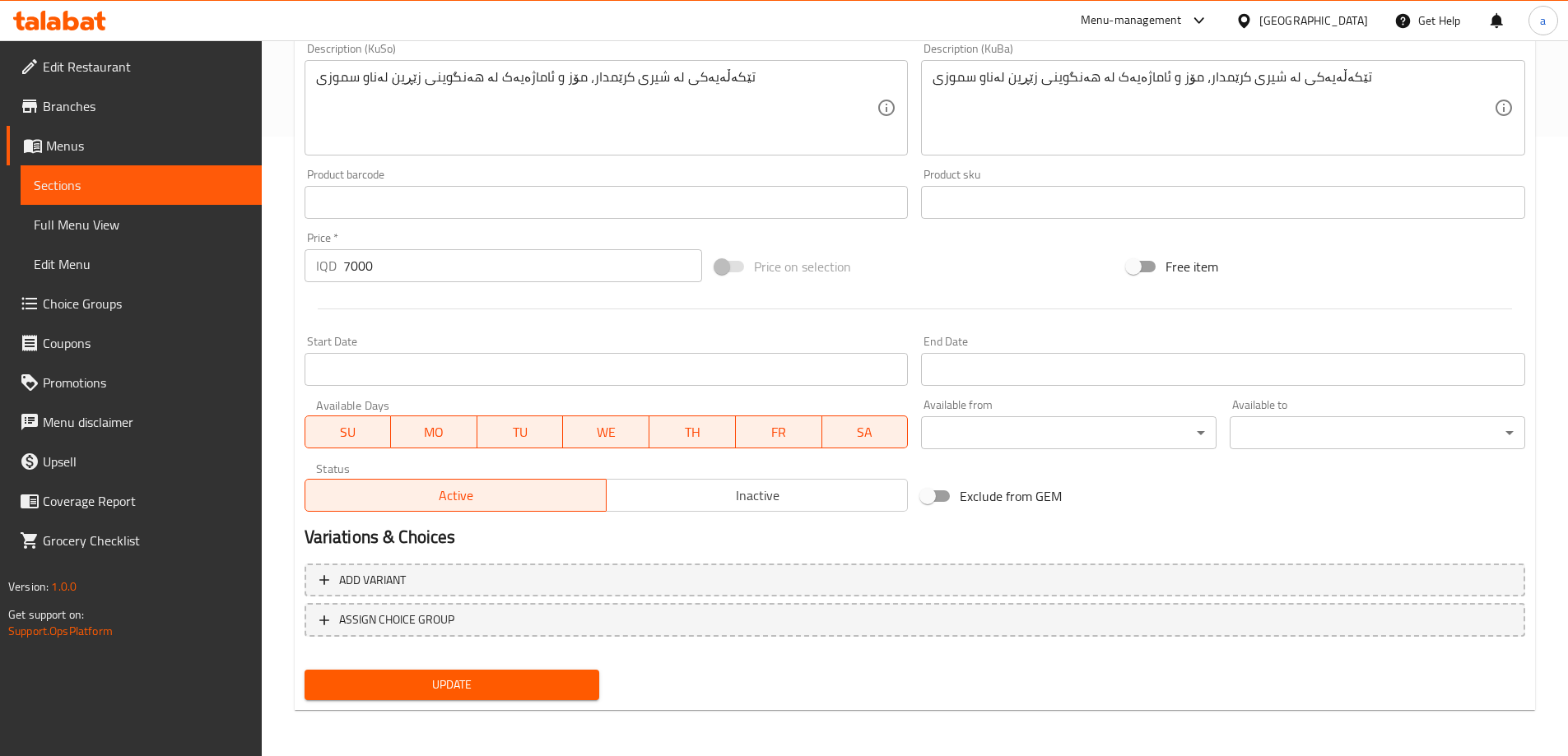
type input "مۆز و شیر"
click at [516, 677] on span "Update" at bounding box center [452, 685] width 269 height 21
click at [83, 224] on span "Full Menu View" at bounding box center [140, 224] width 215 height 20
click at [179, 216] on span "Full Menu View" at bounding box center [140, 224] width 215 height 20
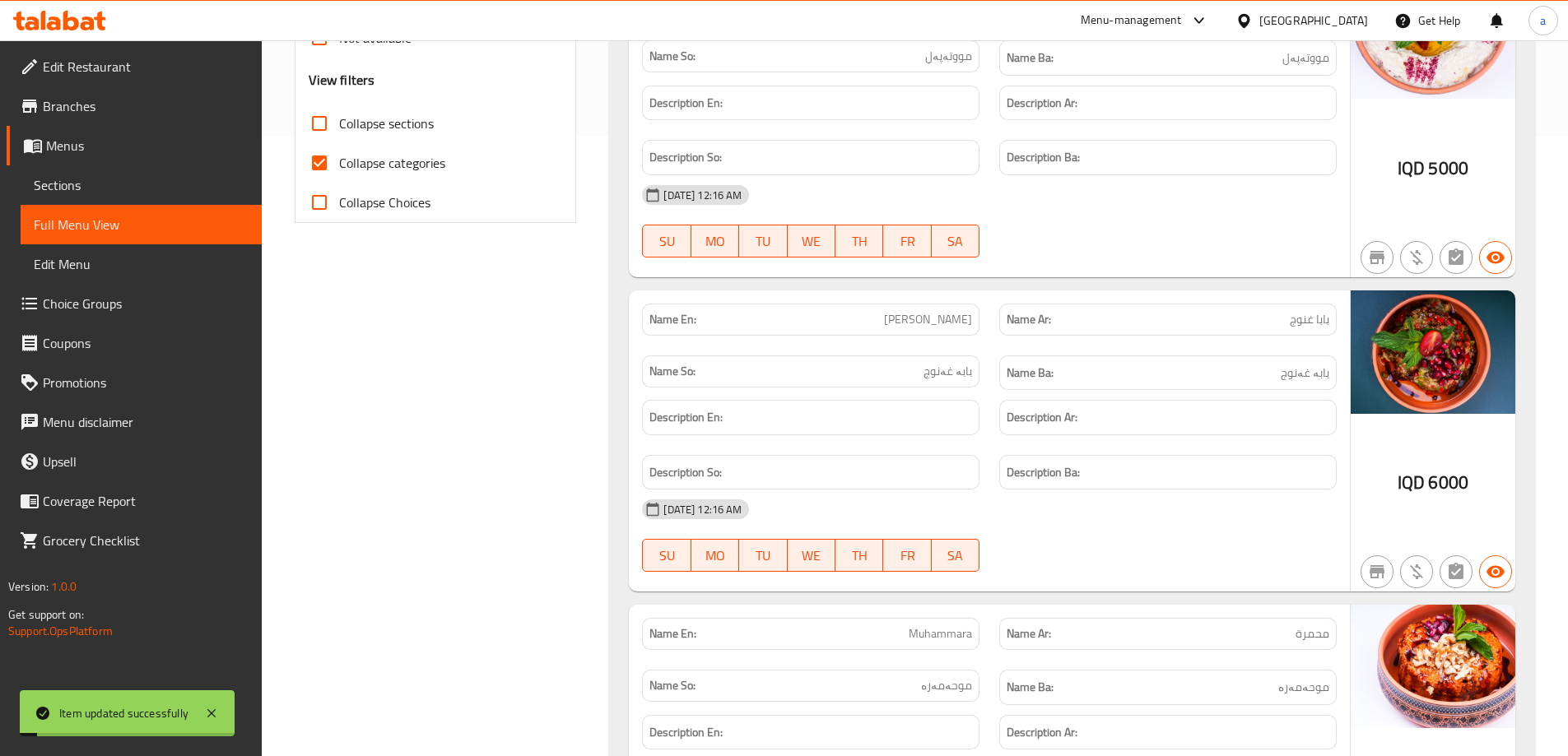
scroll to position [373, 0]
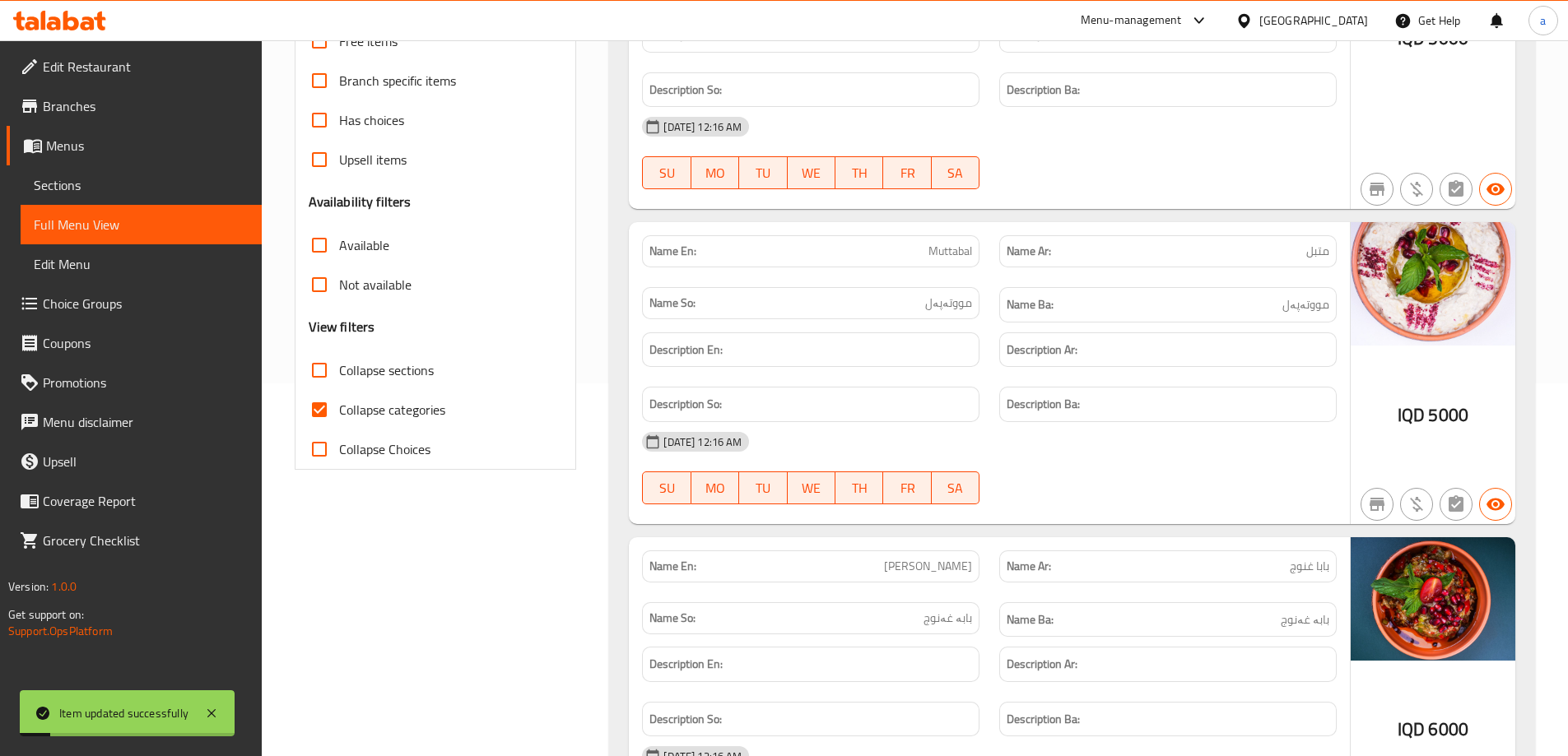
click at [399, 410] on span "Collapse categories" at bounding box center [392, 410] width 106 height 20
click at [339, 410] on input "Collapse categories" at bounding box center [319, 410] width 40 height 40
checkbox input "false"
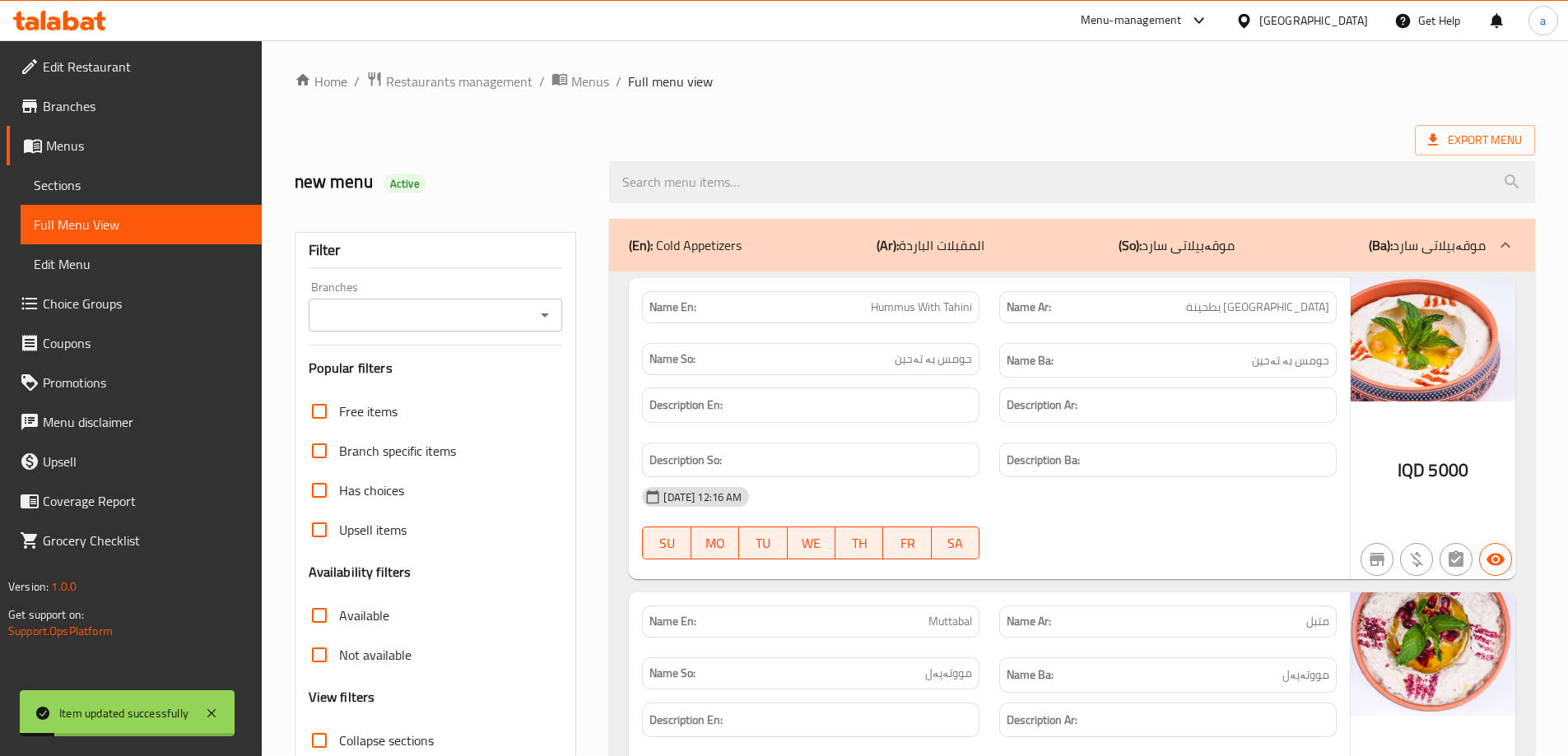
scroll to position [0, 0]
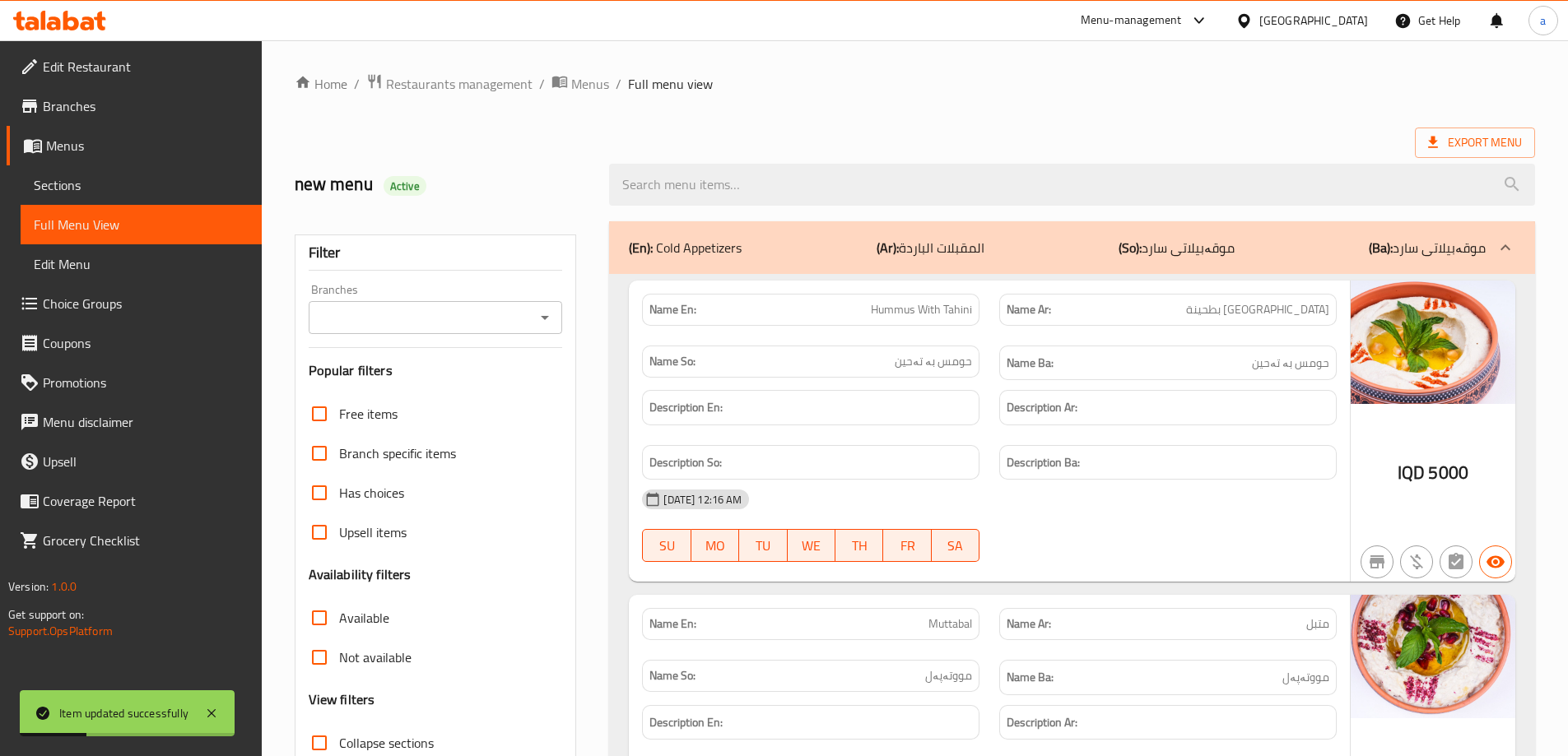
click at [364, 310] on input "Branches" at bounding box center [422, 317] width 218 height 23
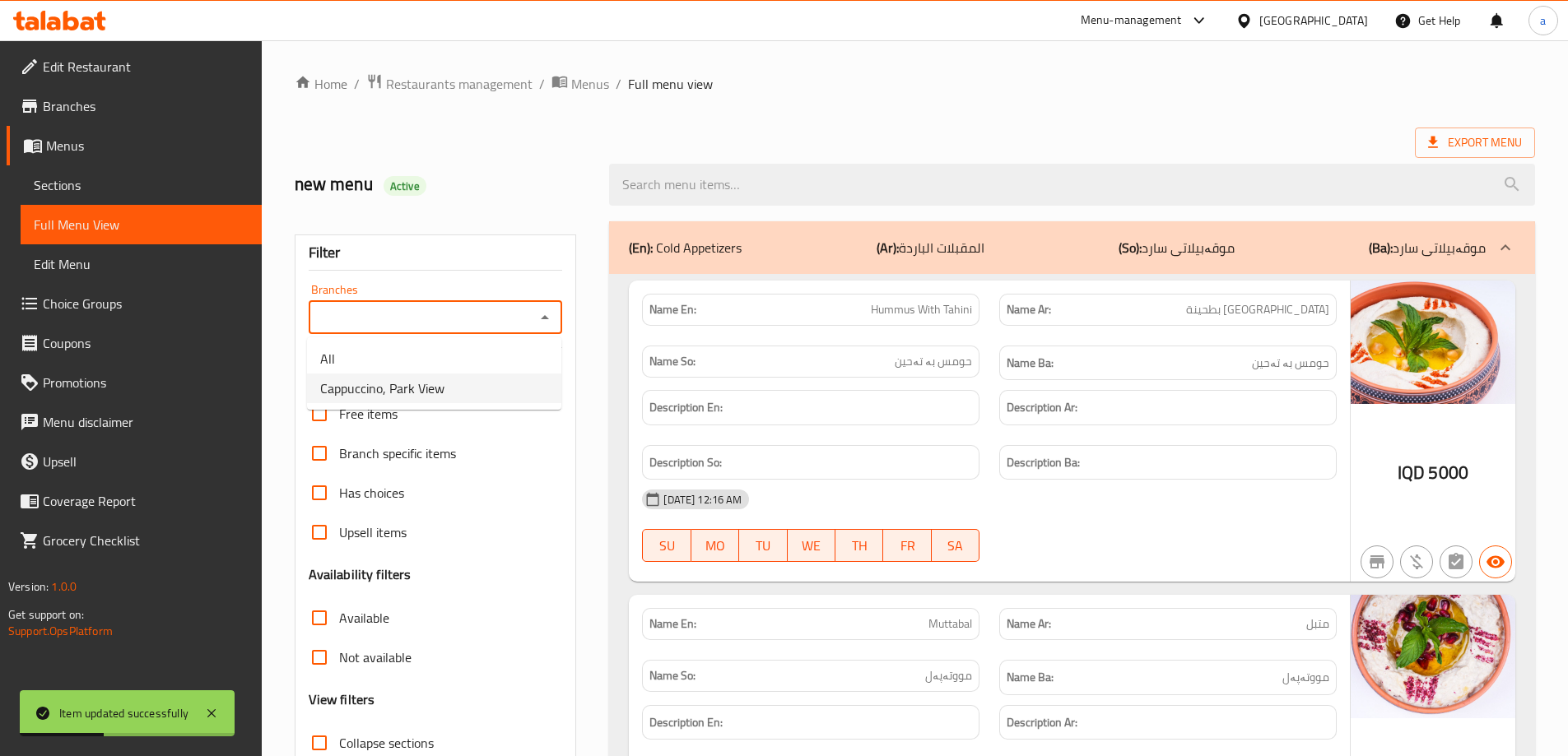
click at [415, 398] on span "Cappuccino, Park View" at bounding box center [383, 388] width 125 height 20
type input "Cappuccino, Park View"
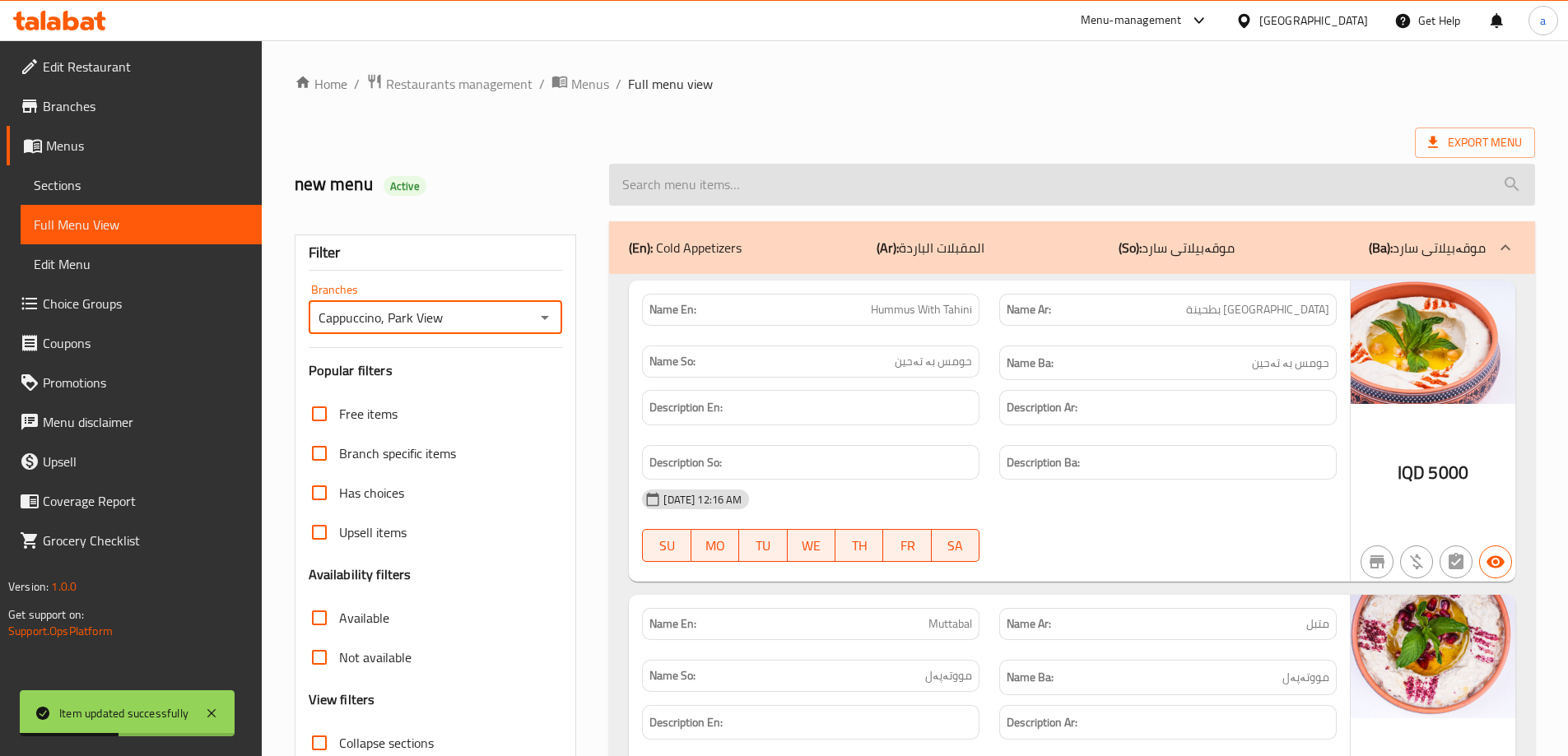
click at [756, 188] on input "search" at bounding box center [1072, 185] width 926 height 42
paste input "Banana And Milk"
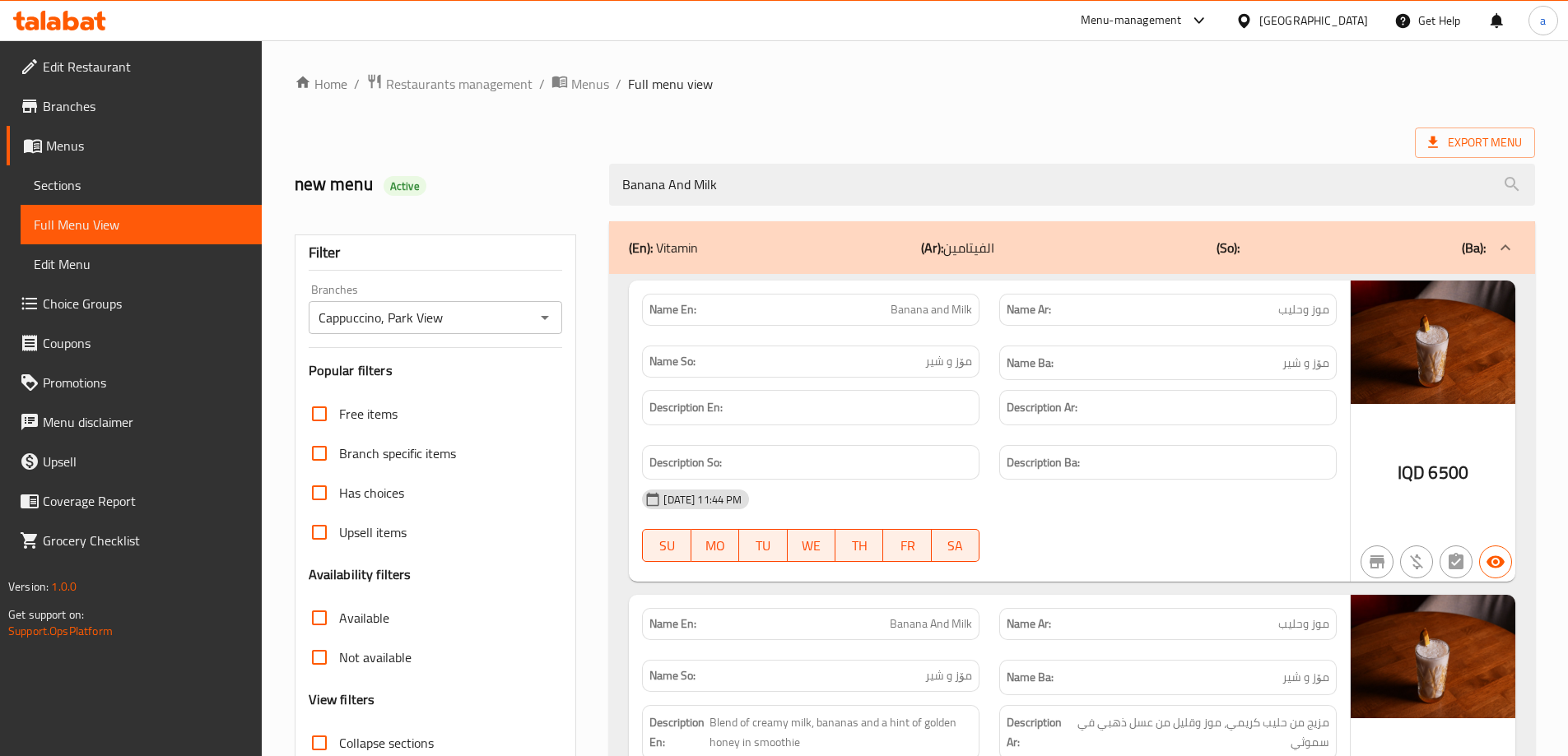
type input "Banana And Milk"
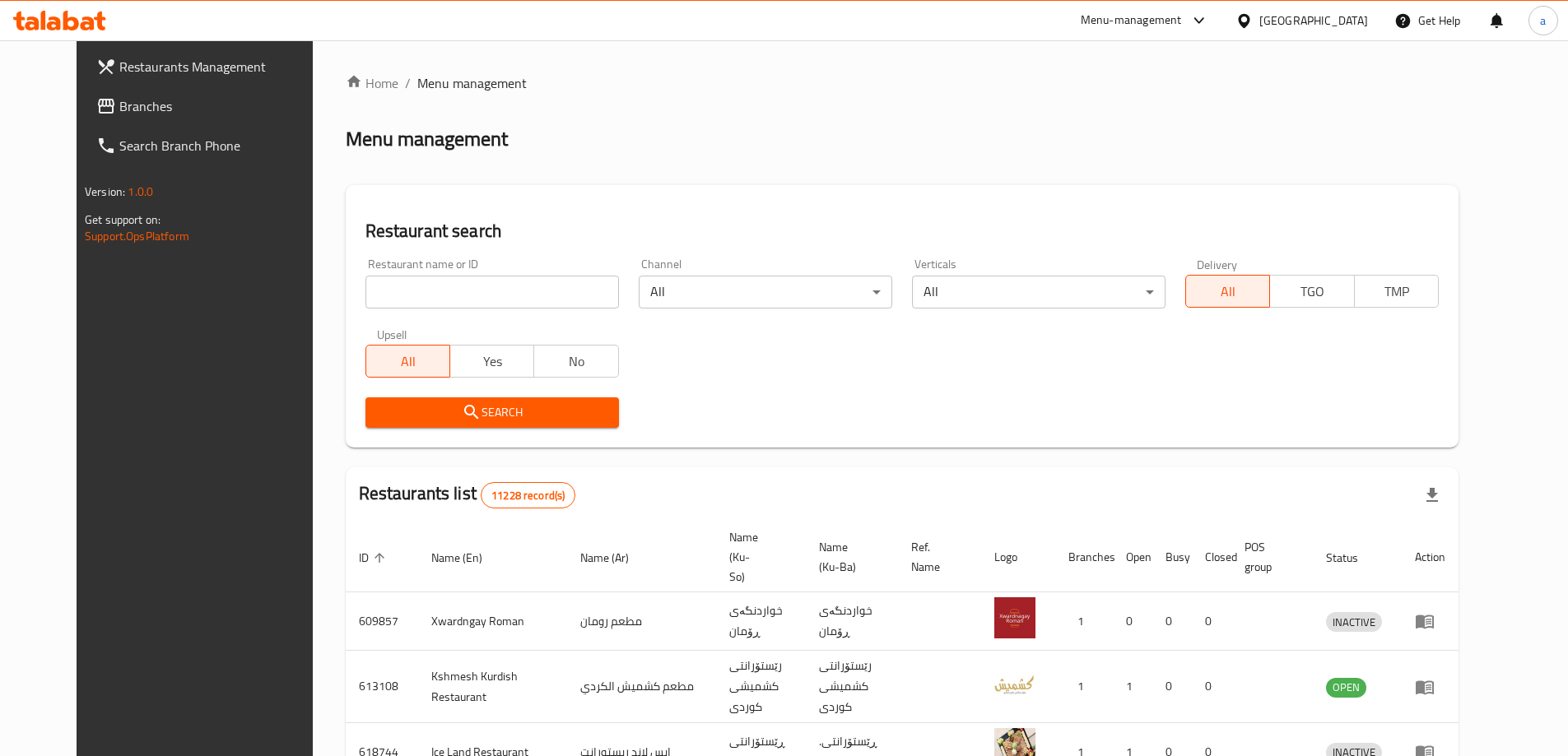
click at [161, 113] on span "Branches" at bounding box center [222, 106] width 206 height 20
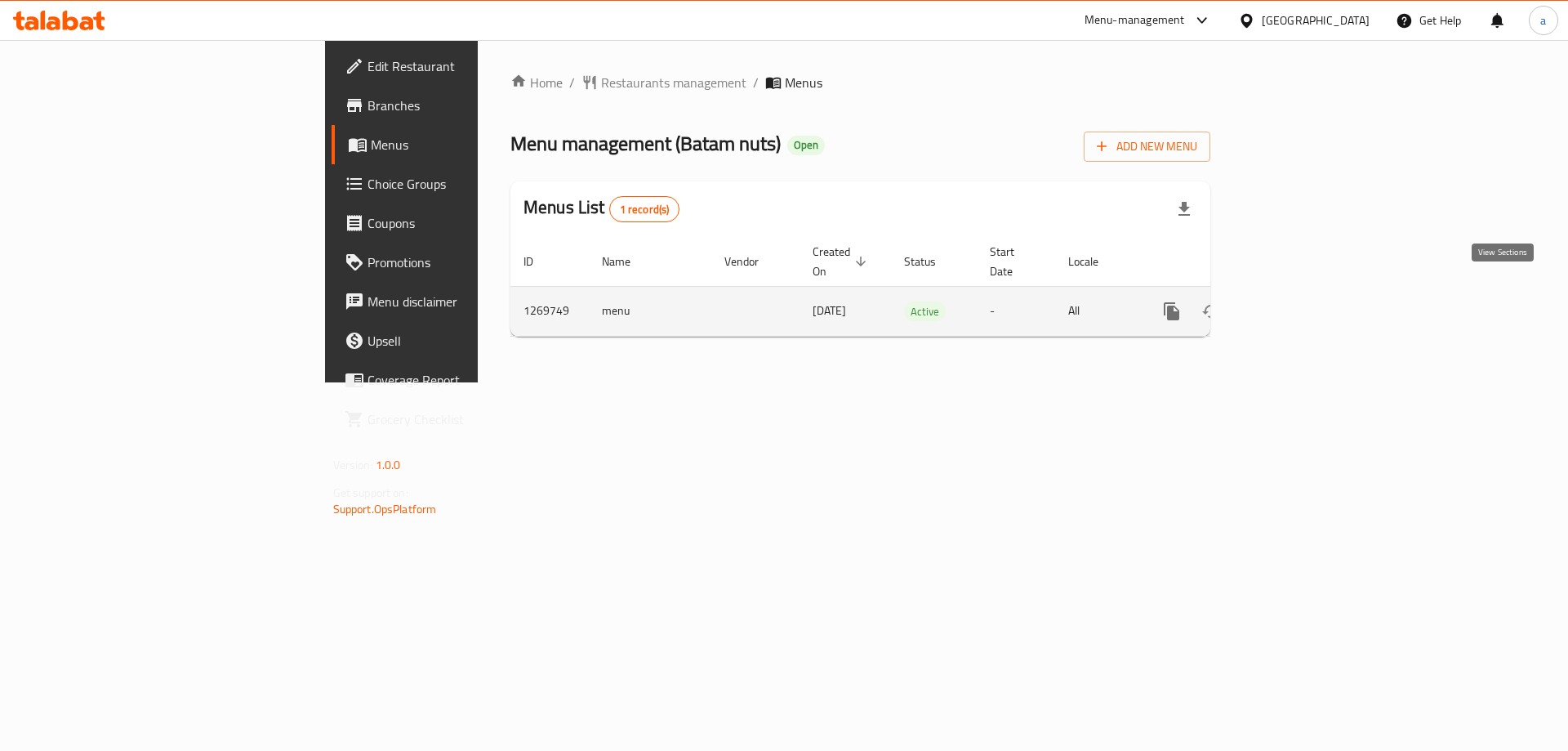
click at [1299, 301] on icon "enhanced table" at bounding box center [1289, 311] width 20 height 20
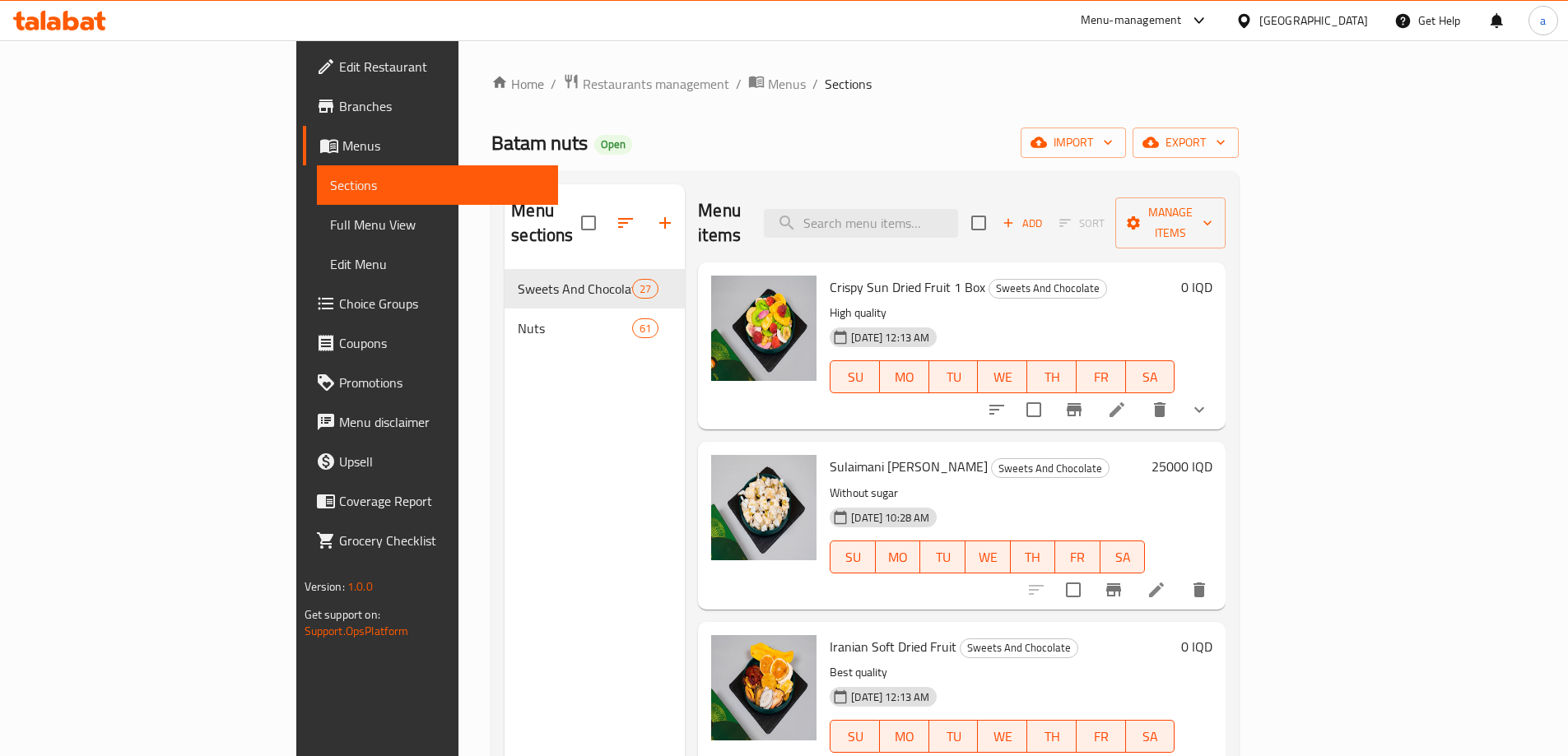
click at [330, 221] on span "Full Menu View" at bounding box center [437, 224] width 215 height 20
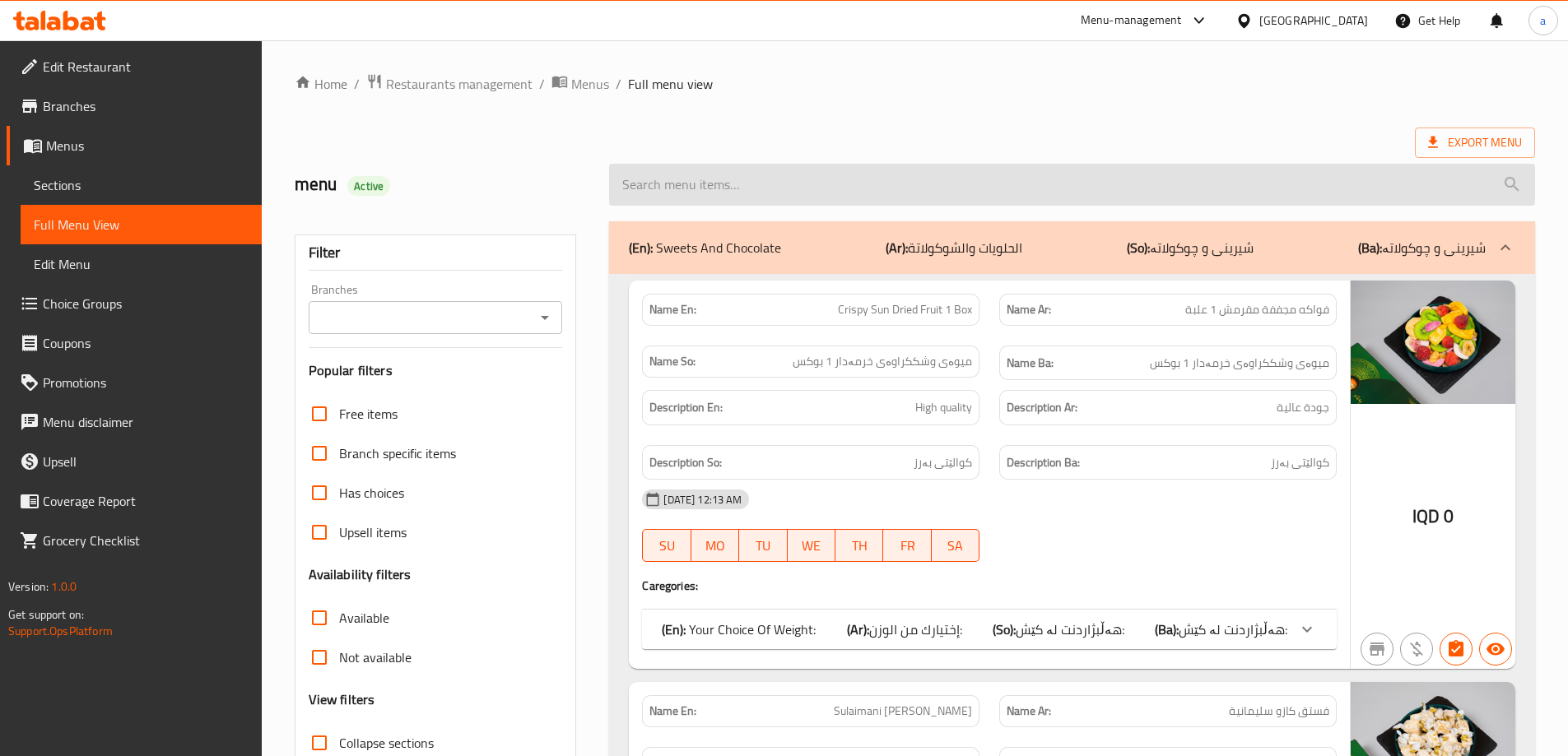
click at [946, 184] on input "search" at bounding box center [1072, 185] width 926 height 42
paste input "749211"
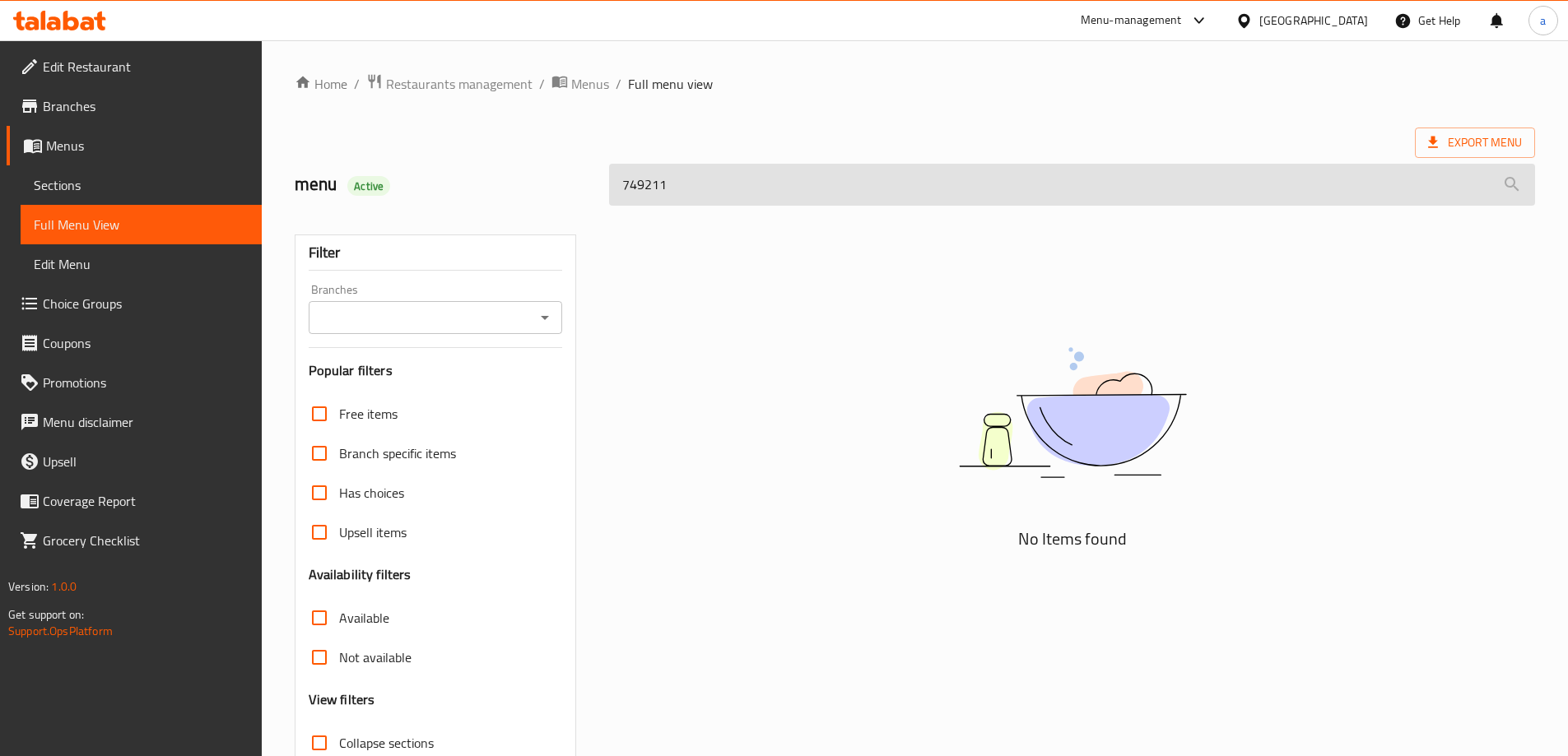
paste input "Sulaimani [PERSON_NAME]"
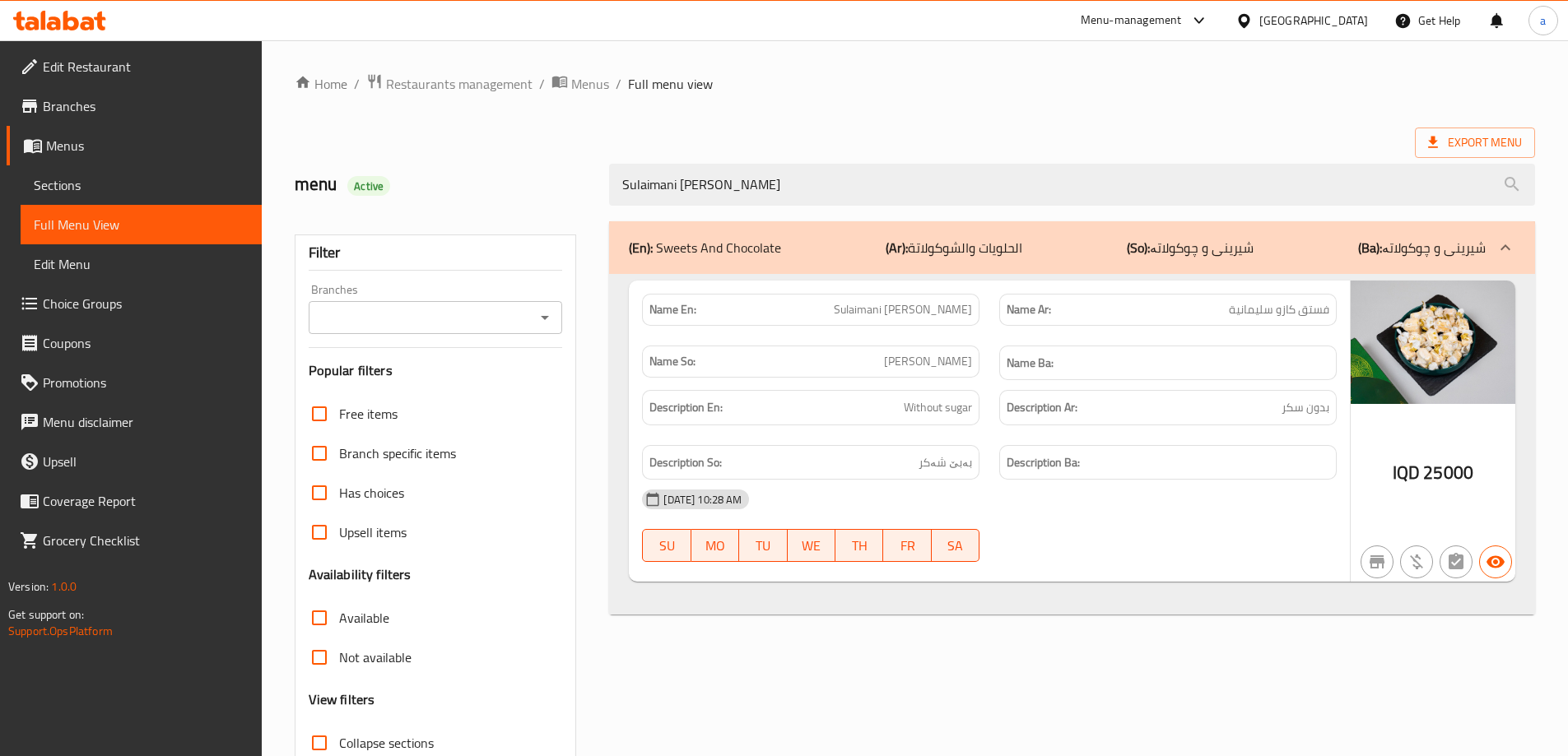
type input "Sulaimani [PERSON_NAME]"
